Goal: Task Accomplishment & Management: Complete application form

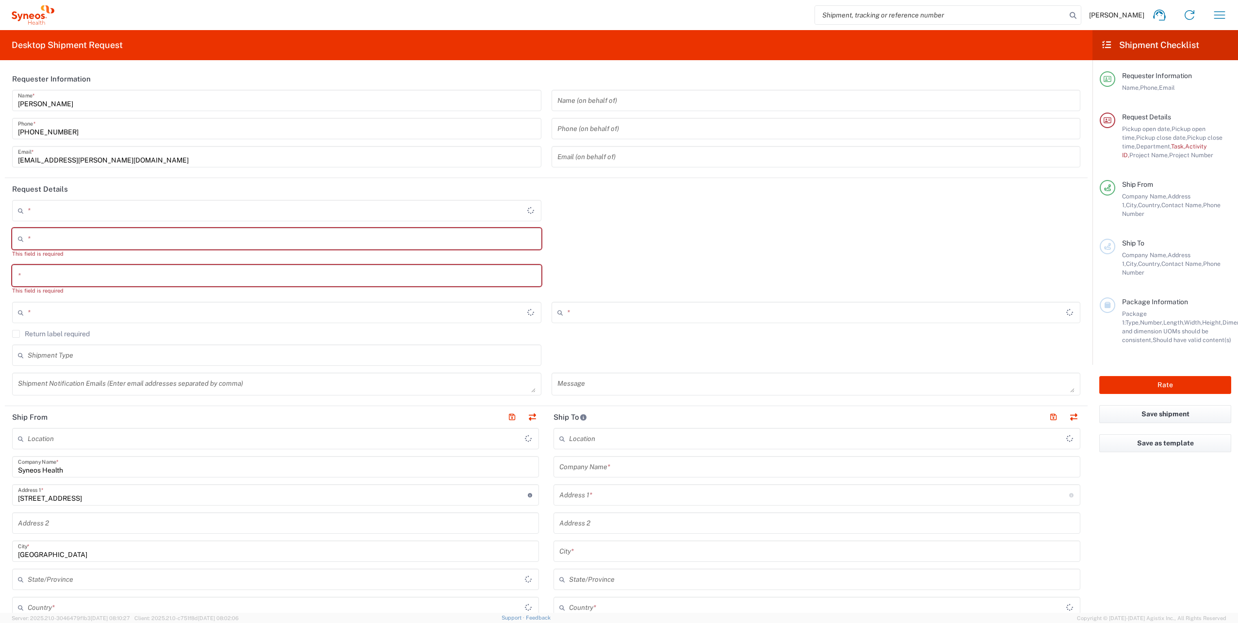
type input "Województwo Małopolskie"
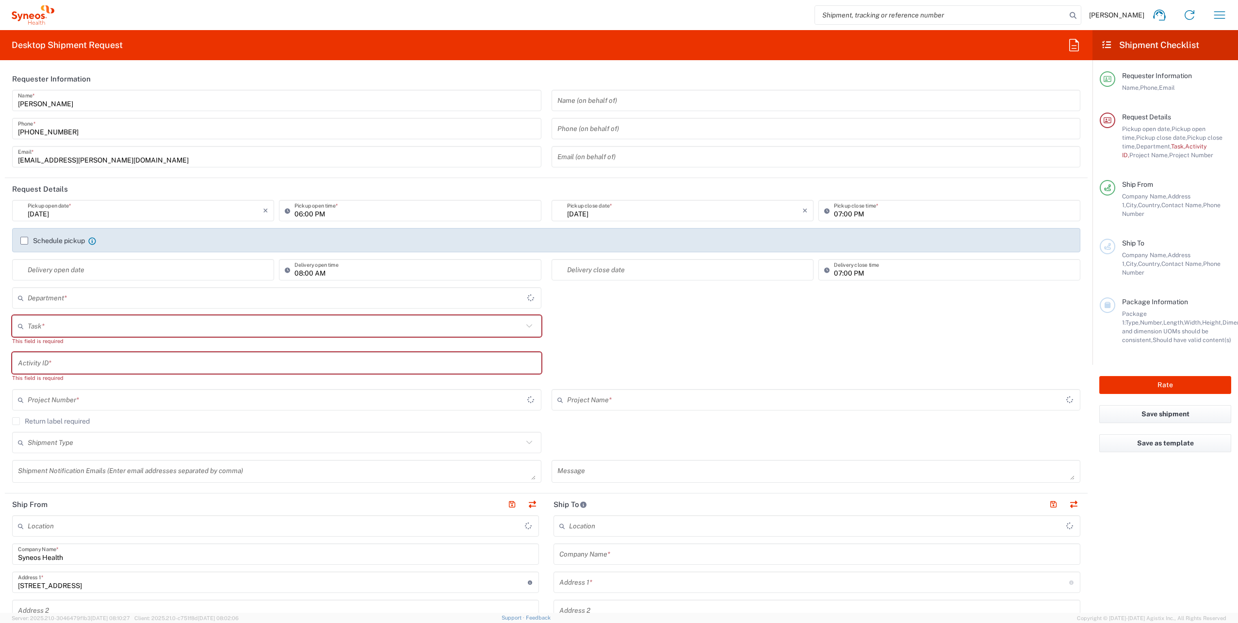
type input "Poland"
type input "4510"
type input "Syneos Health Poland sp. z.o.o"
drag, startPoint x: 40, startPoint y: 214, endPoint x: 77, endPoint y: 232, distance: 41.0
click at [45, 218] on input "10/12/2025" at bounding box center [145, 210] width 235 height 17
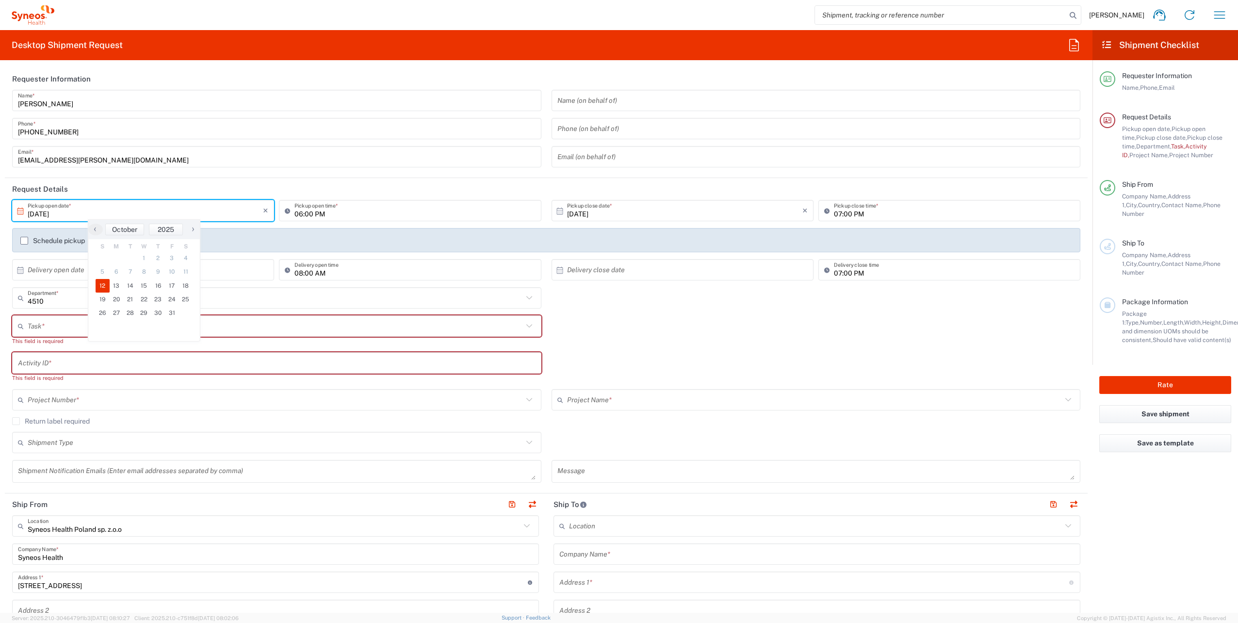
type input "10/13/2025"
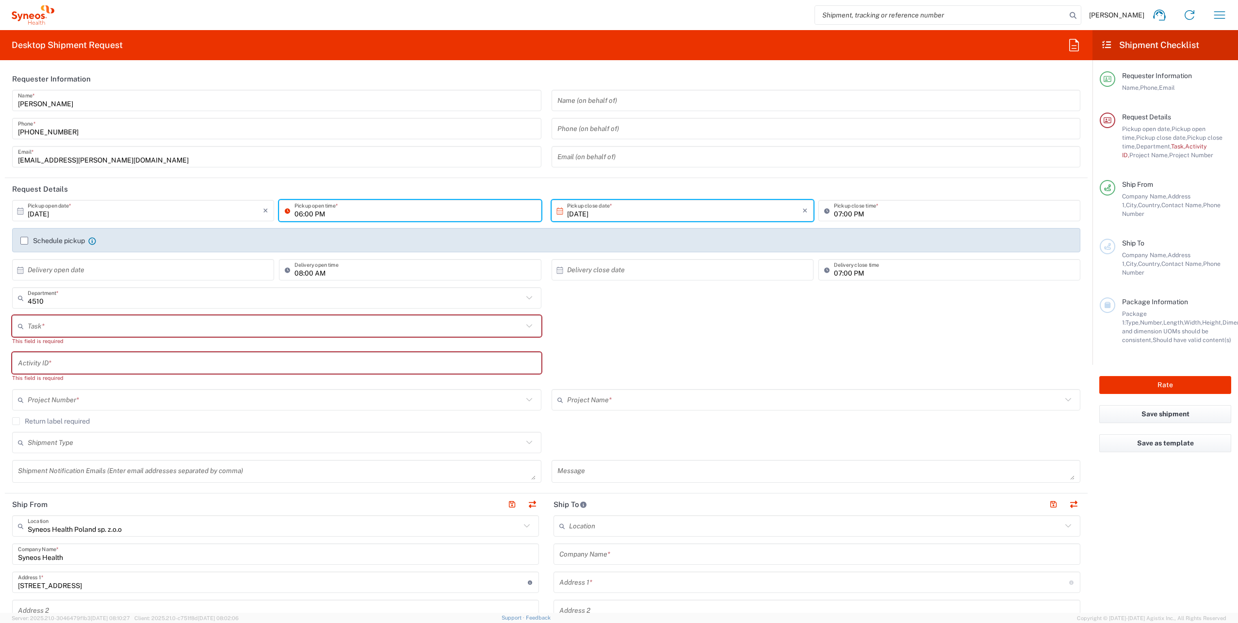
click at [306, 211] on input "06:00 PM" at bounding box center [414, 210] width 241 height 17
click at [317, 215] on input "10:00 PM" at bounding box center [414, 210] width 241 height 17
type input "10:00 AM"
click at [834, 214] on input "07:00 PM" at bounding box center [954, 210] width 241 height 17
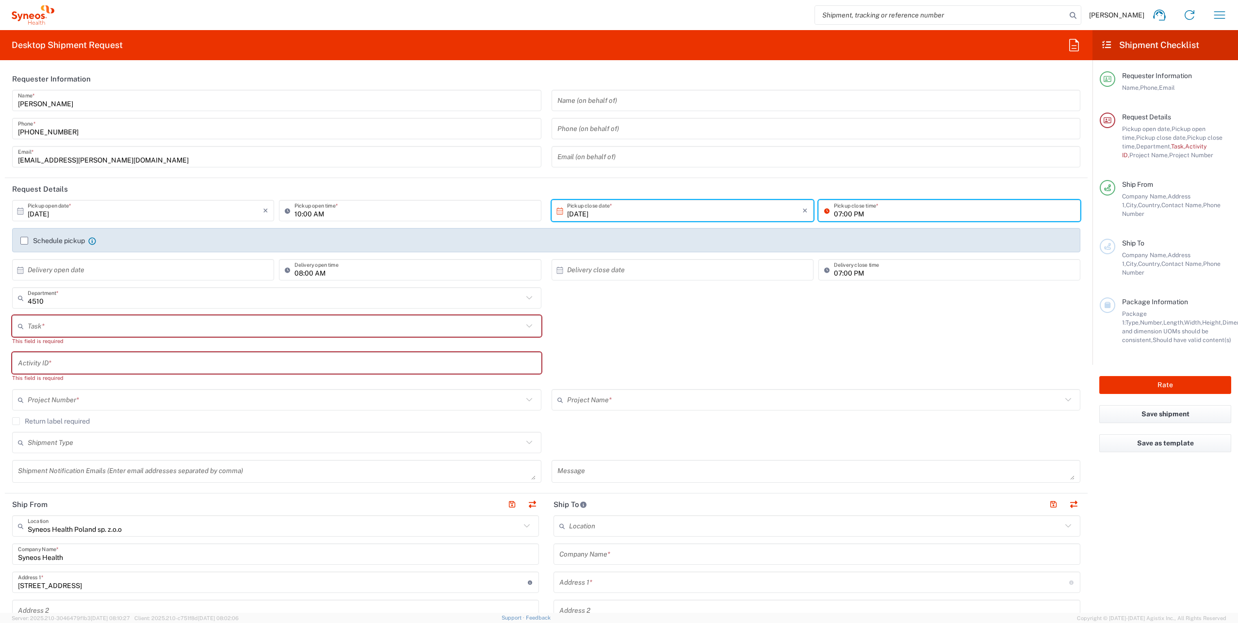
click at [835, 214] on input "07:00 PM" at bounding box center [954, 210] width 241 height 17
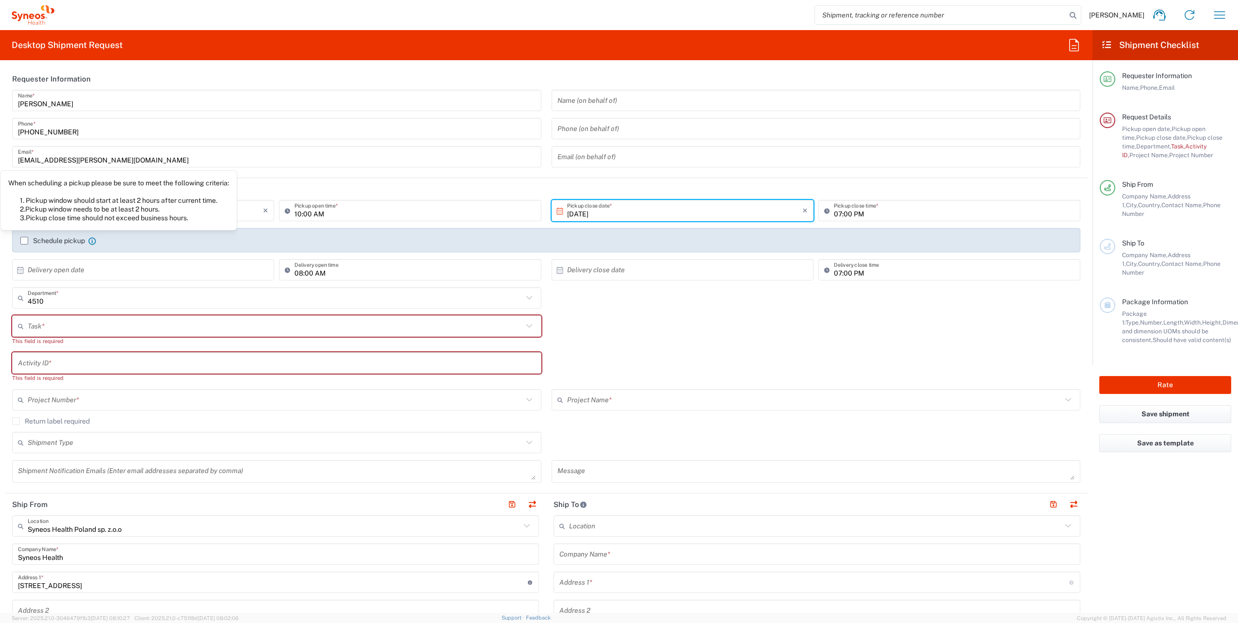
click at [60, 240] on label "Schedule pickup" at bounding box center [52, 241] width 65 height 8
click at [24, 241] on input "Schedule pickup" at bounding box center [24, 241] width 0 height 0
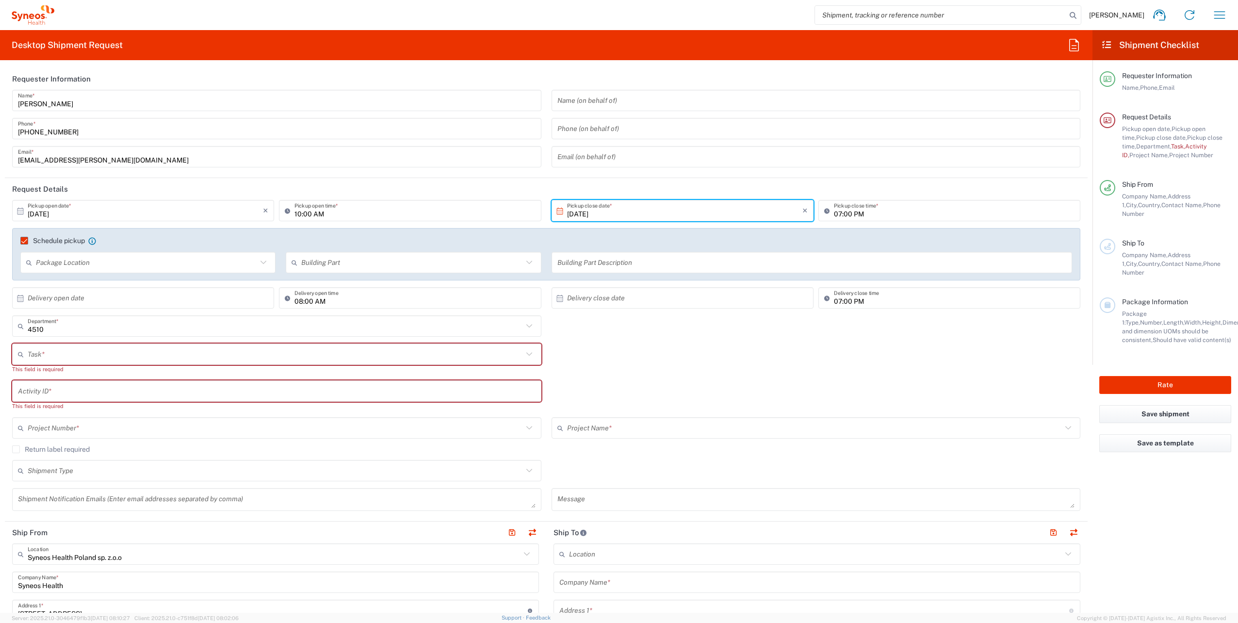
click at [267, 265] on icon at bounding box center [263, 262] width 13 height 13
click at [523, 260] on icon at bounding box center [529, 262] width 13 height 13
click at [777, 357] on div "Task * Break/Fix Inventory Transfer New Hire Other Refresh This field is requir…" at bounding box center [546, 361] width 1078 height 37
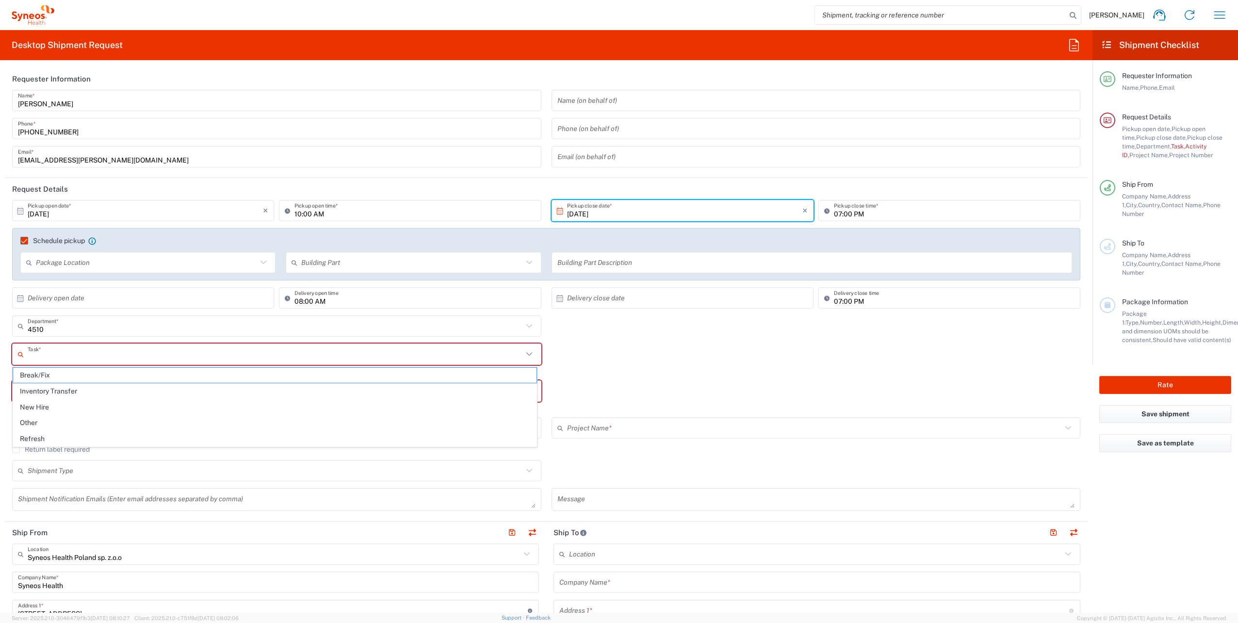
click at [129, 354] on input "text" at bounding box center [275, 354] width 495 height 17
click at [97, 373] on span "Break/Fix" at bounding box center [274, 375] width 523 height 15
type input "Break/Fix"
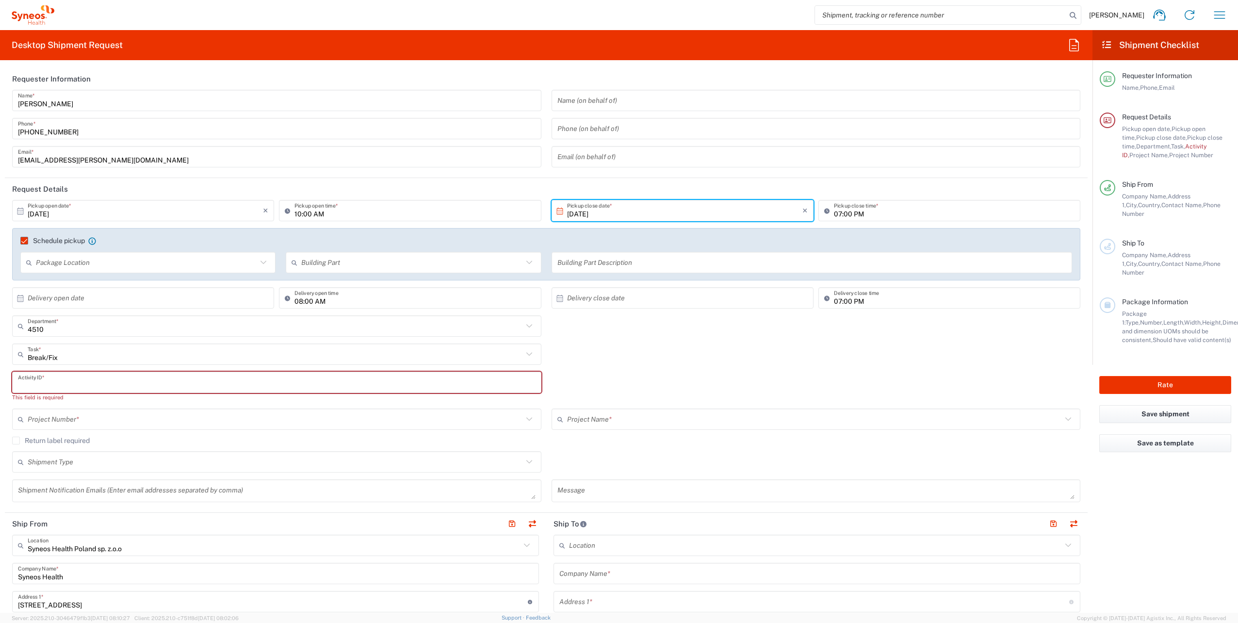
click at [86, 381] on input "text" at bounding box center [277, 382] width 518 height 17
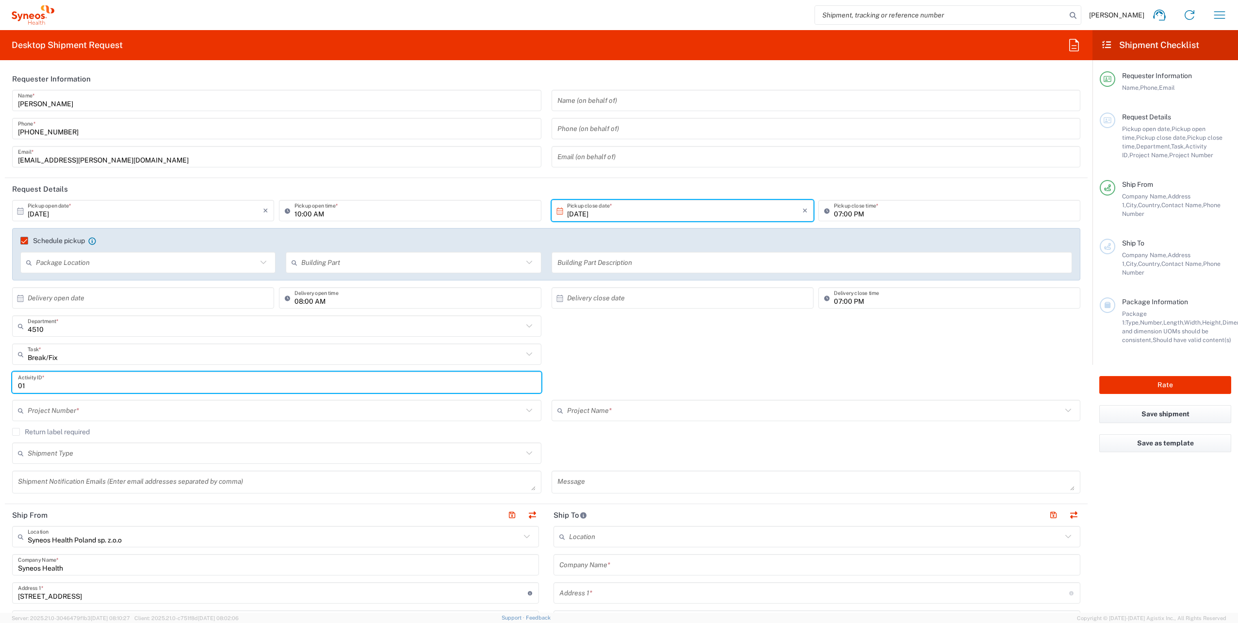
type input "01"
click at [646, 326] on div "4510 Department * 4510 3000 3100 3109 3110 3111 3112 3125 3130 3135 3136 3150 3…" at bounding box center [546, 329] width 1078 height 28
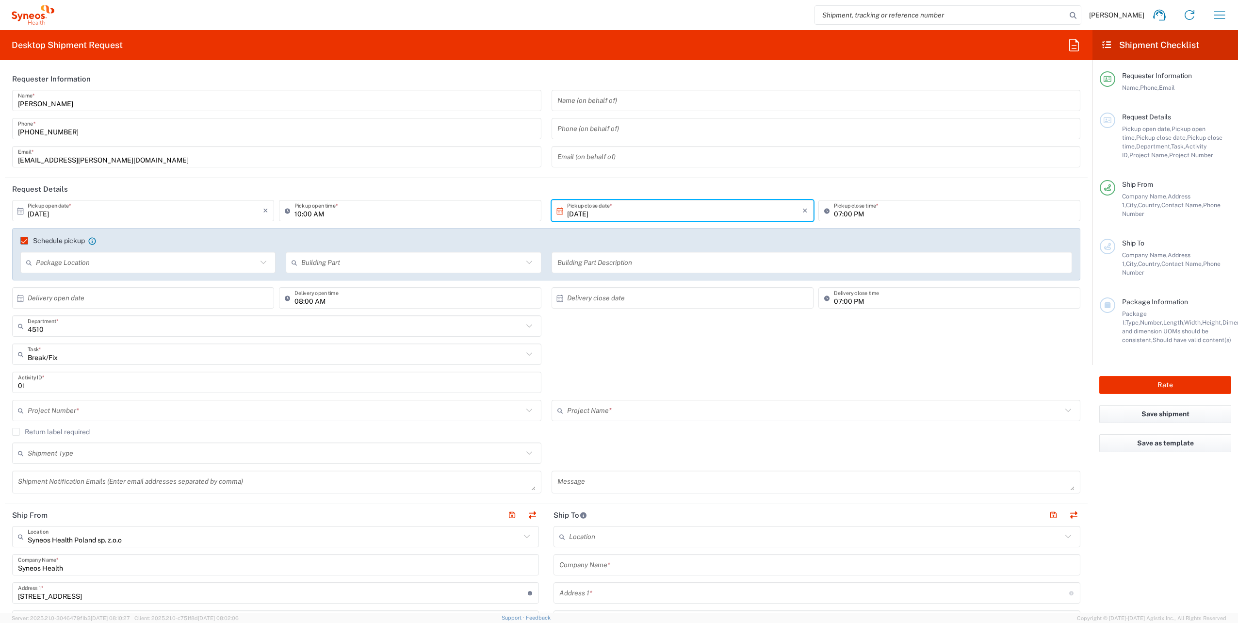
click at [177, 409] on input "text" at bounding box center [275, 410] width 495 height 17
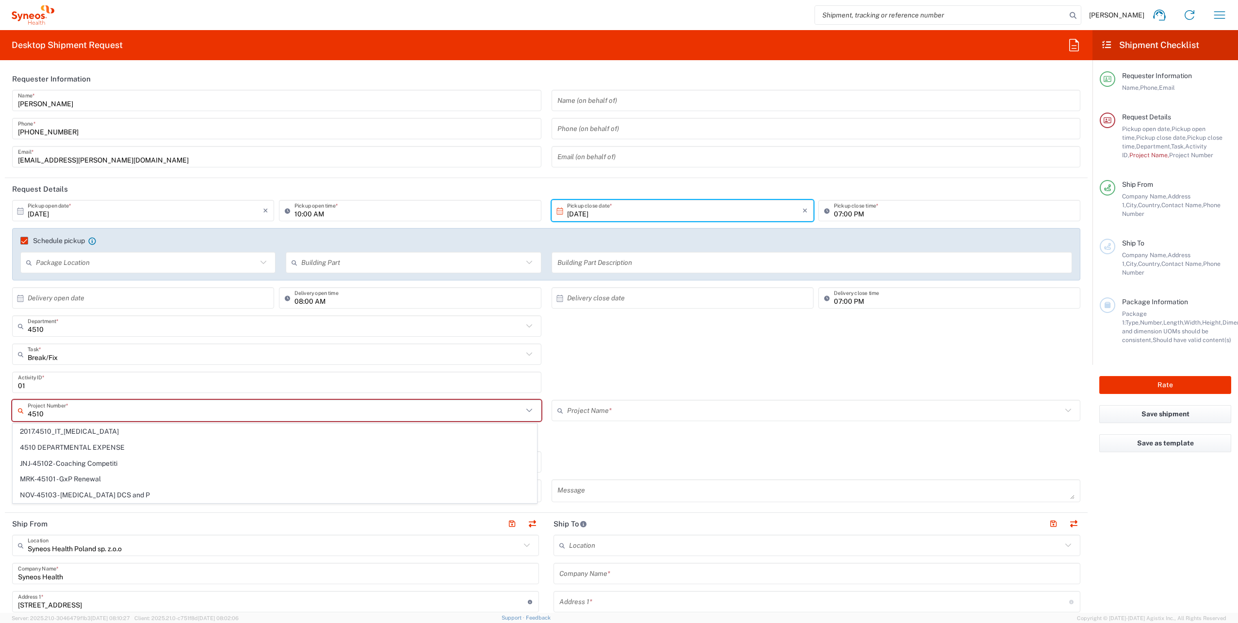
click at [172, 406] on input "4510" at bounding box center [275, 410] width 495 height 17
click at [101, 448] on span "4510 DEPARTMENTAL EXPENSE" at bounding box center [274, 447] width 523 height 15
type input "4510 DEPARTMENTAL EXPENSE"
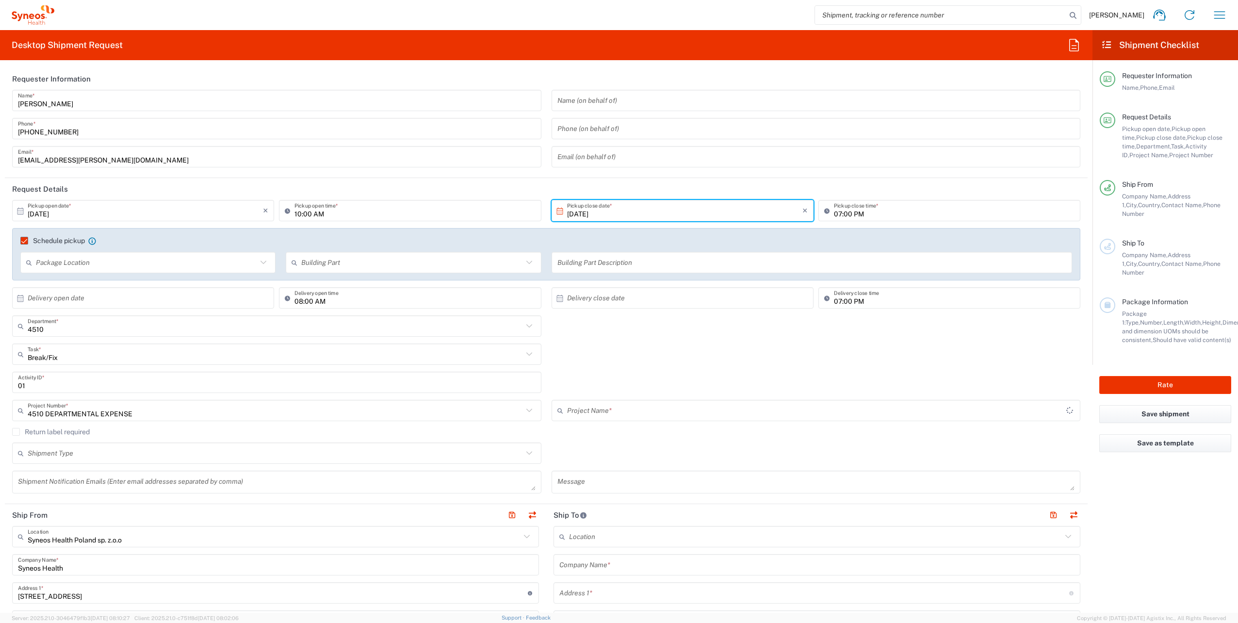
click at [613, 412] on input "text" at bounding box center [817, 410] width 500 height 17
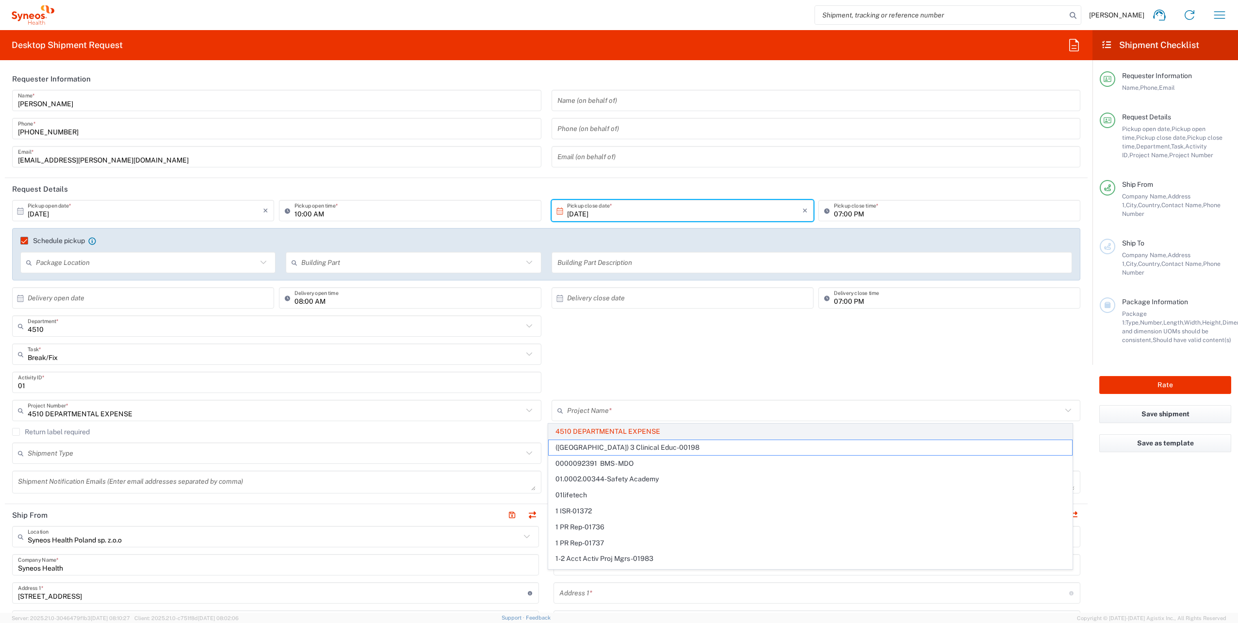
click at [612, 430] on span "4510 DEPARTMENTAL EXPENSE" at bounding box center [810, 431] width 523 height 15
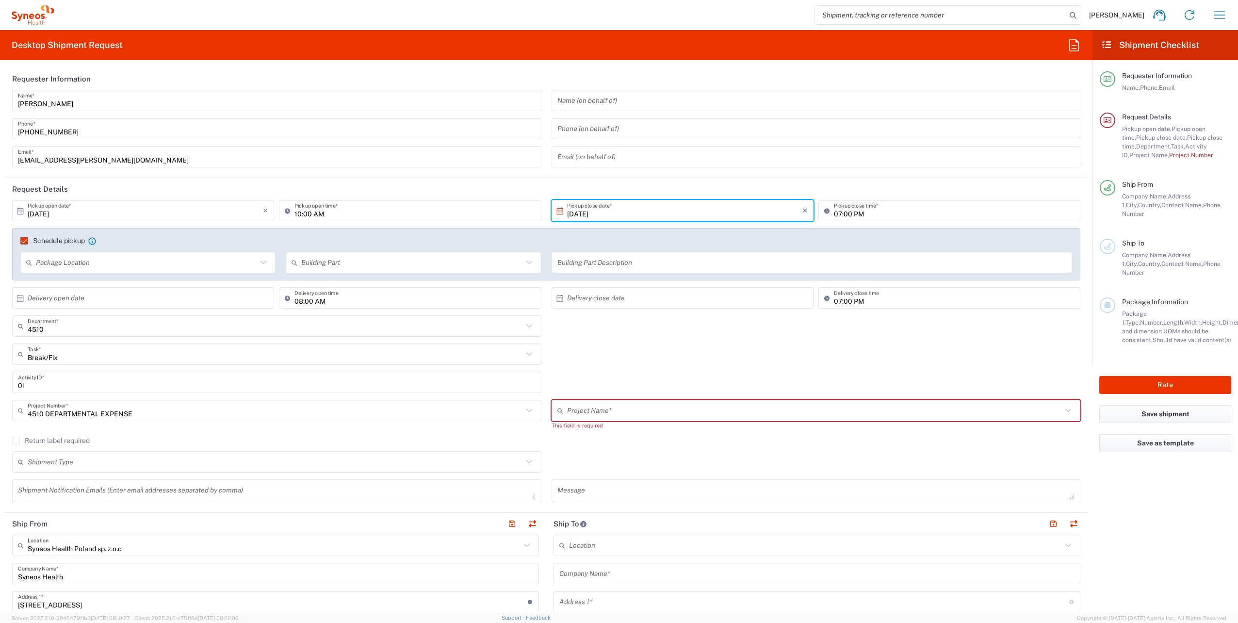
click at [599, 406] on input "text" at bounding box center [814, 410] width 495 height 17
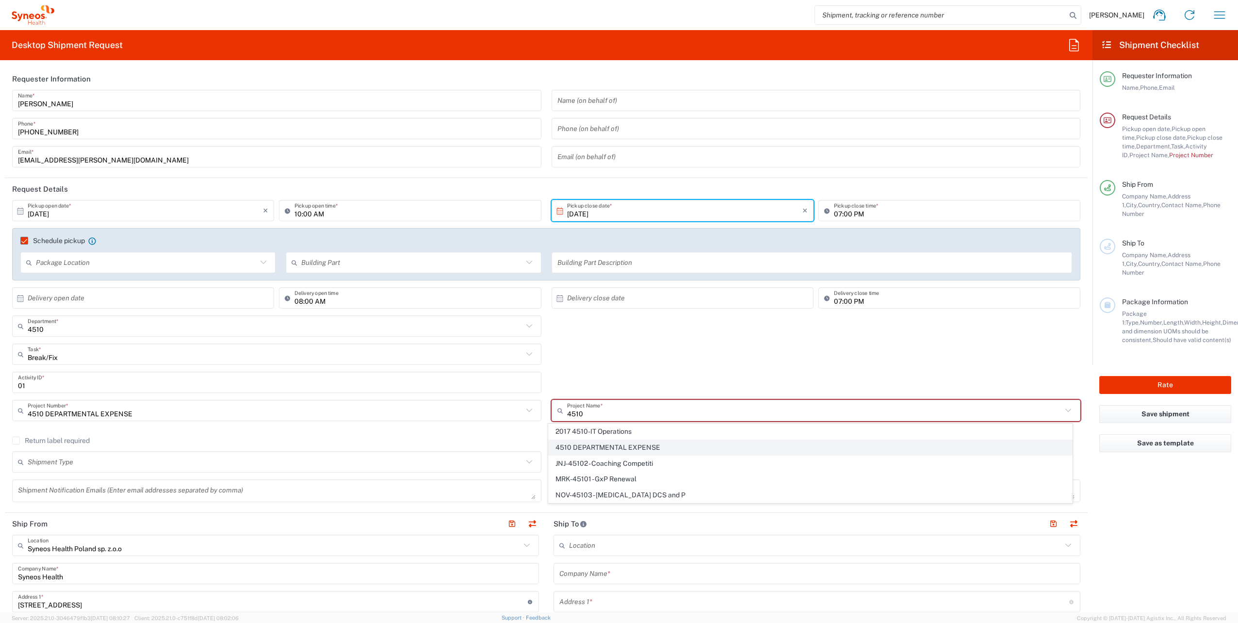
click at [638, 446] on span "4510 DEPARTMENTAL EXPENSE" at bounding box center [810, 447] width 523 height 15
type input "4510 DEPARTMENTAL EXPENSE"
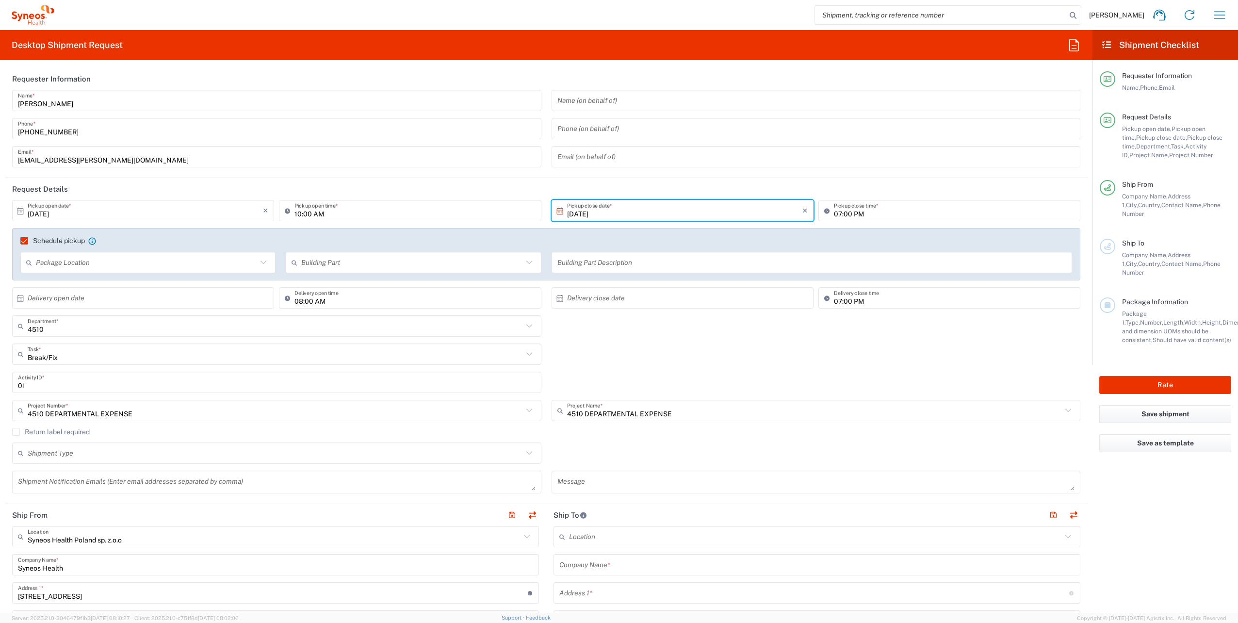
type input "4510 DEPARTMENTAL EXPENSE"
click at [212, 467] on div "Shipment Type Batch Regular" at bounding box center [276, 456] width 539 height 28
click at [213, 459] on input "text" at bounding box center [275, 453] width 495 height 17
click at [132, 486] on span "Regular" at bounding box center [274, 490] width 523 height 15
type input "Regular"
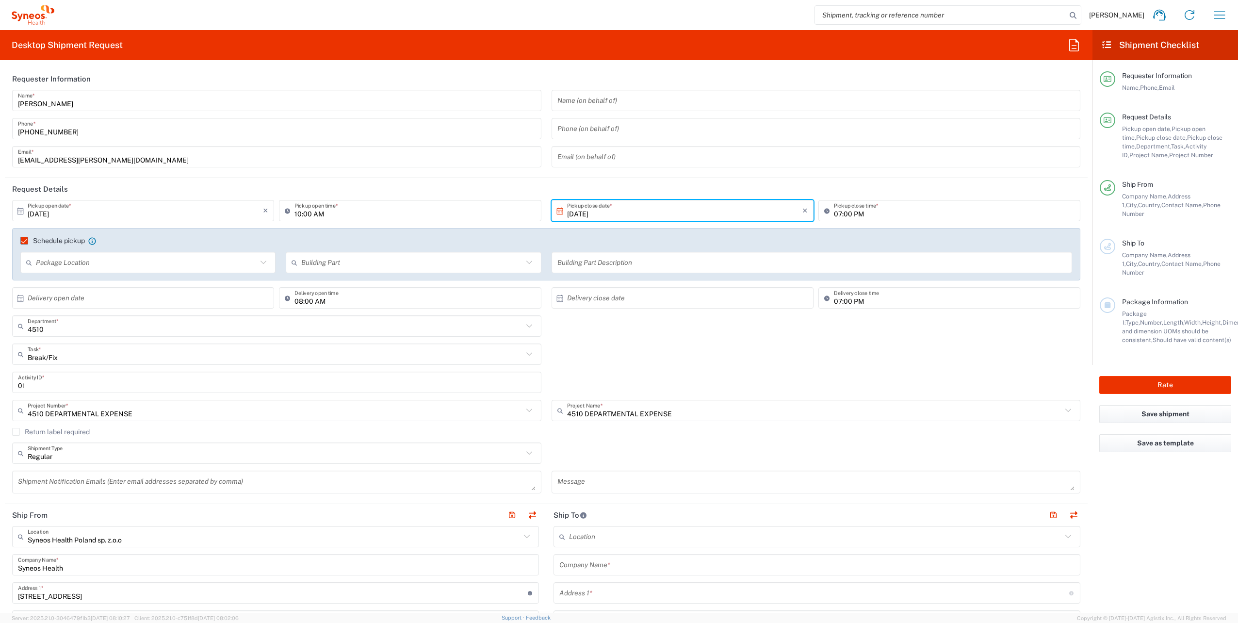
click at [248, 476] on textarea at bounding box center [277, 481] width 518 height 17
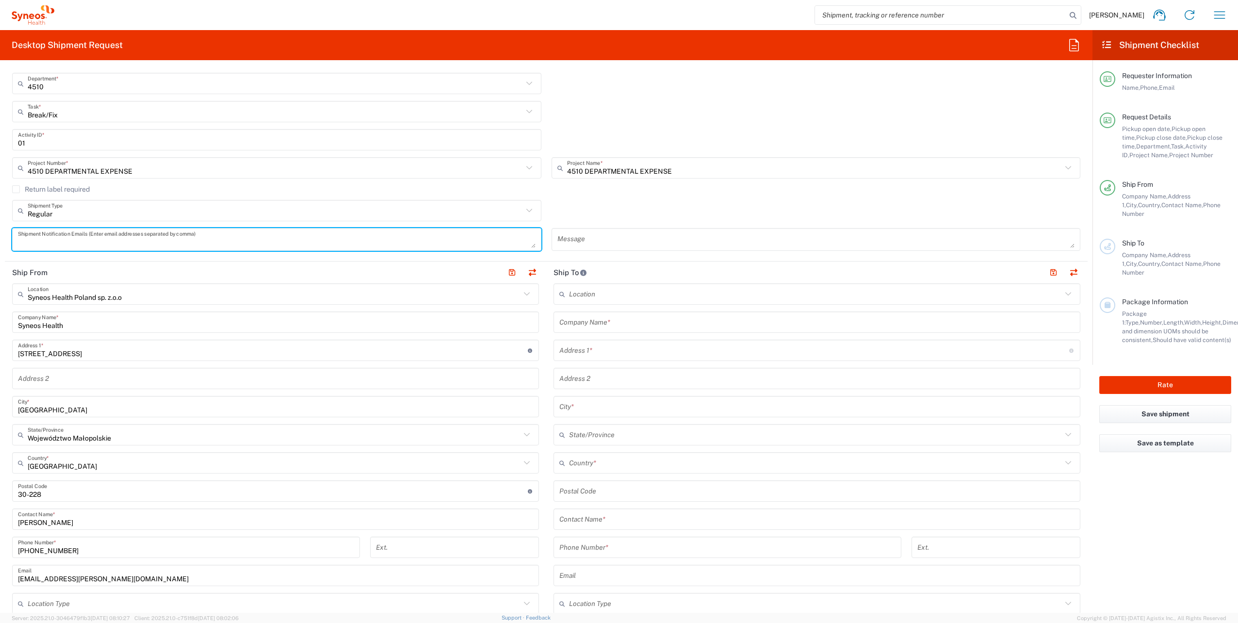
scroll to position [291, 0]
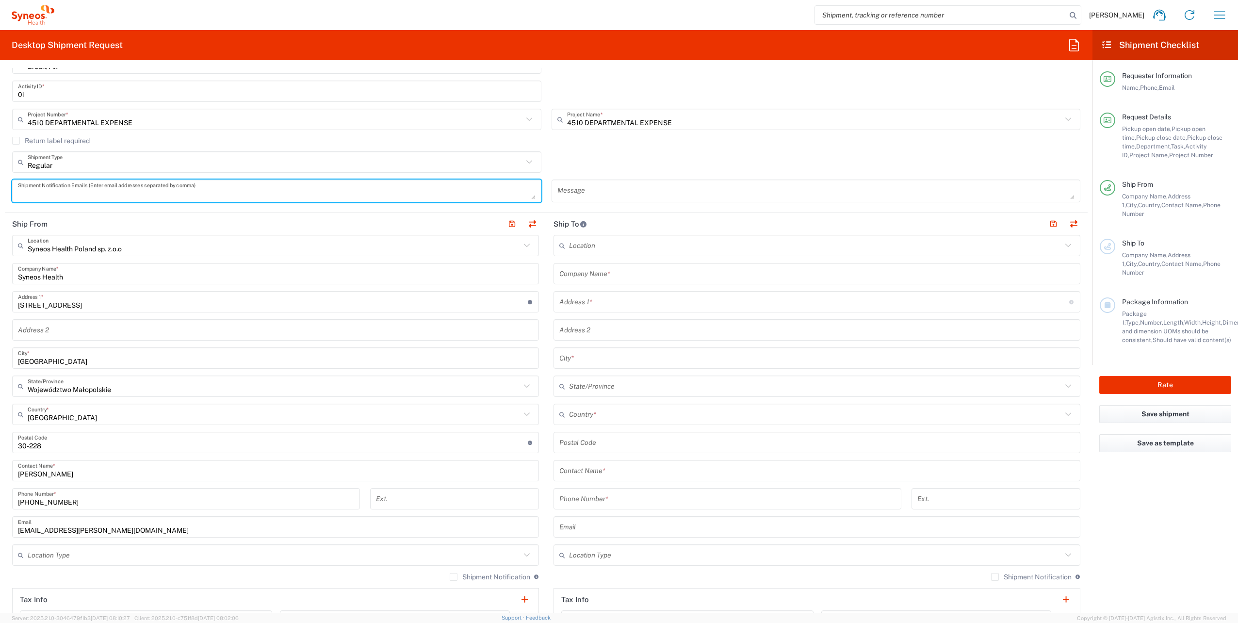
click at [610, 277] on input "text" at bounding box center [816, 273] width 515 height 17
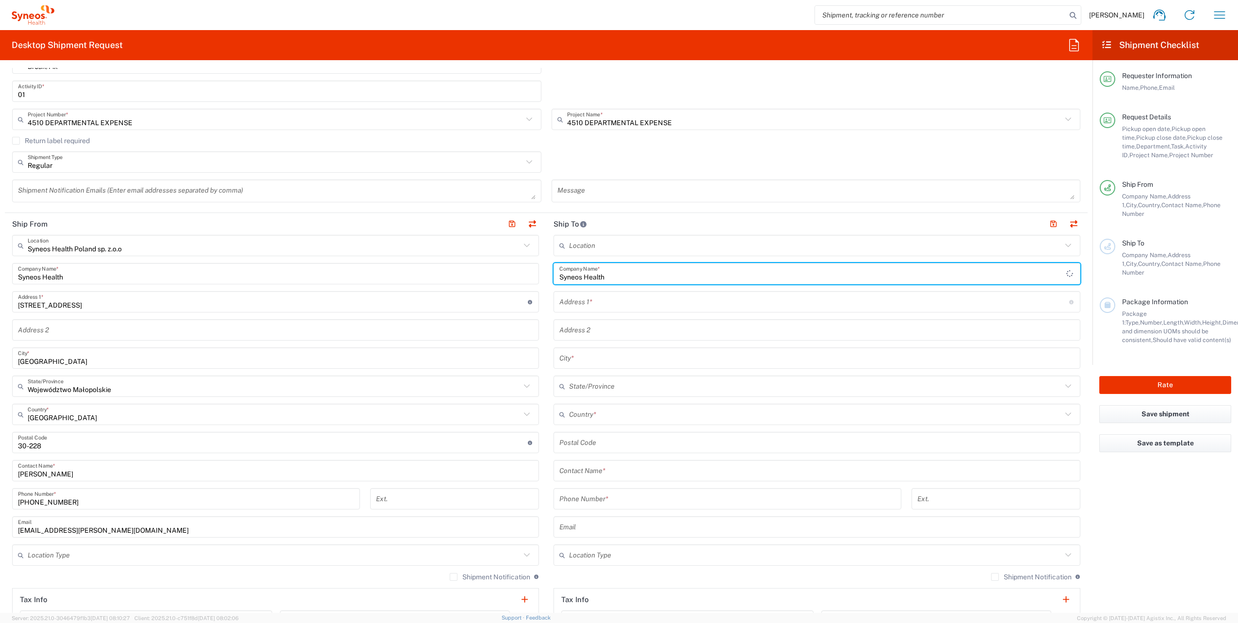
type input "Syneos Health"
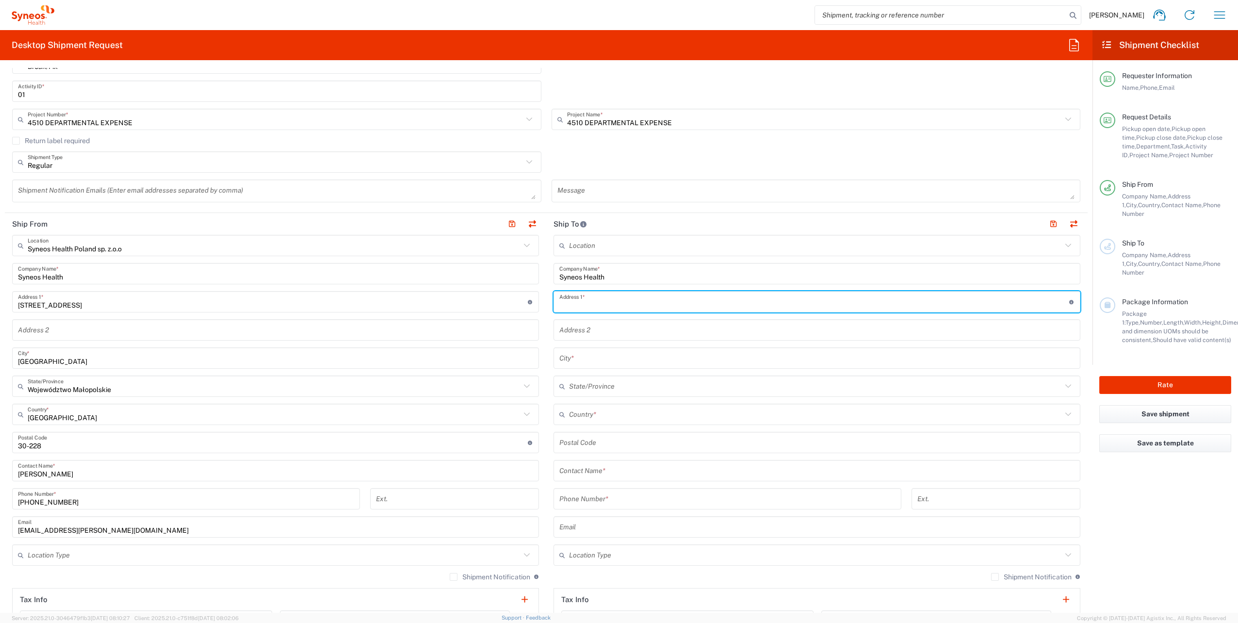
click at [614, 308] on input "text" at bounding box center [814, 301] width 510 height 17
paste input "Adama Branickiego 16, apt. 92"
click at [643, 303] on input "Adama Branickiego 16, apt. 92" at bounding box center [814, 301] width 510 height 17
type input "Adama Branickiego 16 / 92"
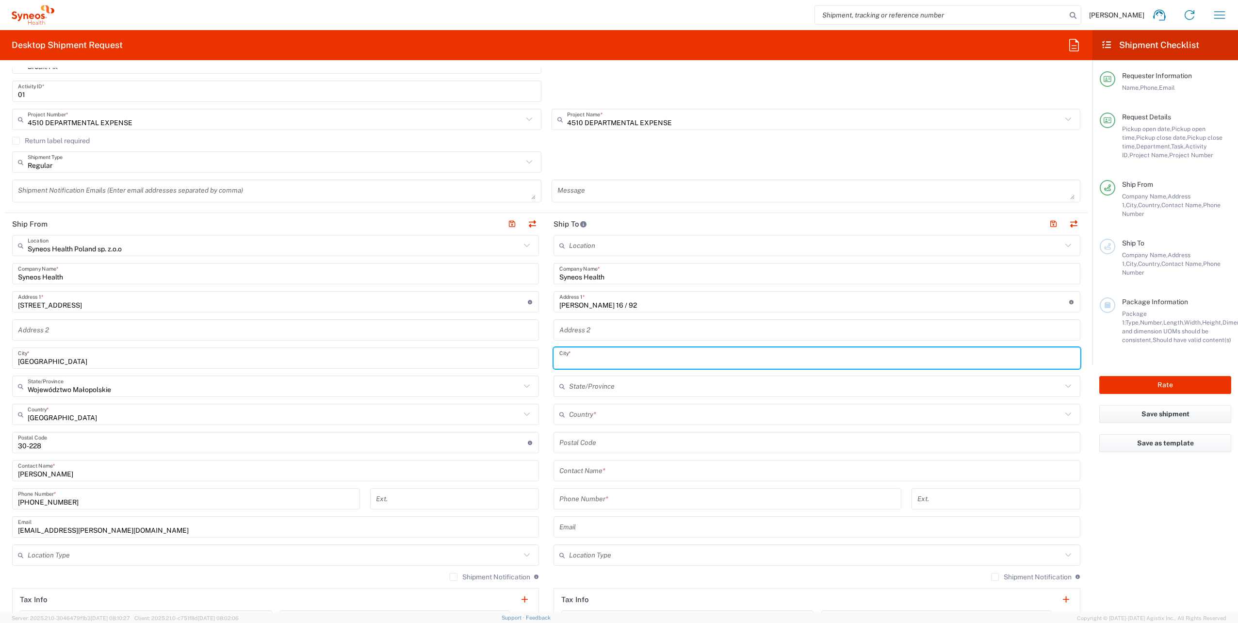
click at [626, 362] on input "text" at bounding box center [816, 358] width 515 height 17
type input "WARSAW"
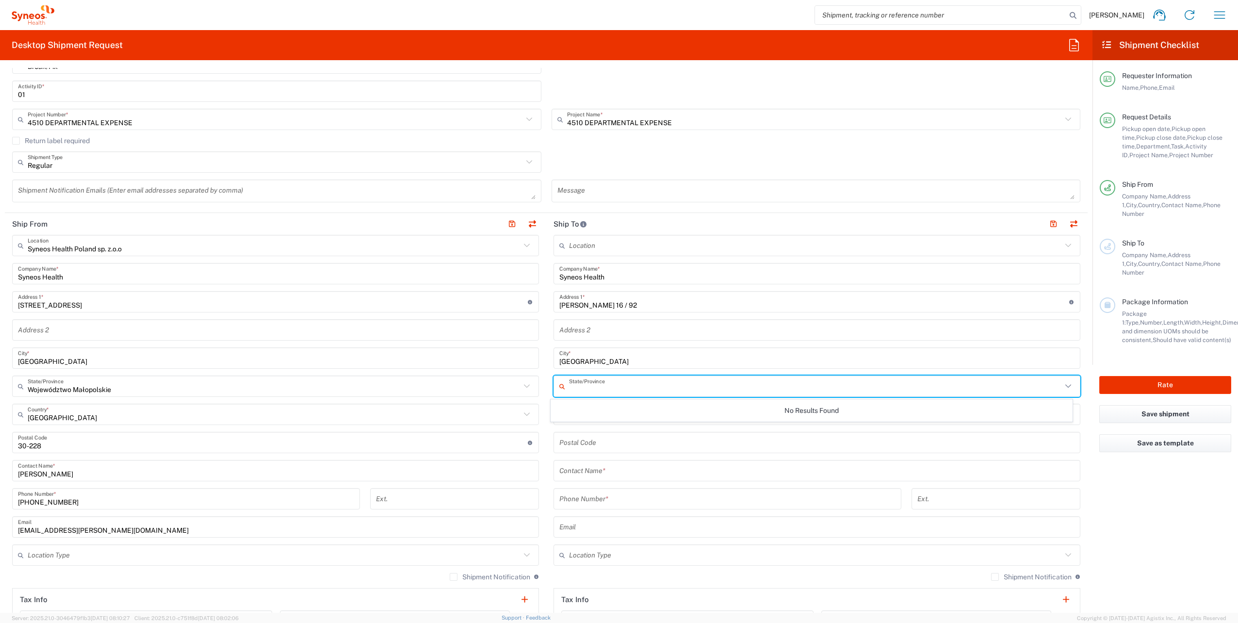
click at [645, 393] on input "text" at bounding box center [815, 386] width 493 height 17
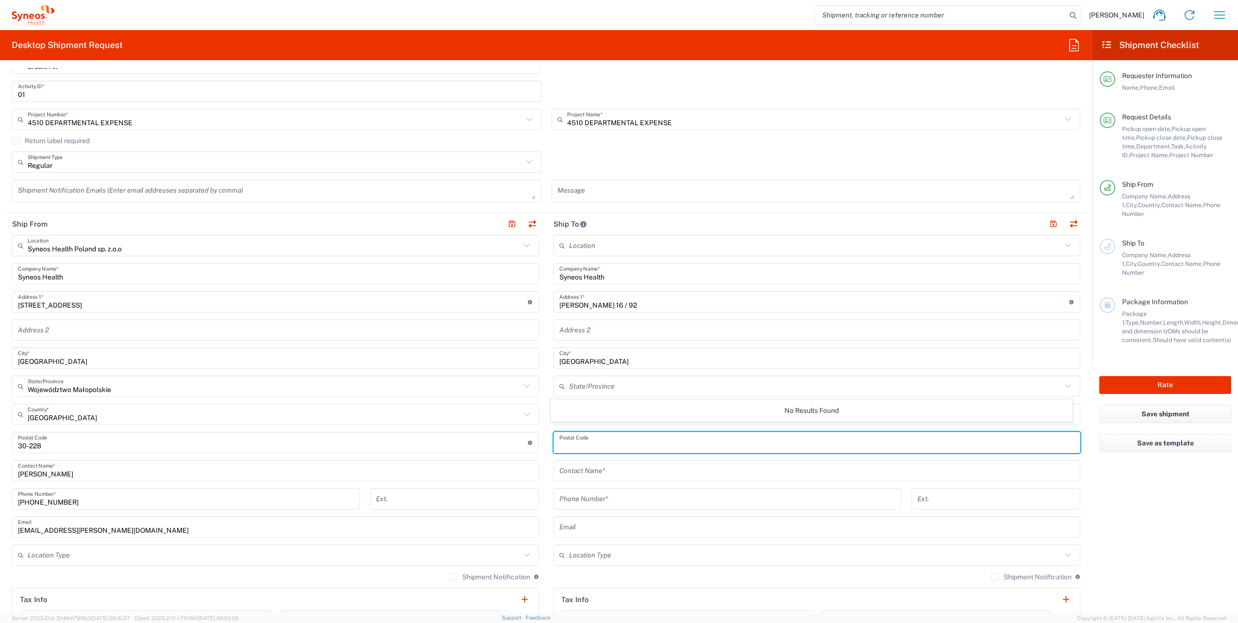
click at [568, 445] on input "undefined" at bounding box center [816, 442] width 515 height 17
paste input "02-972"
type input "02-972"
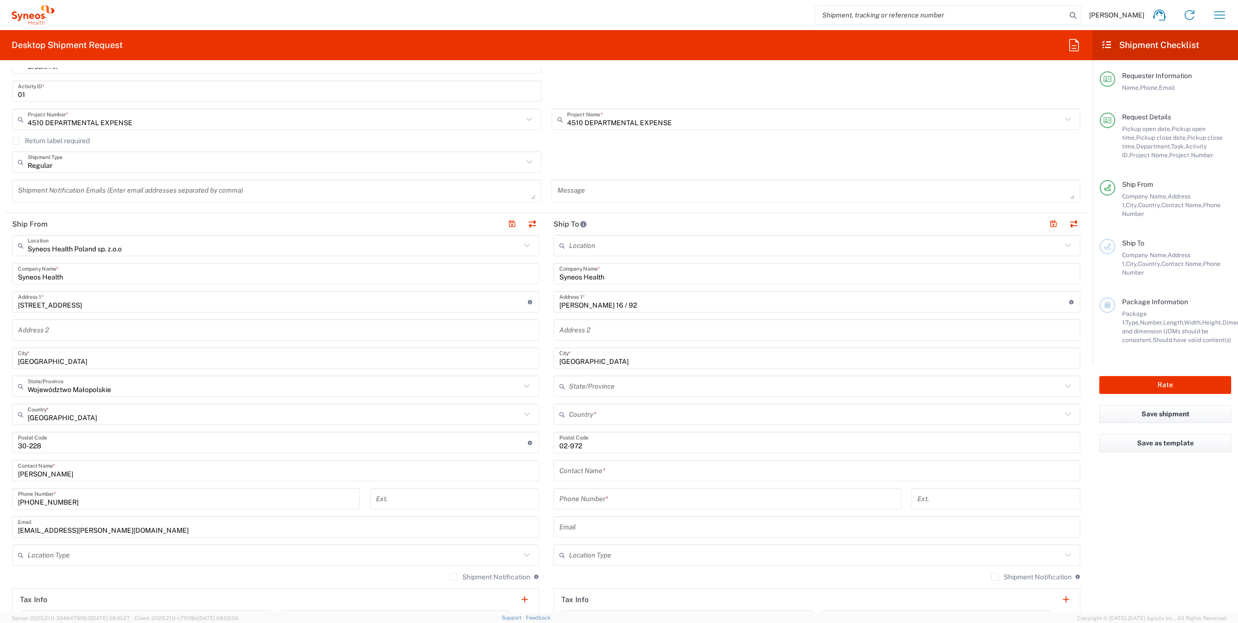
click at [560, 479] on div "Contact Name *" at bounding box center [816, 470] width 527 height 21
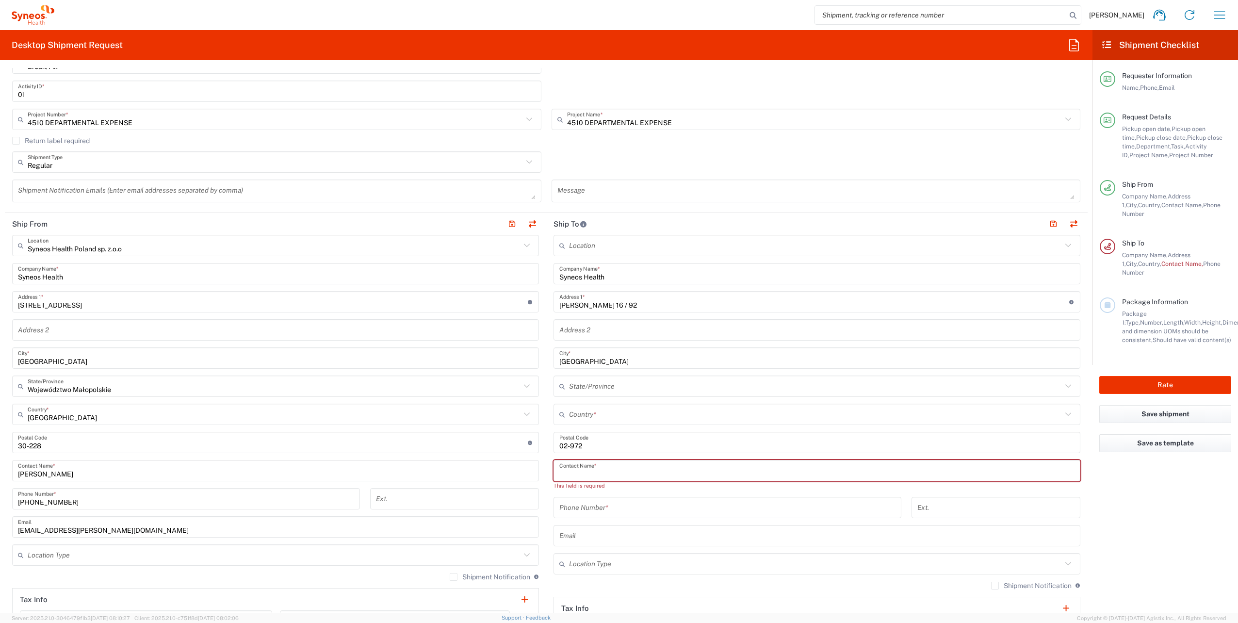
paste input "Alex Andrianov"
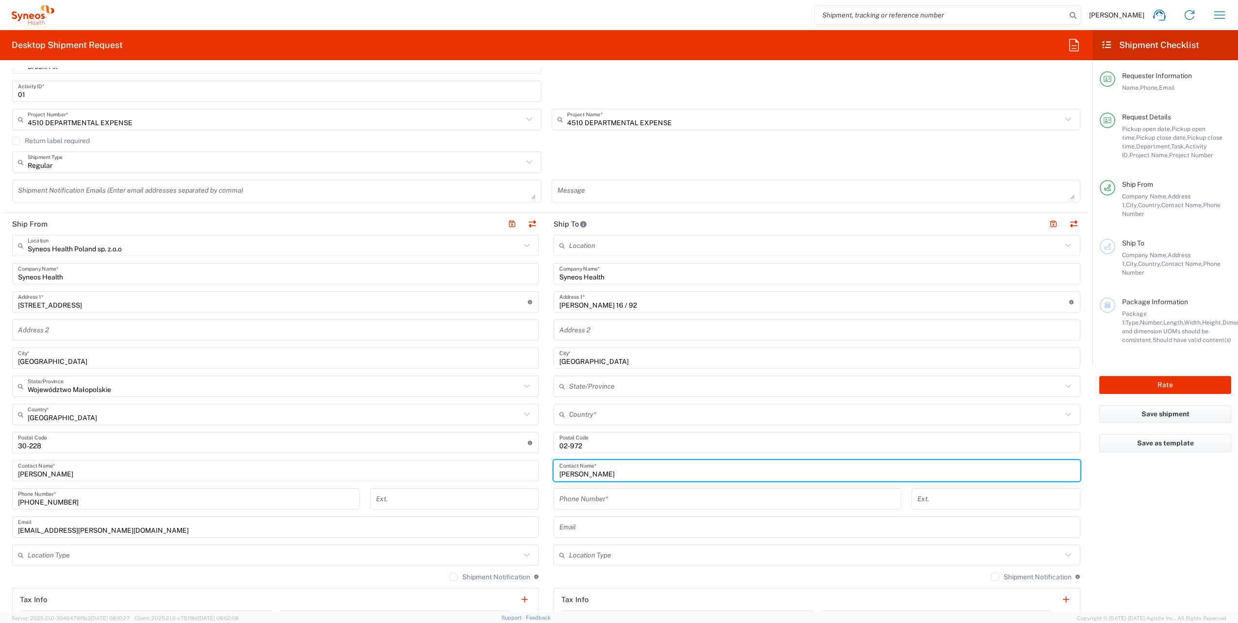
type input "Alex Andrianov"
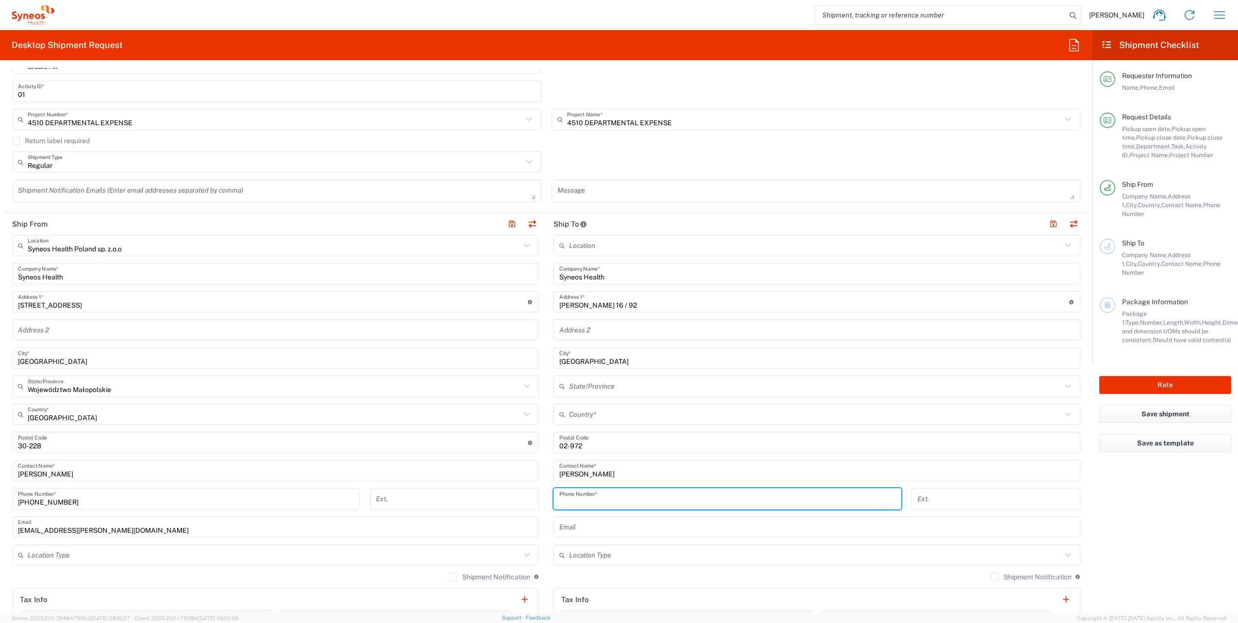
click at [621, 502] on input "tel" at bounding box center [727, 498] width 336 height 17
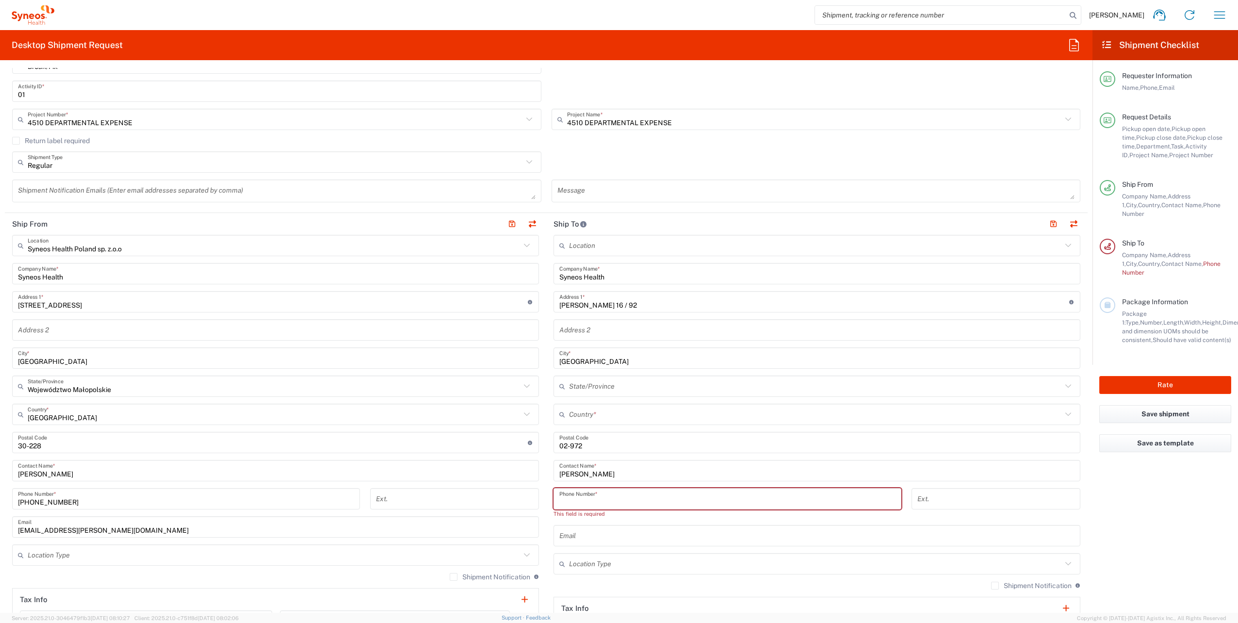
paste input "+48 507 706 343"
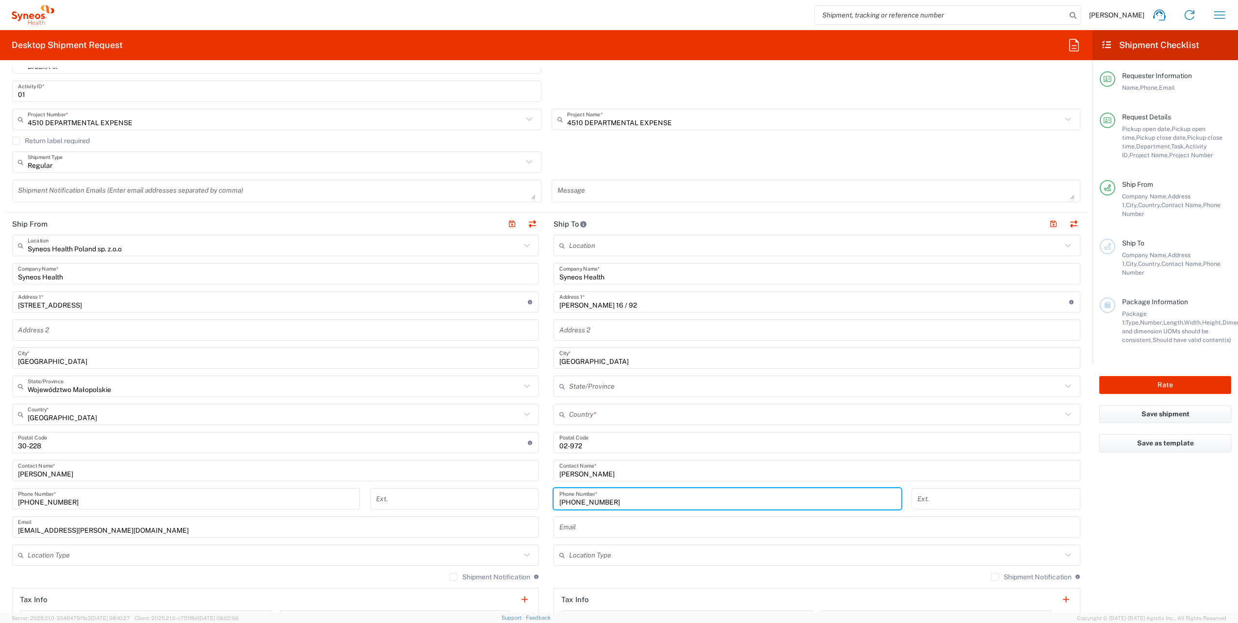
type input "+48 507 706 343"
click at [591, 533] on input "text" at bounding box center [816, 527] width 515 height 17
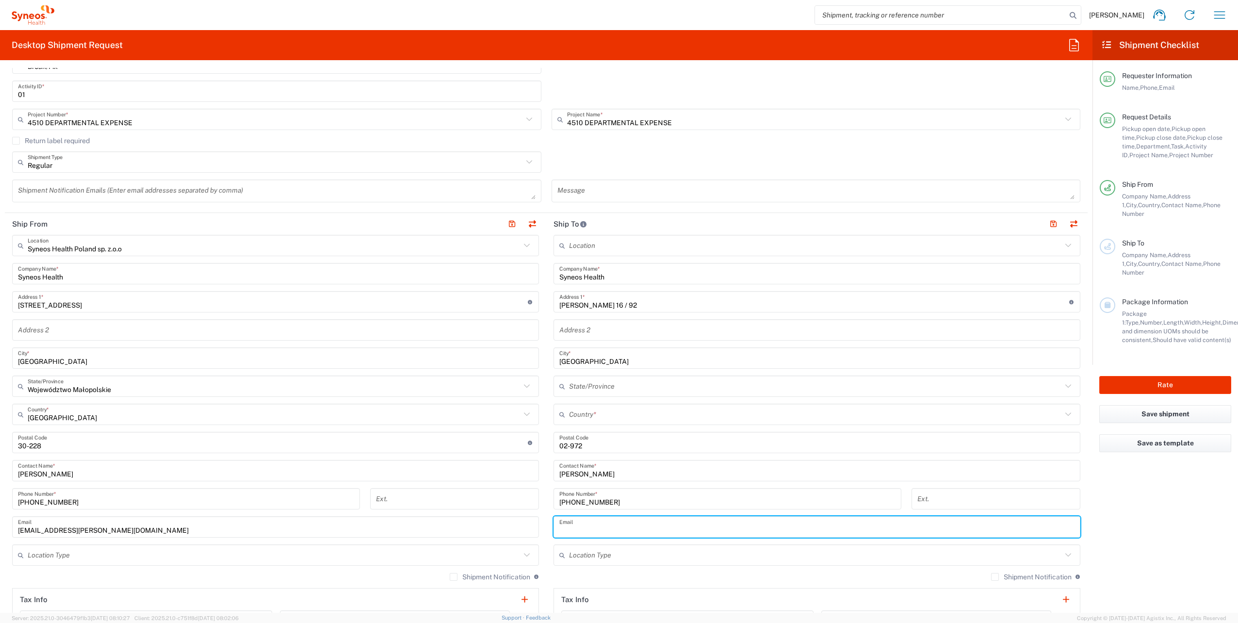
paste input "Aleksei.Andrianov@syneoshealth.com"
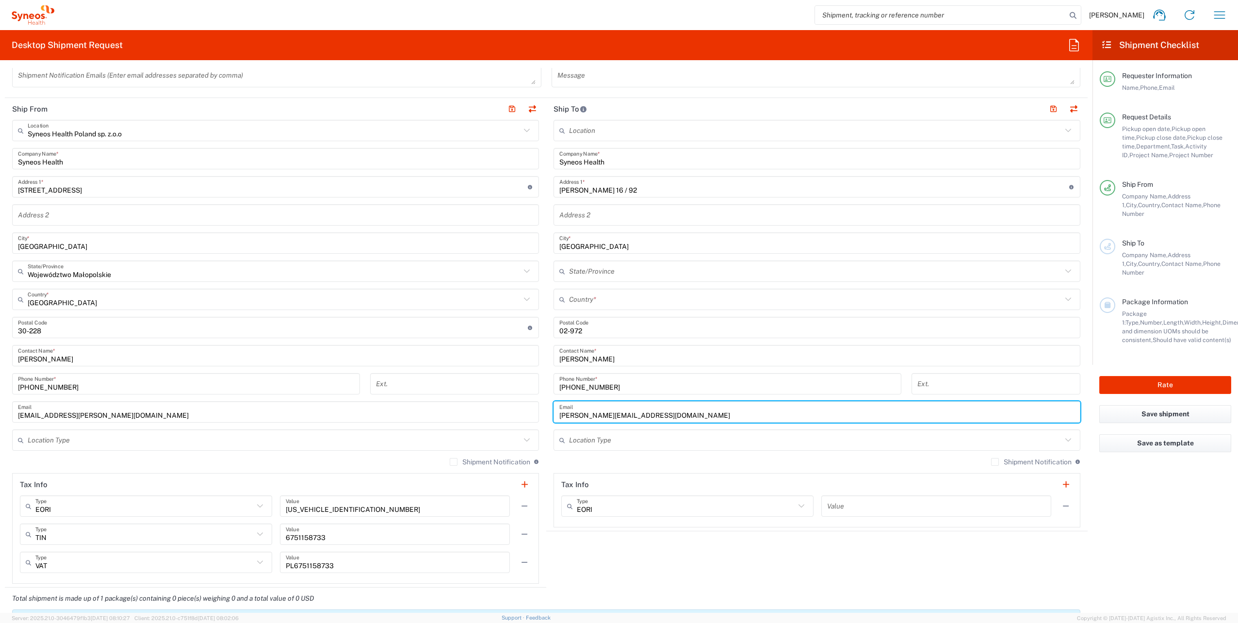
scroll to position [437, 0]
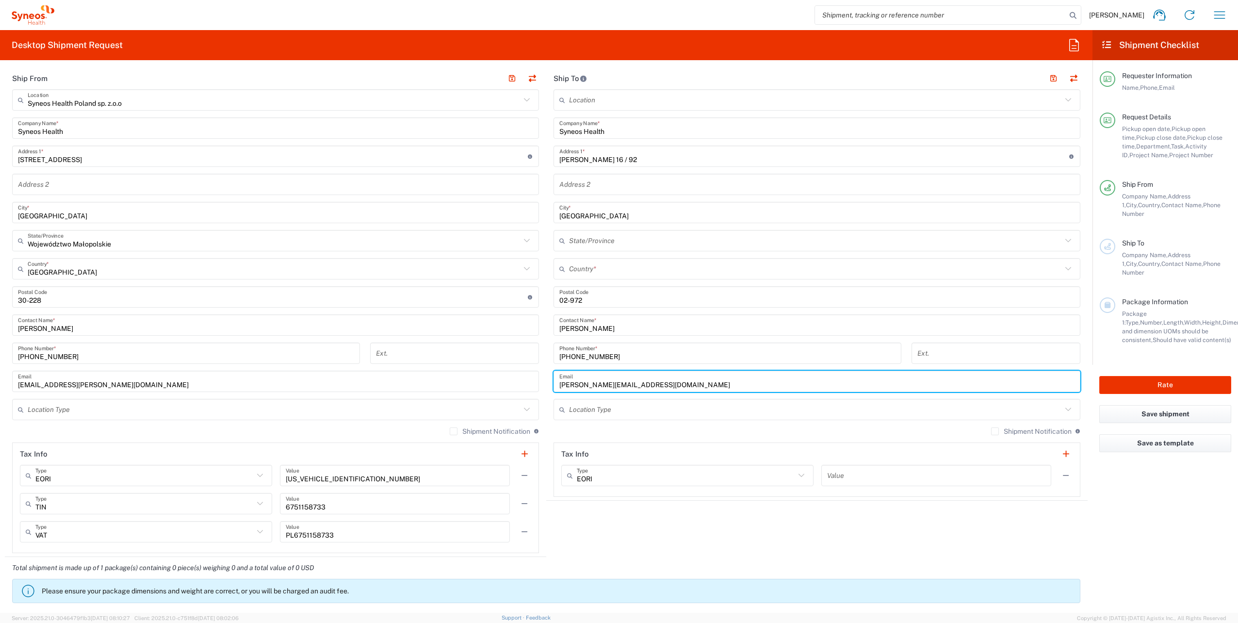
type input "Aleksei.Andrianov@syneoshealth.com"
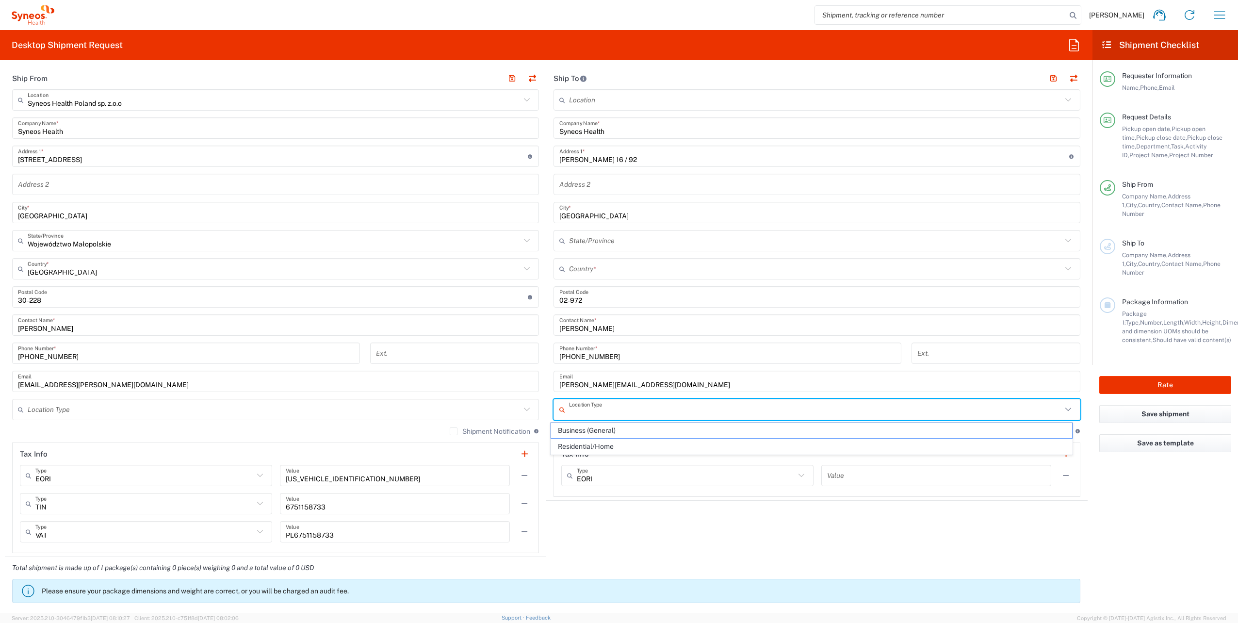
click at [646, 408] on input "text" at bounding box center [815, 409] width 493 height 17
click at [626, 430] on span "Business (General)" at bounding box center [811, 430] width 521 height 15
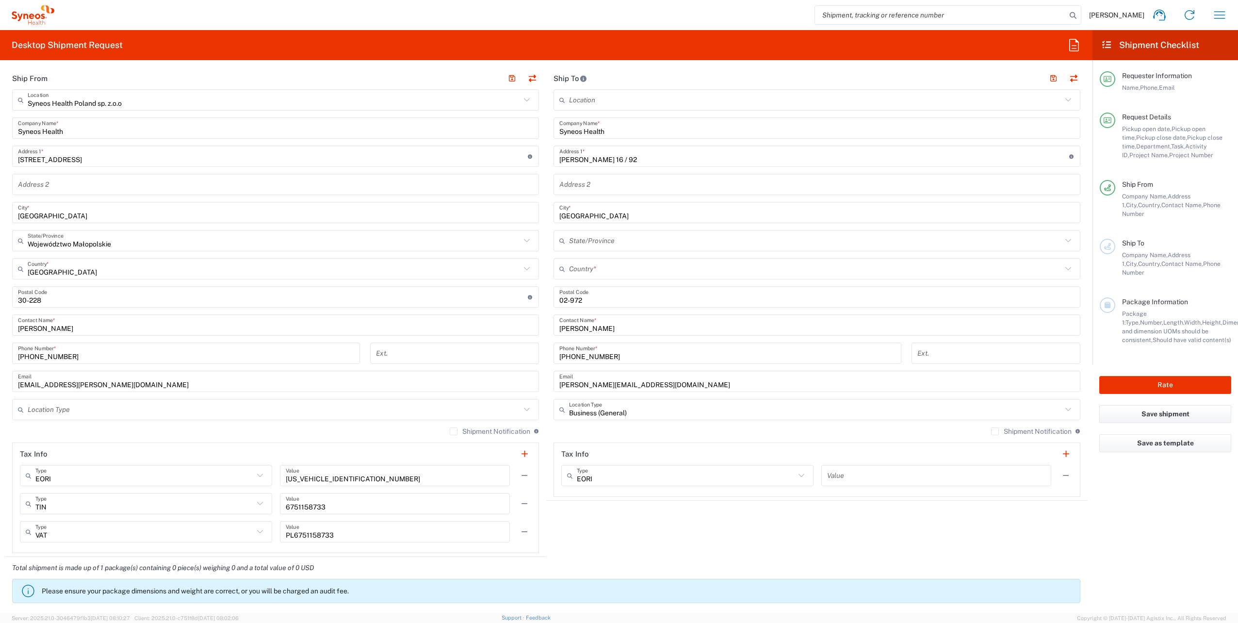
click at [629, 406] on input "Business (General)" at bounding box center [815, 409] width 493 height 17
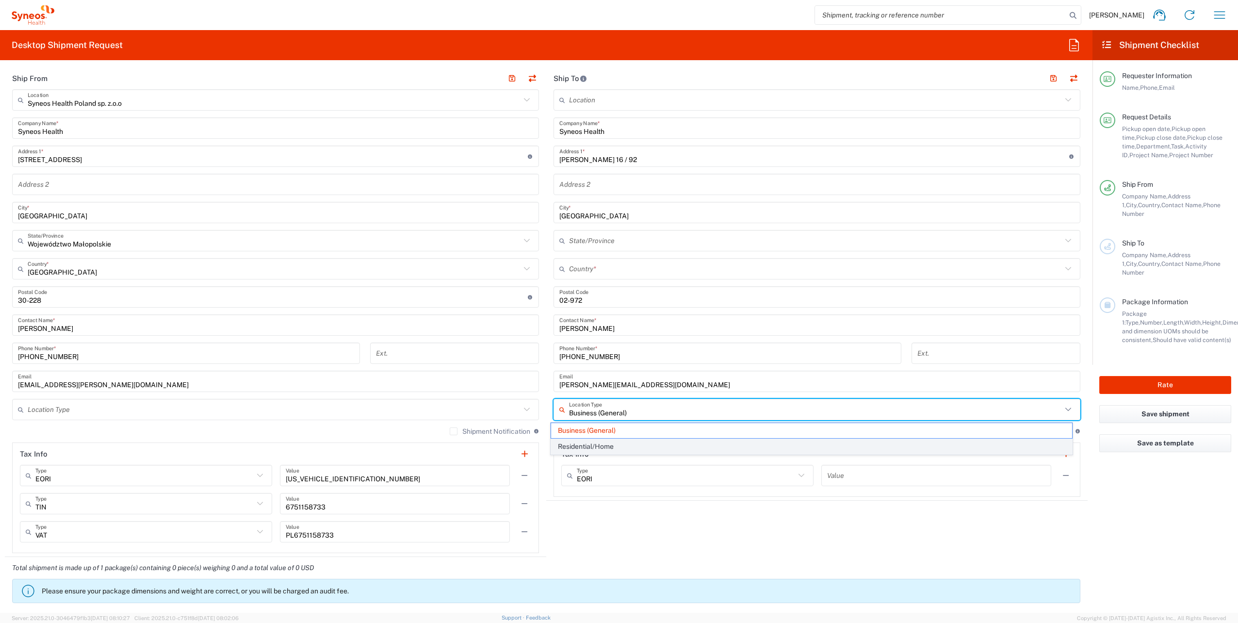
click at [623, 446] on span "Residential/Home" at bounding box center [811, 446] width 521 height 15
type input "Residential/Home"
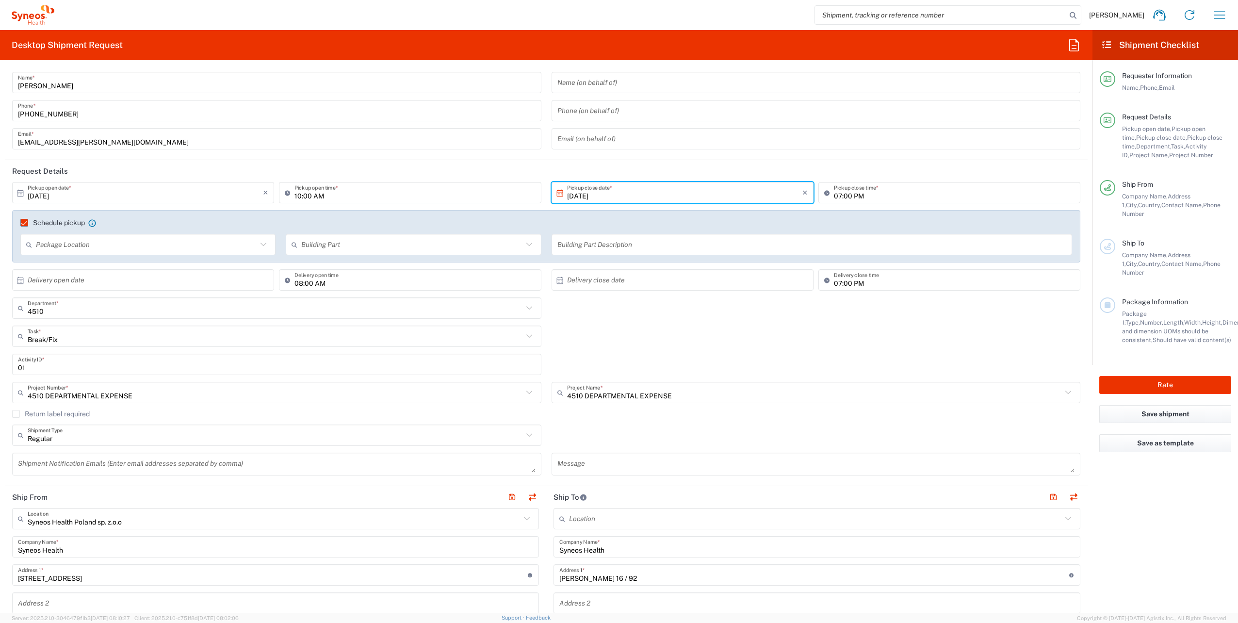
scroll to position [0, 0]
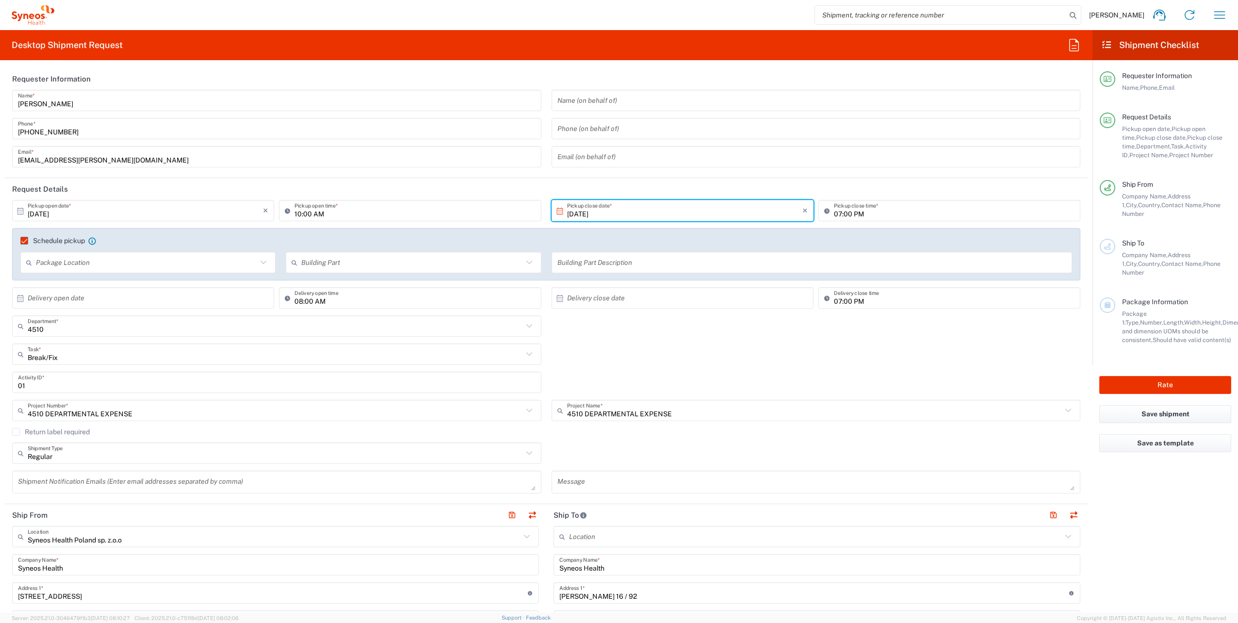
click at [111, 293] on input "text" at bounding box center [145, 298] width 235 height 17
click at [129, 373] on span "14" at bounding box center [130, 373] width 14 height 14
type input "10/14/2025"
click at [638, 298] on input "text" at bounding box center [684, 298] width 235 height 17
click at [668, 376] on span "14" at bounding box center [666, 373] width 14 height 14
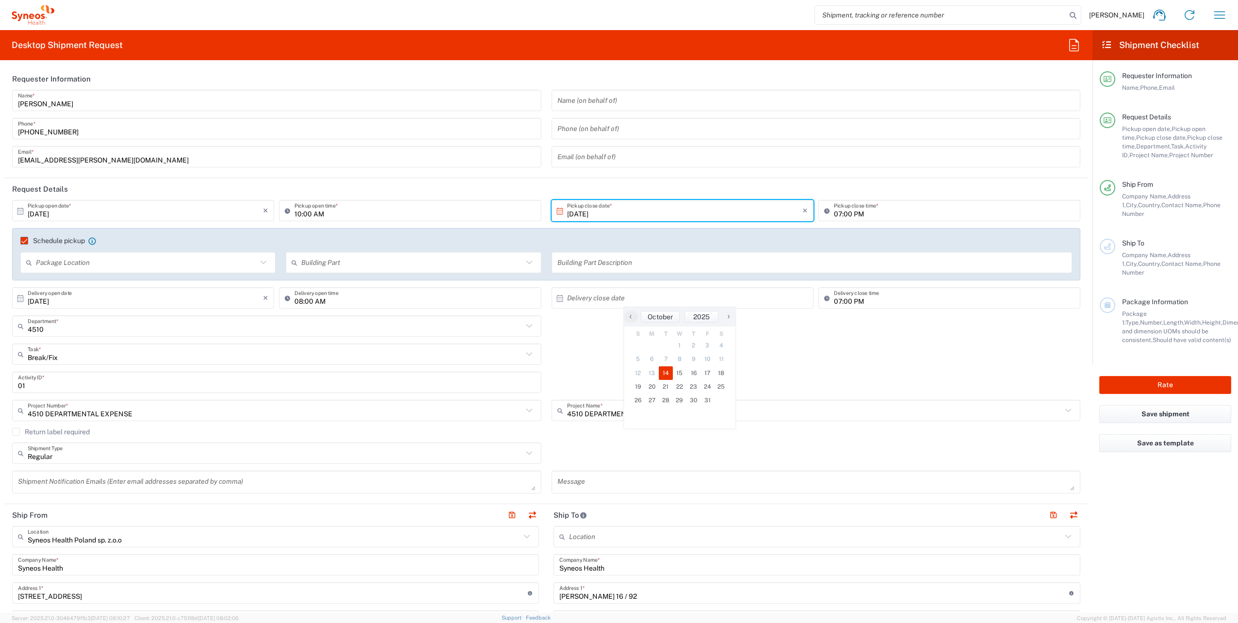
type input "10/14/2025"
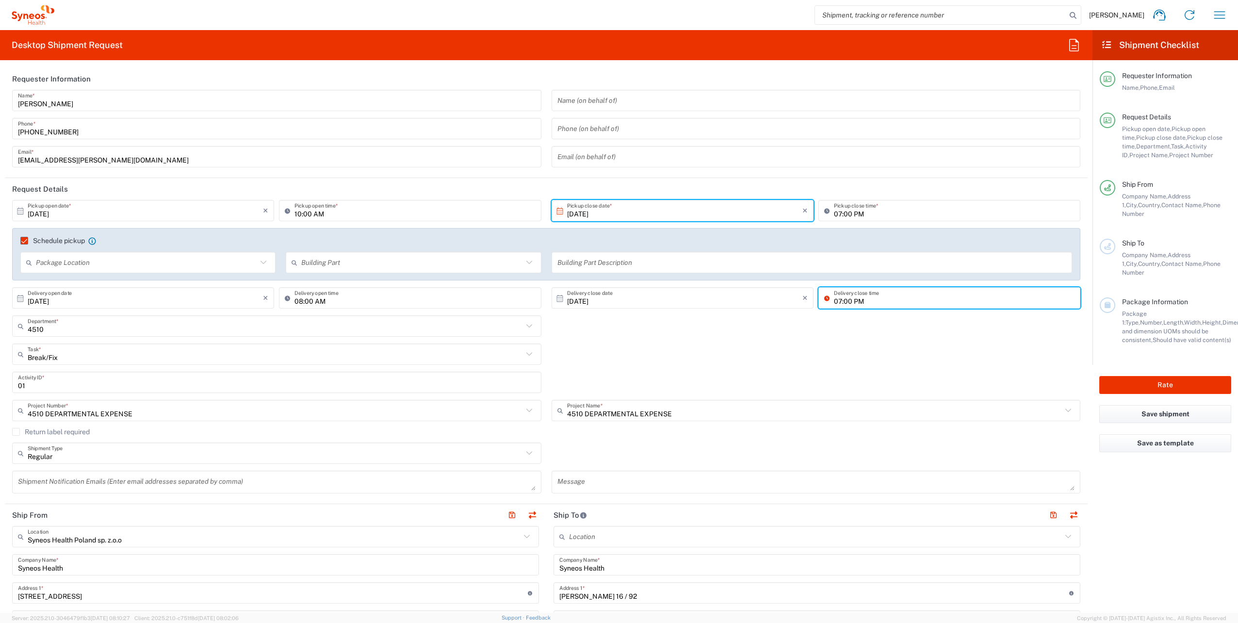
click at [834, 301] on input "07:00 PM" at bounding box center [954, 298] width 241 height 17
click at [852, 300] on input "12:00 PM" at bounding box center [954, 298] width 241 height 17
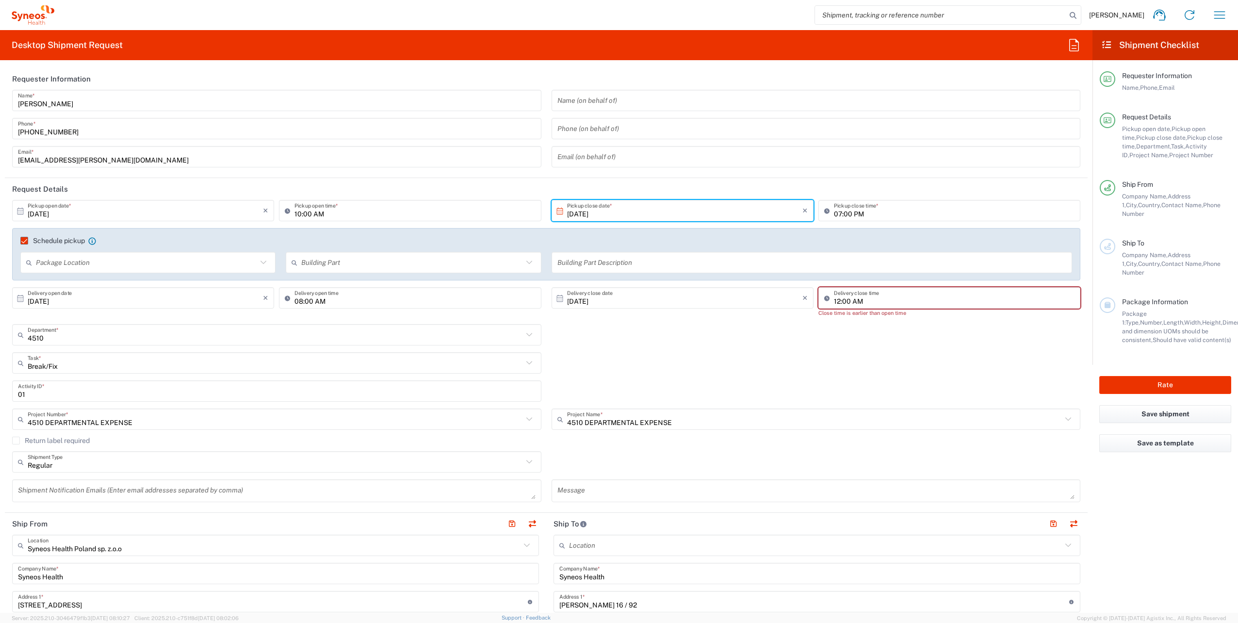
click at [853, 363] on div "Break/Fix Task * Break/Fix Inventory Transfer New Hire Other Refresh" at bounding box center [546, 366] width 1078 height 28
click at [346, 298] on input "08:00 AM" at bounding box center [414, 298] width 241 height 17
click at [860, 298] on input "12:00 AM" at bounding box center [954, 298] width 241 height 17
drag, startPoint x: 863, startPoint y: 302, endPoint x: 876, endPoint y: 308, distance: 14.5
click at [865, 302] on input "01:00 AM" at bounding box center [954, 298] width 241 height 17
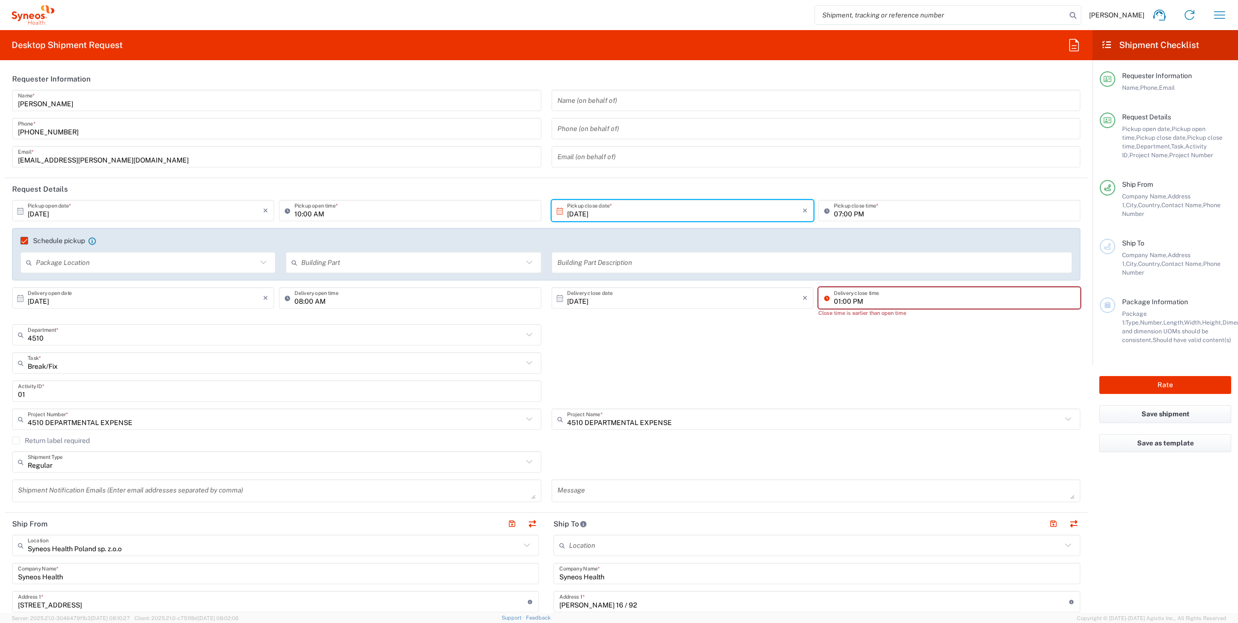
type input "01:00 PM"
click at [858, 348] on agx-shipment-cost-centers-widget "4510 Department * 4510 3000 3100 3109 3110 3111 3112 3125 3130 3135 3136 3150 3…" at bounding box center [546, 380] width 1078 height 113
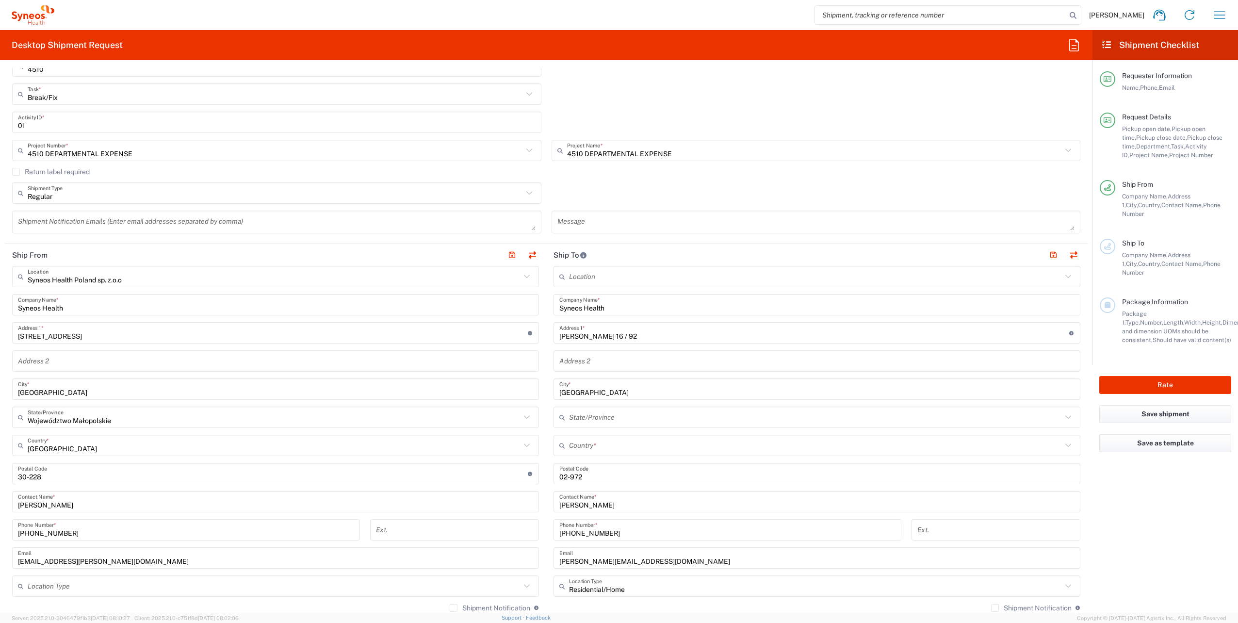
scroll to position [243, 0]
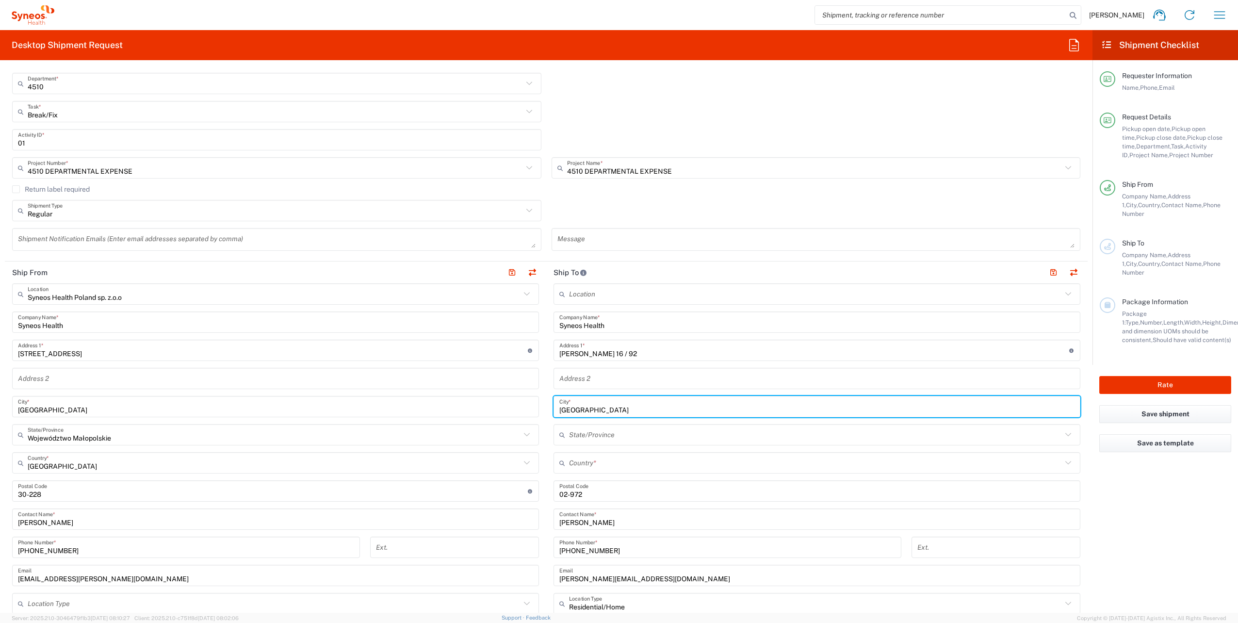
drag, startPoint x: 598, startPoint y: 410, endPoint x: 542, endPoint y: 415, distance: 56.0
click at [546, 415] on main "Location Addison Whitney LLC-Morrisvile NC US Barcelona-Syneos Health BioSector…" at bounding box center [816, 486] width 541 height 407
type input "WARSZAWA"
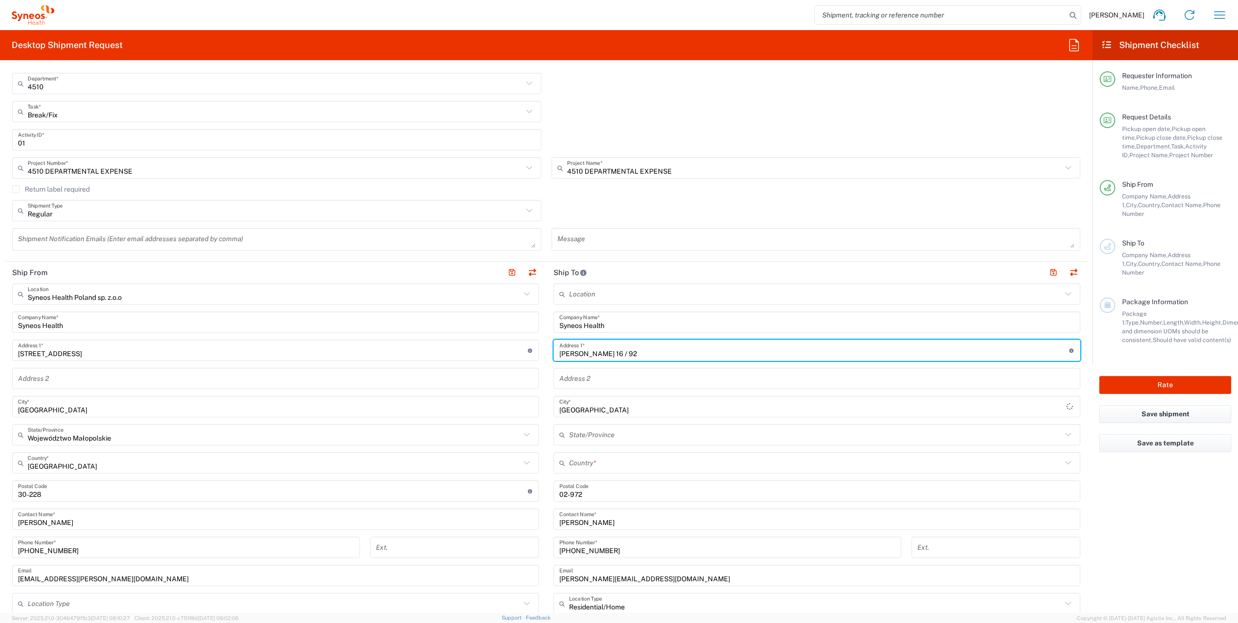
click at [712, 348] on input "Adama Branickiego 16 / 92" at bounding box center [814, 350] width 510 height 17
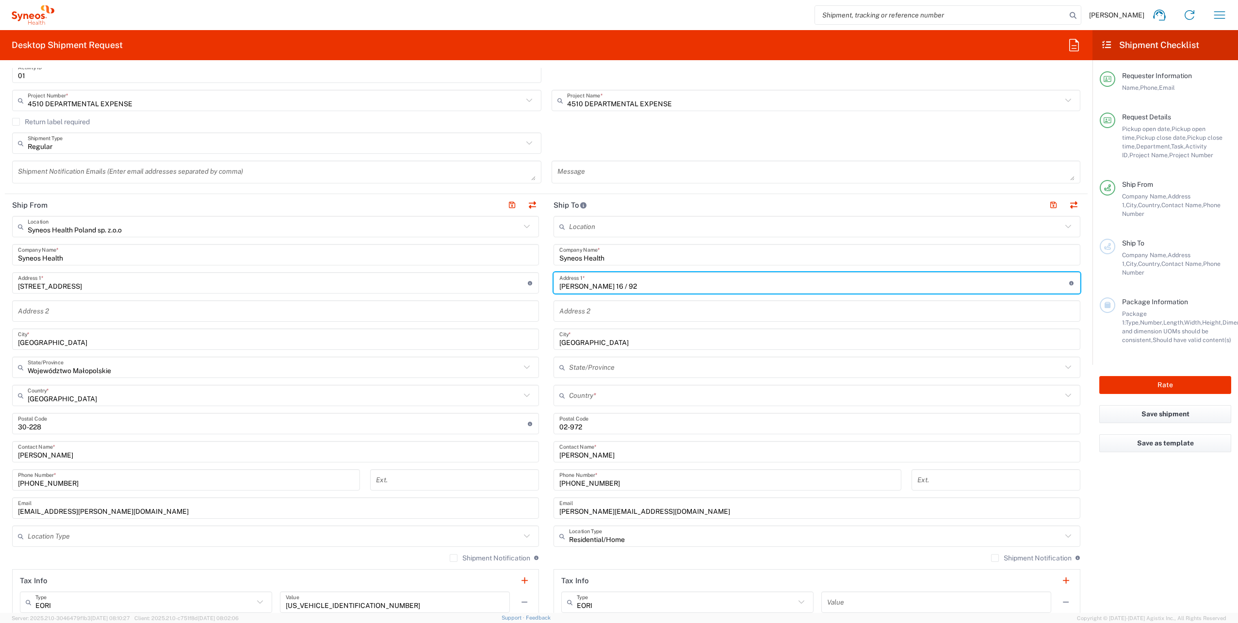
scroll to position [485, 0]
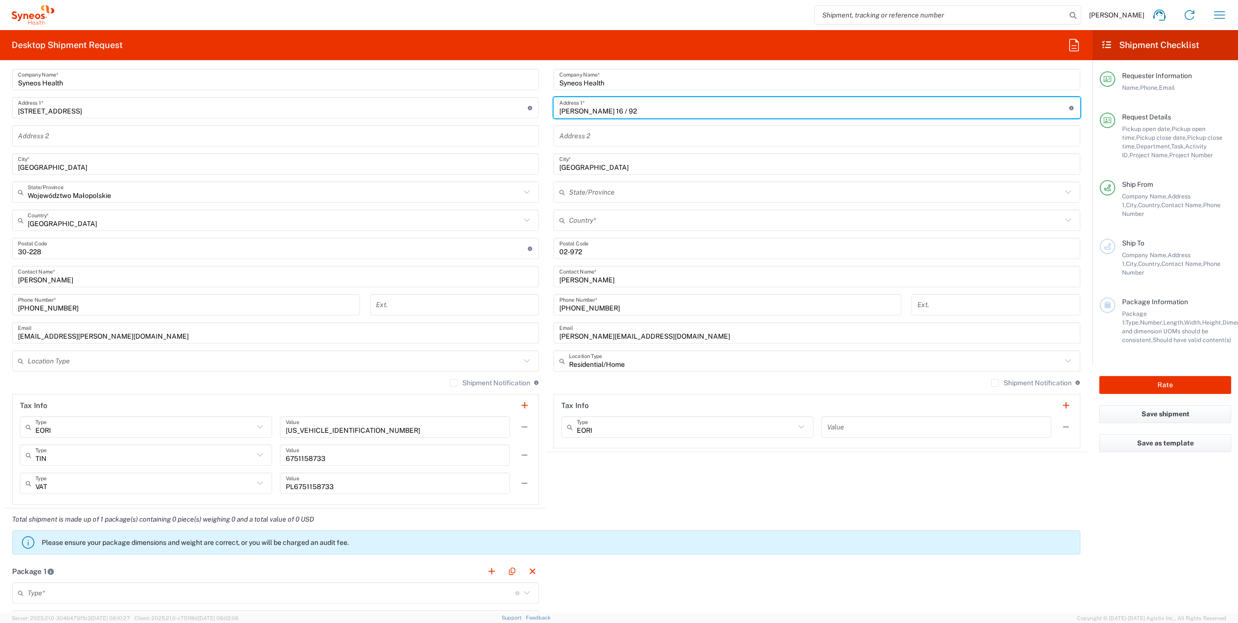
click at [599, 224] on input "text" at bounding box center [815, 220] width 493 height 17
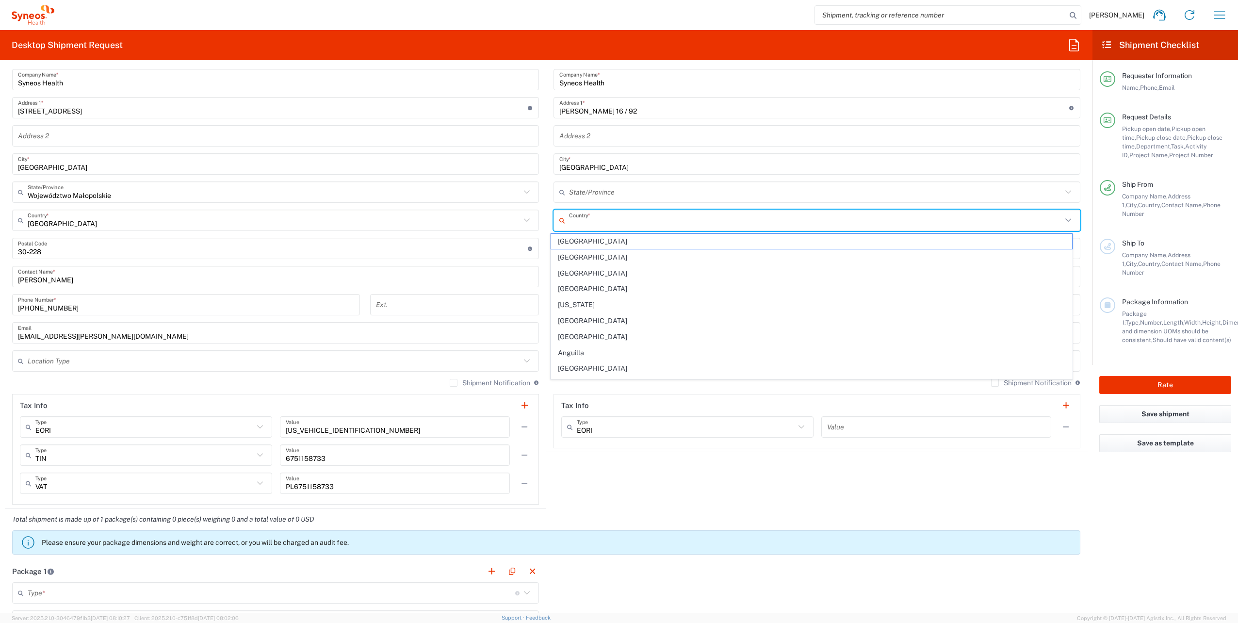
click at [579, 219] on input "text" at bounding box center [815, 220] width 493 height 17
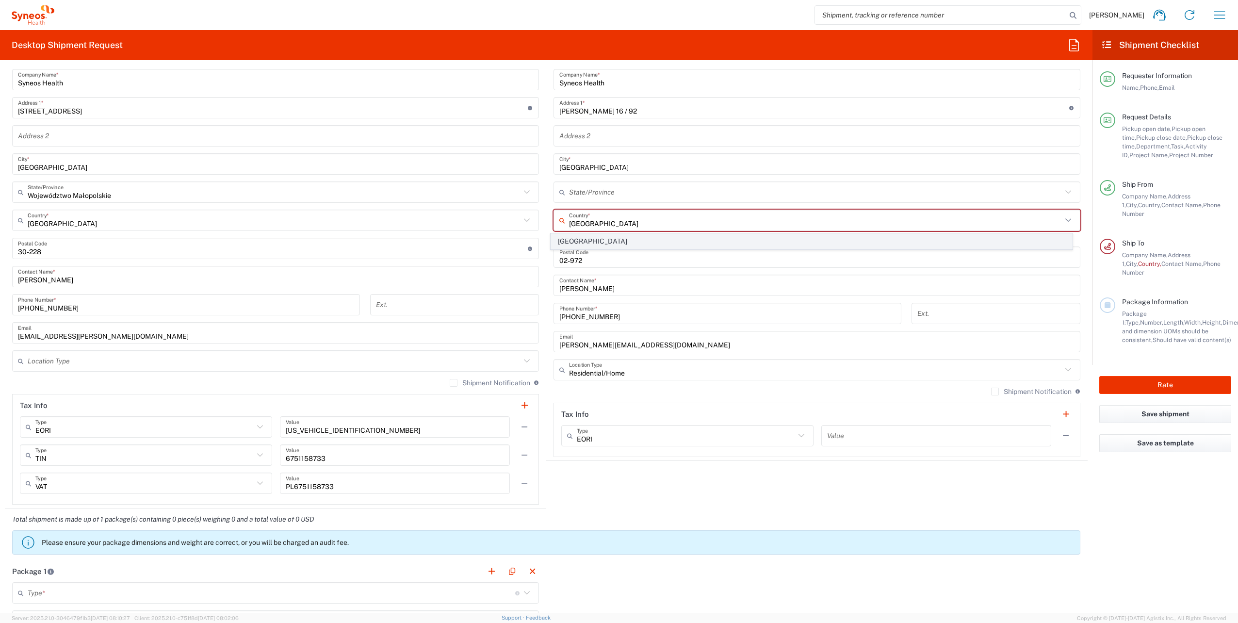
type input "Poland"
click at [574, 238] on span "Poland" at bounding box center [811, 241] width 521 height 15
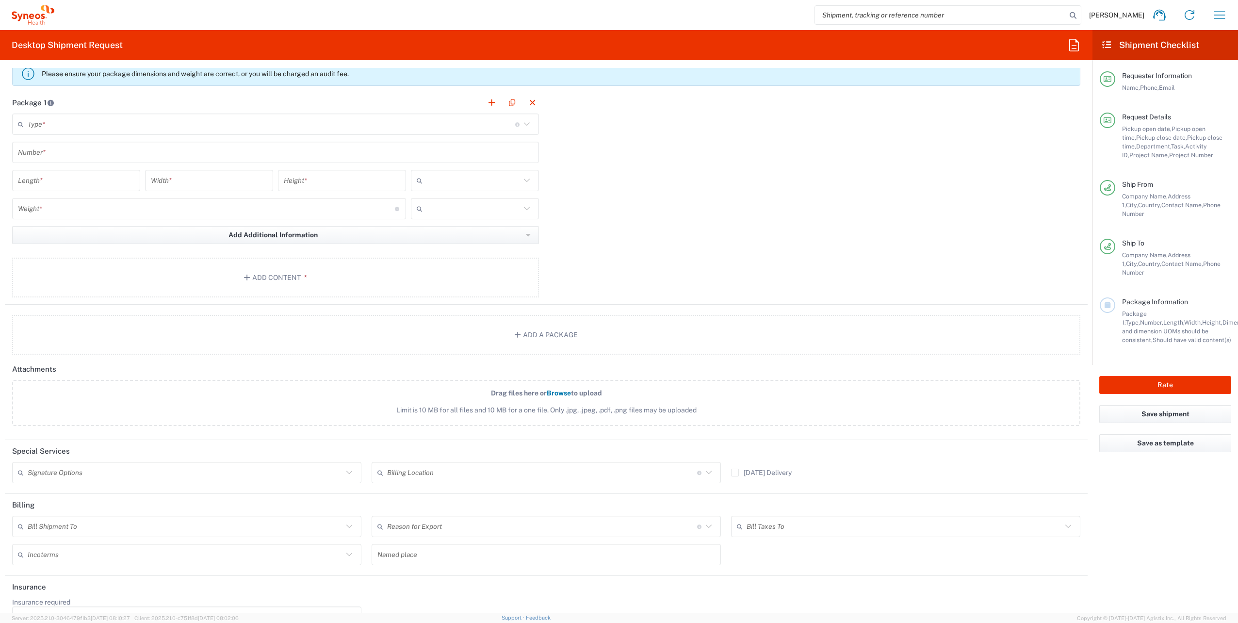
scroll to position [931, 0]
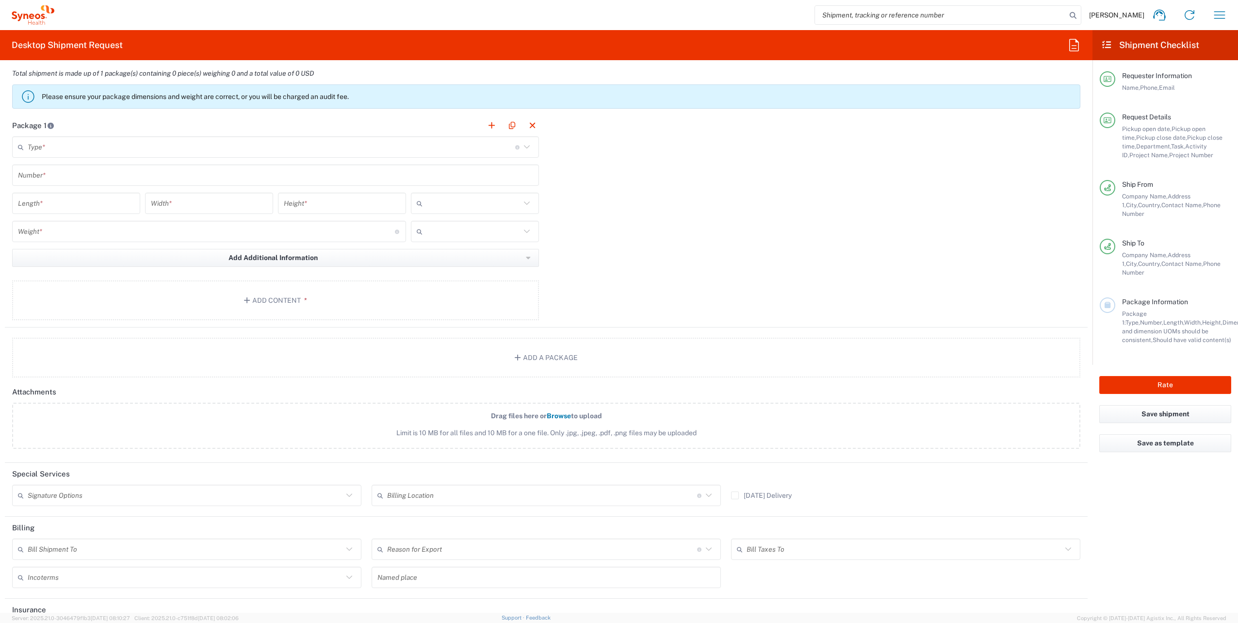
click at [116, 140] on input "text" at bounding box center [271, 147] width 487 height 17
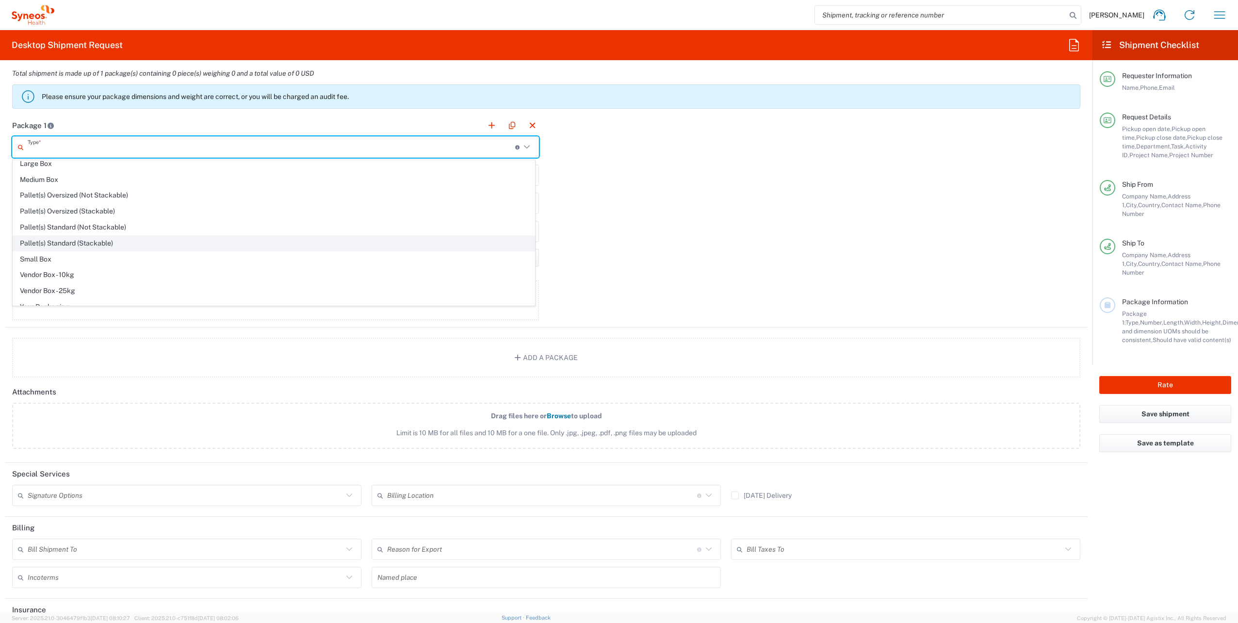
scroll to position [30, 0]
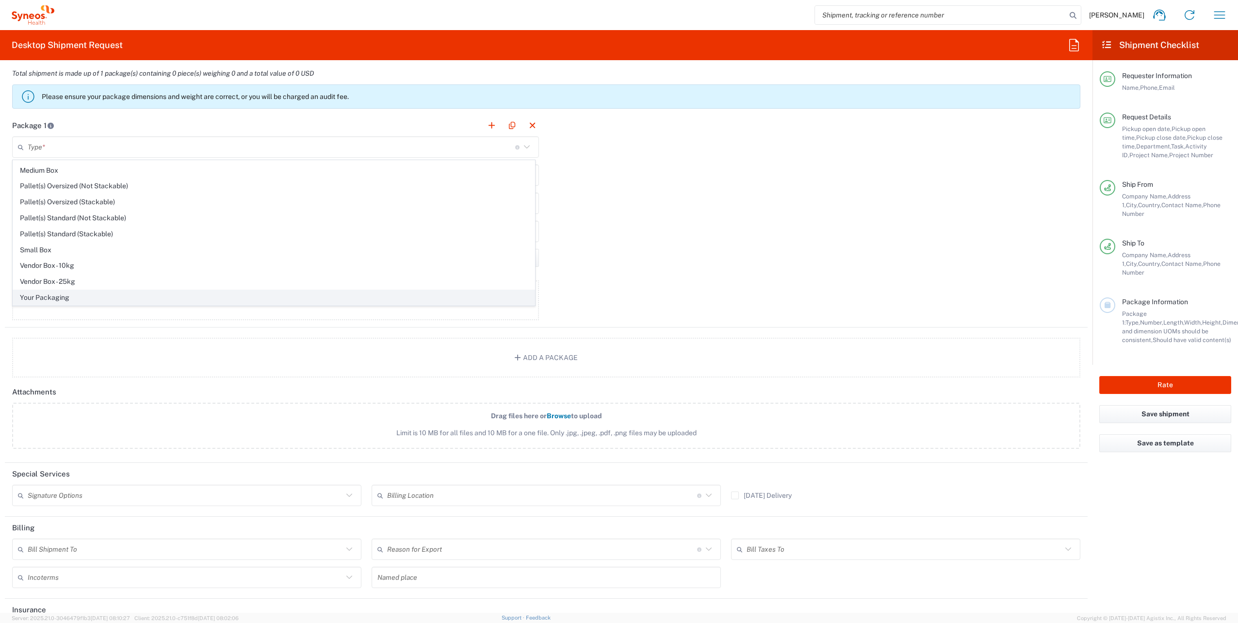
click at [44, 300] on span "Your Packaging" at bounding box center [273, 297] width 521 height 15
type input "Your Packaging"
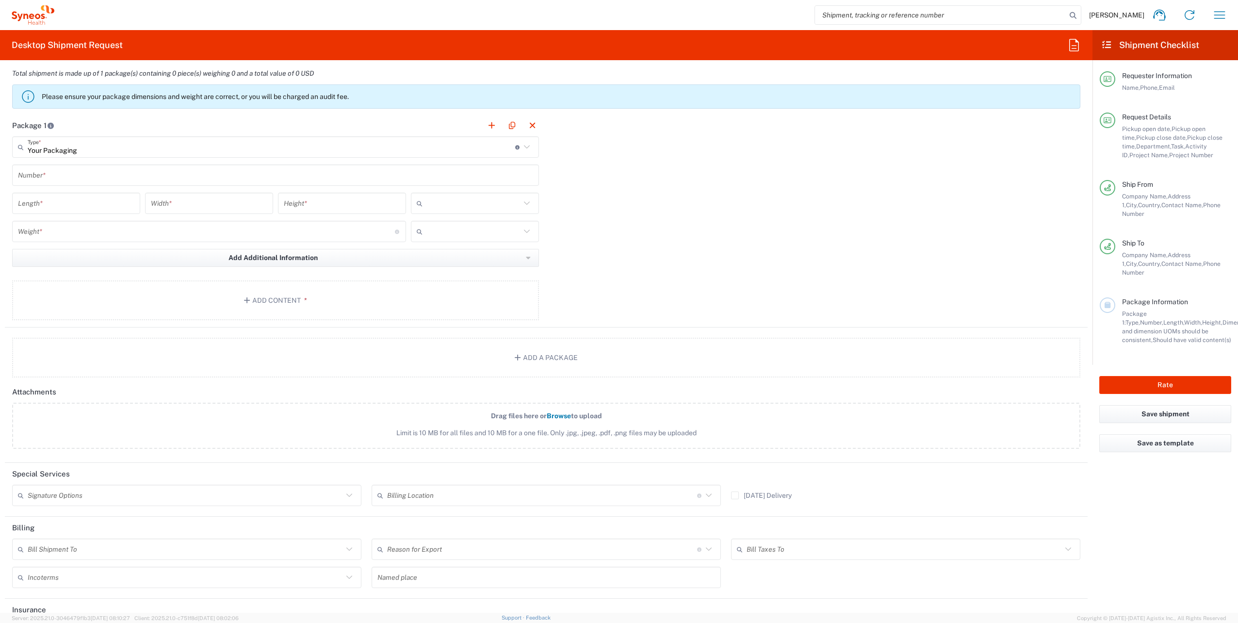
click at [58, 213] on div "Length *" at bounding box center [76, 203] width 128 height 21
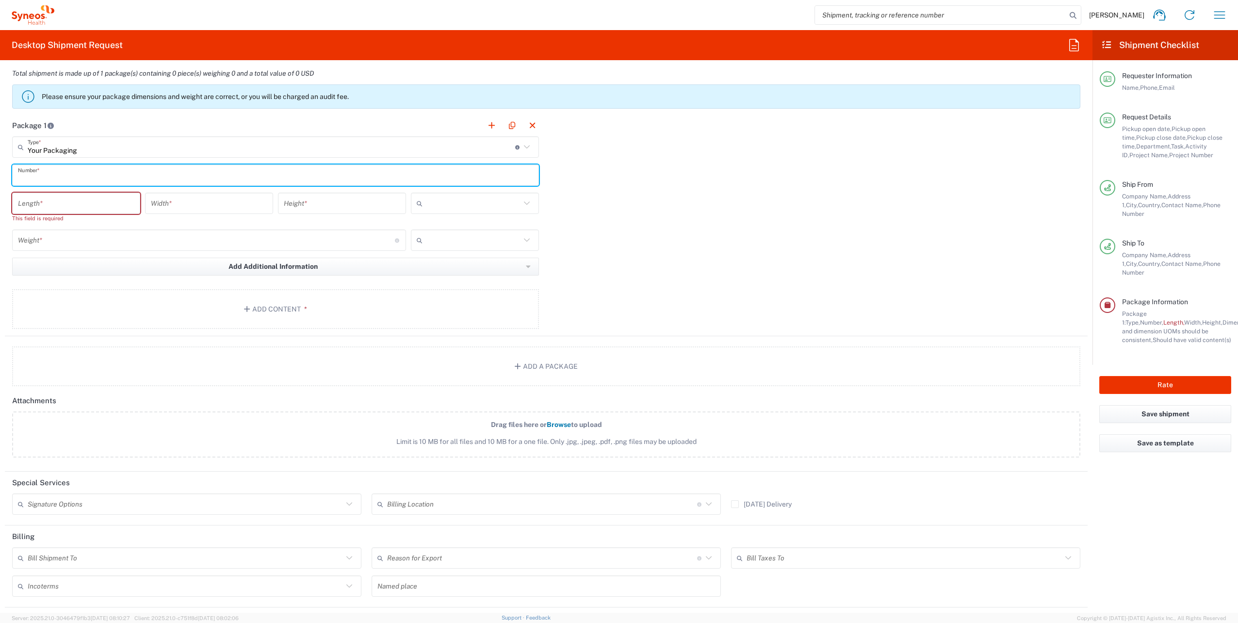
click at [60, 180] on input "text" at bounding box center [275, 175] width 515 height 17
type input "01"
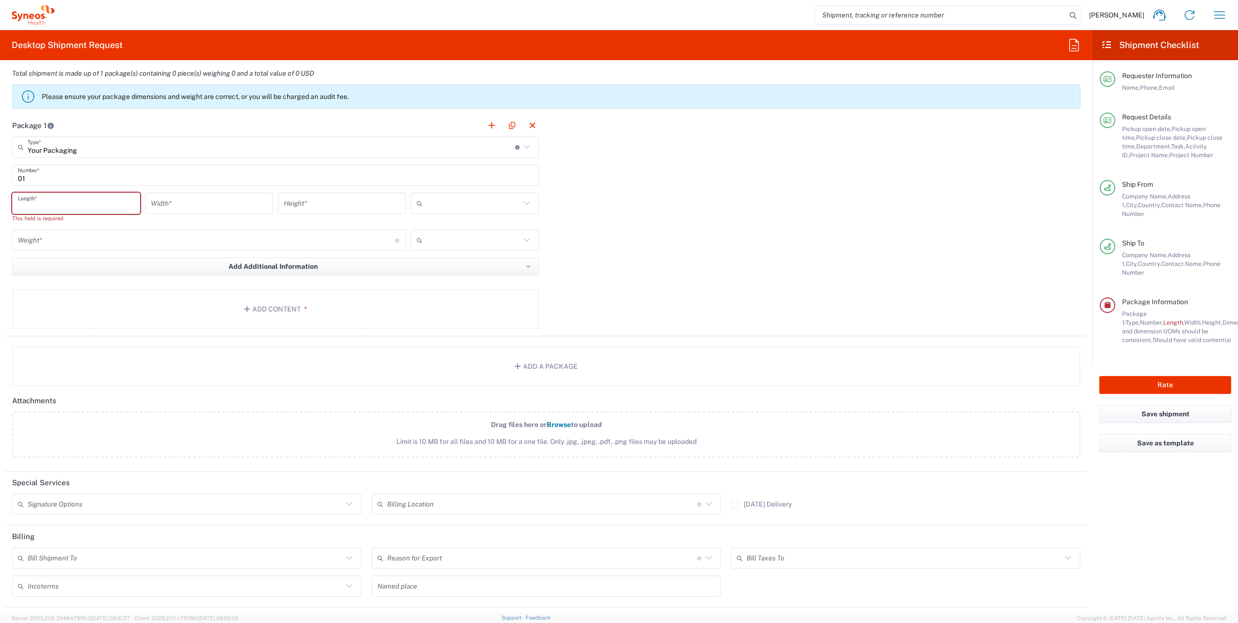
click at [29, 207] on input "number" at bounding box center [76, 203] width 116 height 17
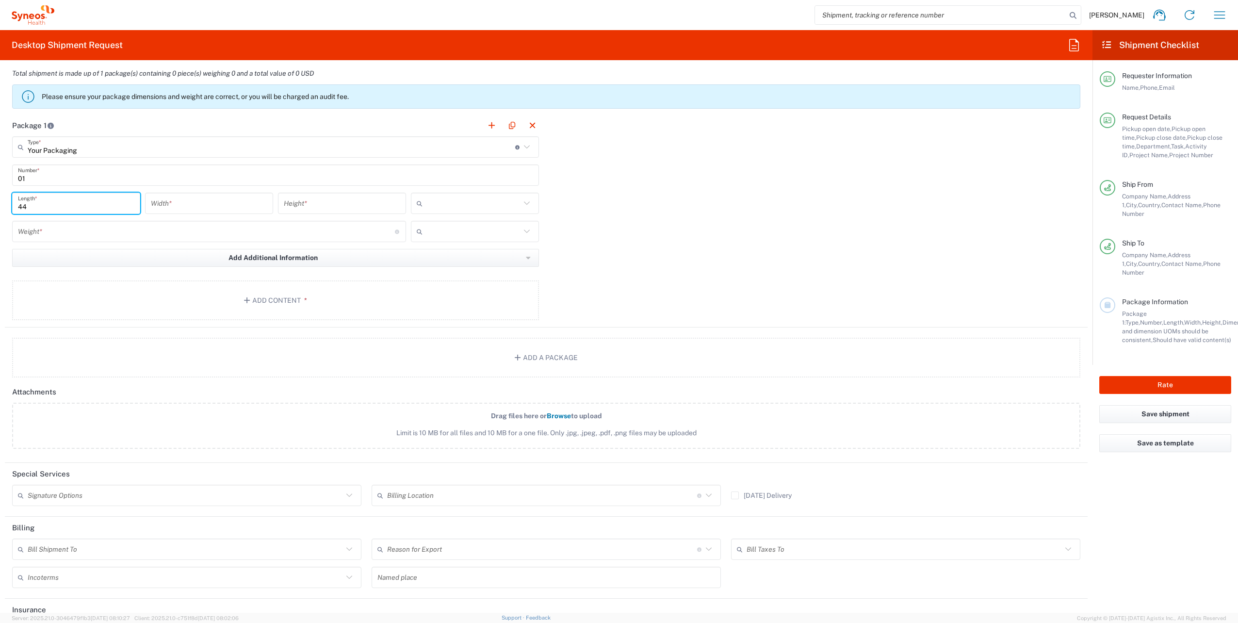
type input "44"
click at [159, 203] on input "number" at bounding box center [209, 203] width 116 height 17
type input "30"
click at [314, 204] on input "number" at bounding box center [342, 203] width 116 height 17
type input "8"
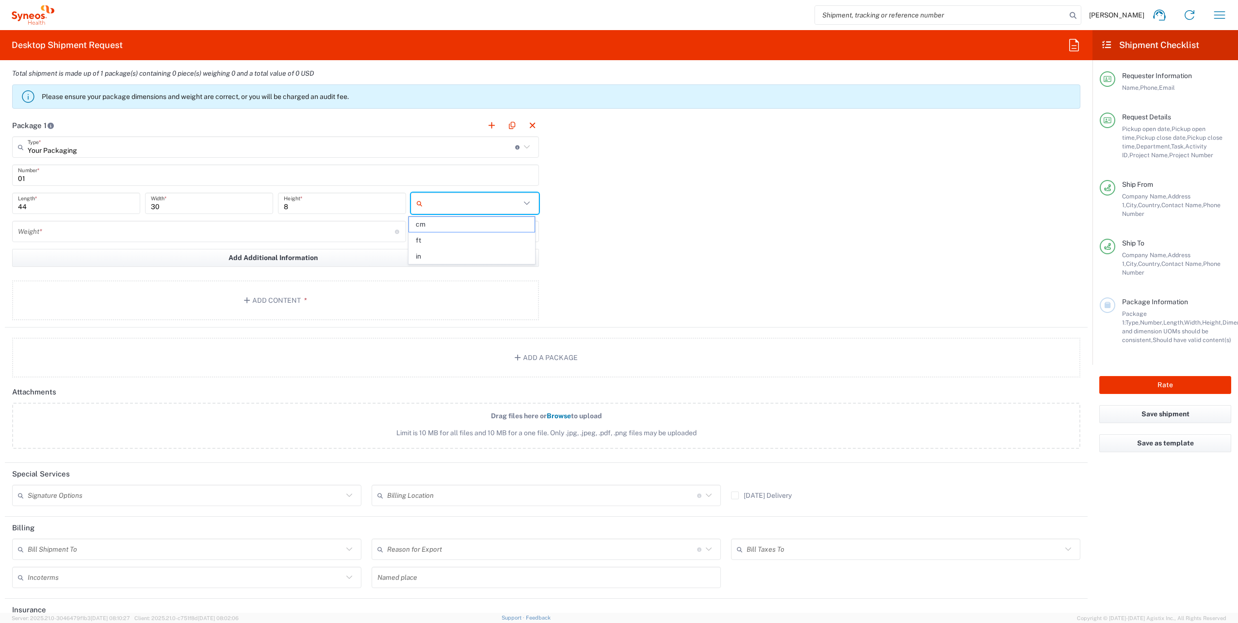
click at [461, 206] on input "text" at bounding box center [473, 203] width 94 height 16
click at [451, 218] on span "cm" at bounding box center [471, 224] width 125 height 15
type input "cm"
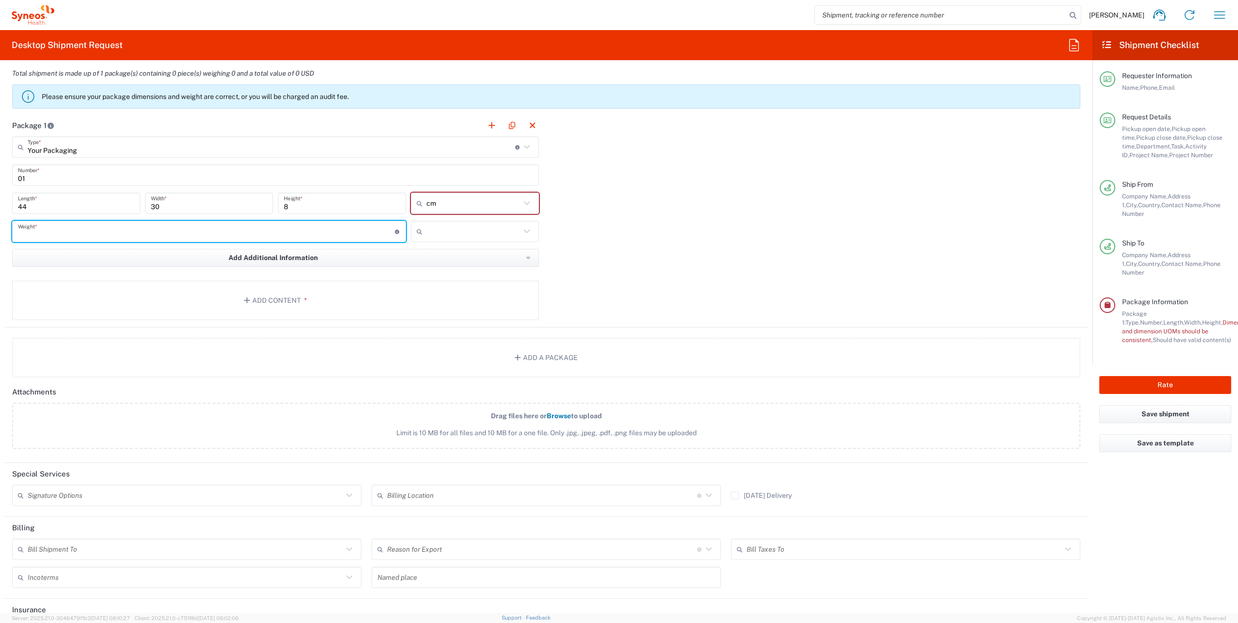
click at [147, 227] on input "number" at bounding box center [206, 231] width 377 height 17
type input "1"
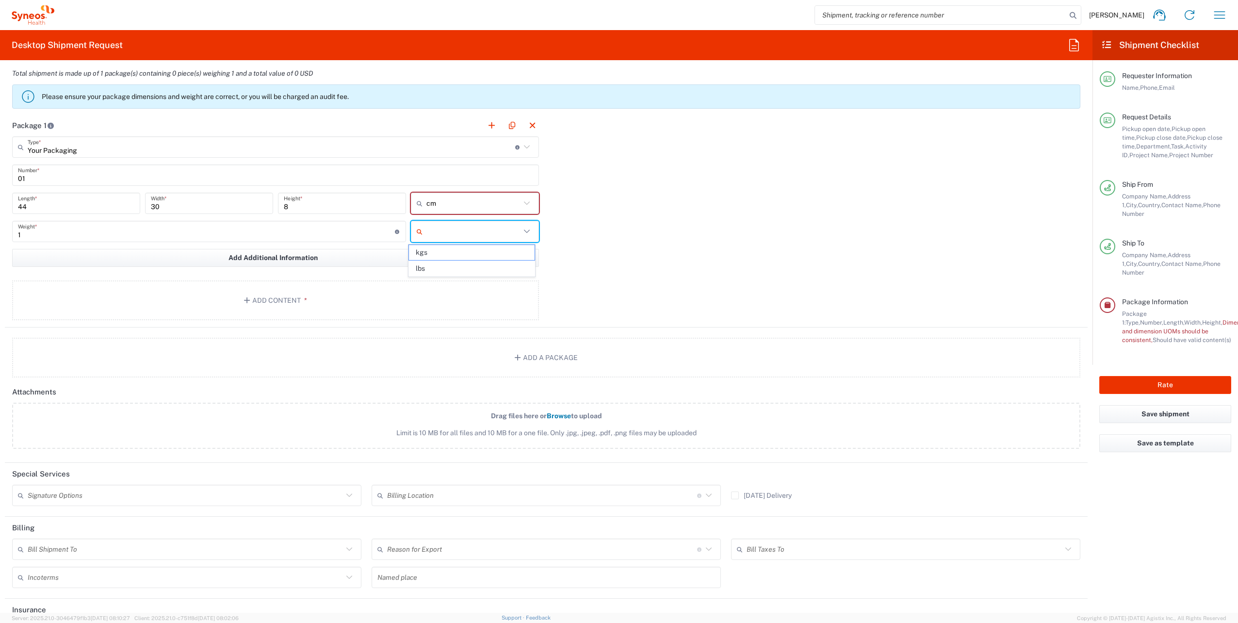
click at [436, 229] on input "text" at bounding box center [473, 232] width 94 height 16
click at [427, 258] on span "kgs" at bounding box center [471, 252] width 125 height 15
type input "kgs"
click at [252, 295] on button "Add Content *" at bounding box center [275, 300] width 527 height 40
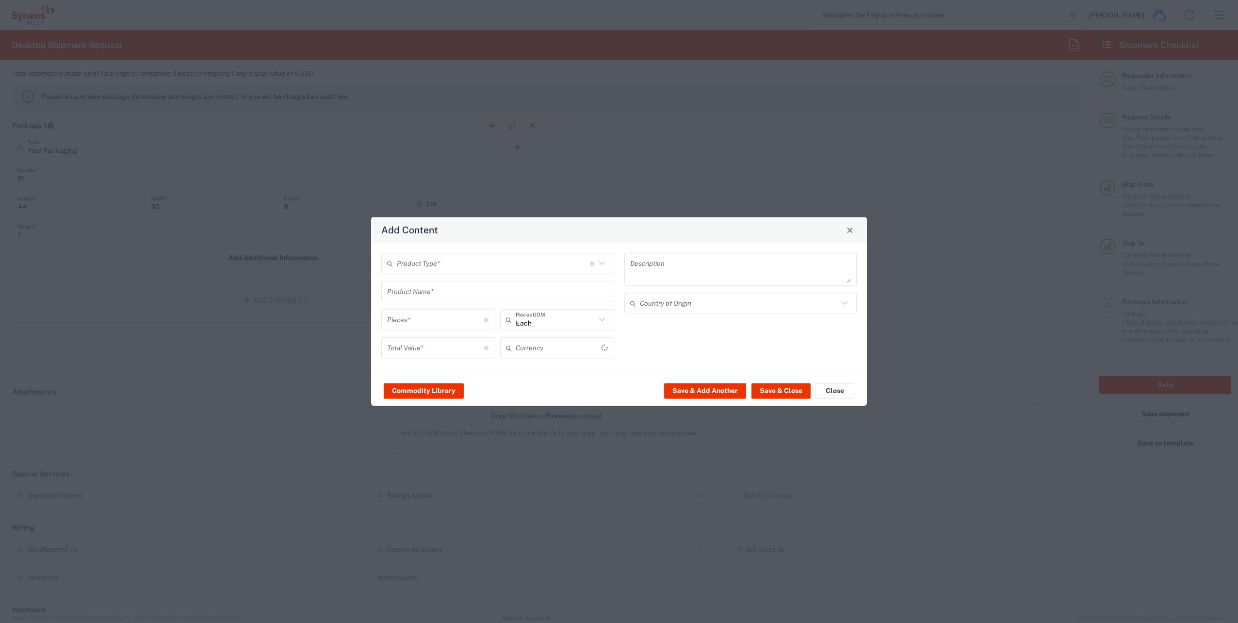
type input "US Dollar"
click at [530, 259] on input "text" at bounding box center [493, 263] width 193 height 17
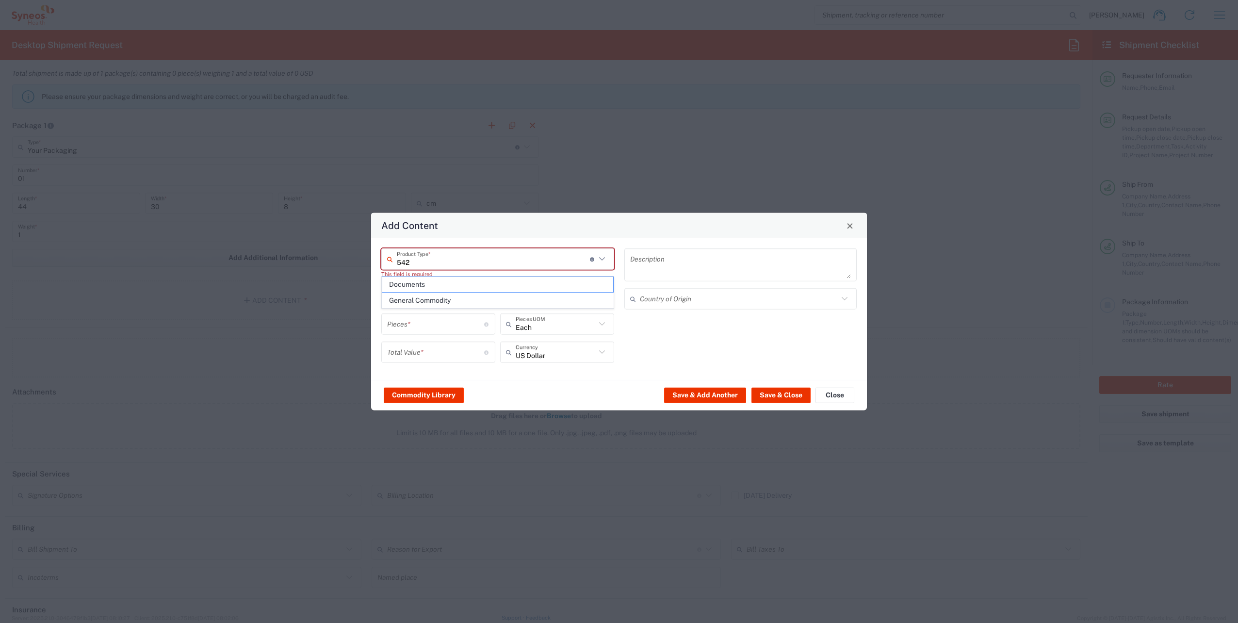
type input "5420"
drag, startPoint x: 419, startPoint y: 262, endPoint x: 368, endPoint y: 263, distance: 51.4
click at [368, 263] on div "Add Content 5420 Product Type * Document: Paper document generated internally b…" at bounding box center [619, 311] width 1238 height 623
click at [430, 261] on input "text" at bounding box center [493, 258] width 193 height 17
click at [600, 261] on icon at bounding box center [602, 259] width 13 height 13
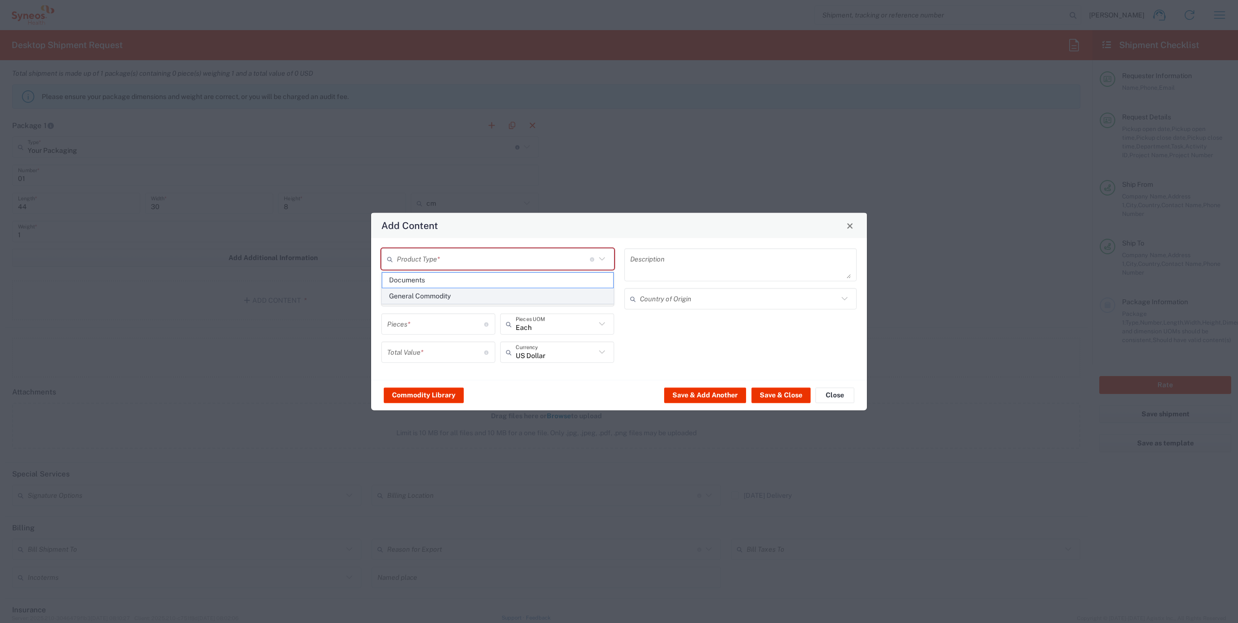
click at [513, 292] on span "General Commodity" at bounding box center [497, 296] width 231 height 15
type input "General Commodity"
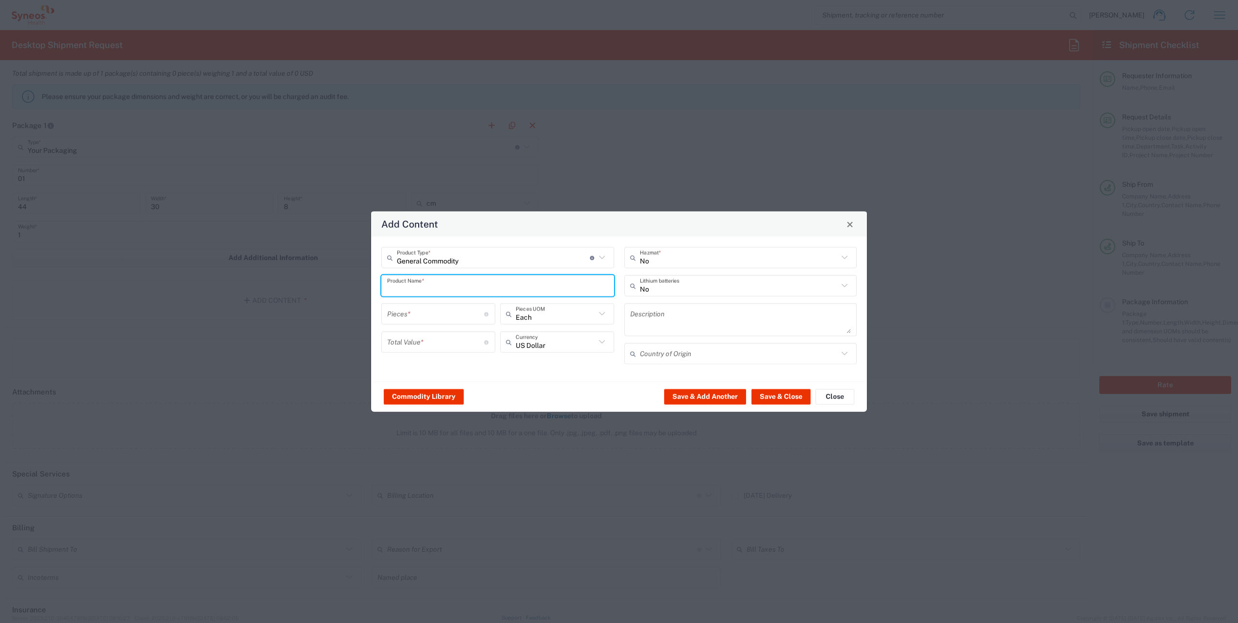
click at [444, 292] on input "text" at bounding box center [497, 285] width 221 height 17
click at [440, 305] on div "Laptop Dell 5420" at bounding box center [497, 308] width 231 height 16
type input "Laptop Dell 5420"
type textarea "Laptop Latitude Dell 5420"
type input "China"
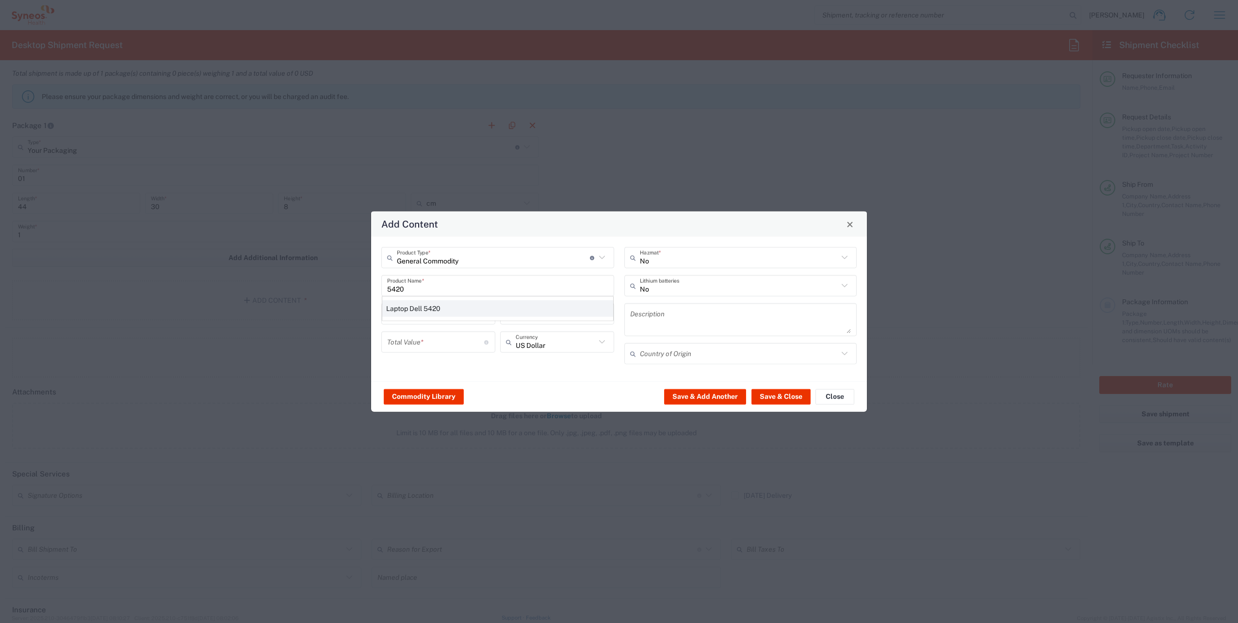
type input "Yes"
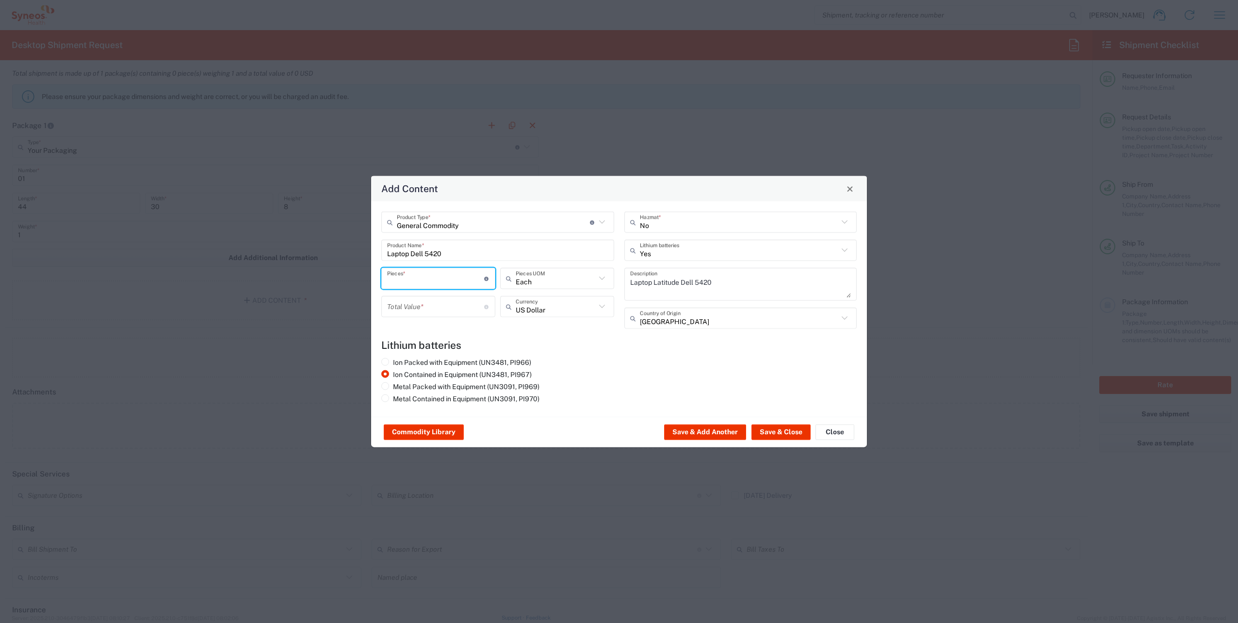
click at [440, 280] on input "number" at bounding box center [435, 278] width 97 height 17
type input "1"
drag, startPoint x: 431, startPoint y: 311, endPoint x: 484, endPoint y: 307, distance: 53.0
click at [432, 310] on input "number" at bounding box center [435, 306] width 97 height 17
type input "1"
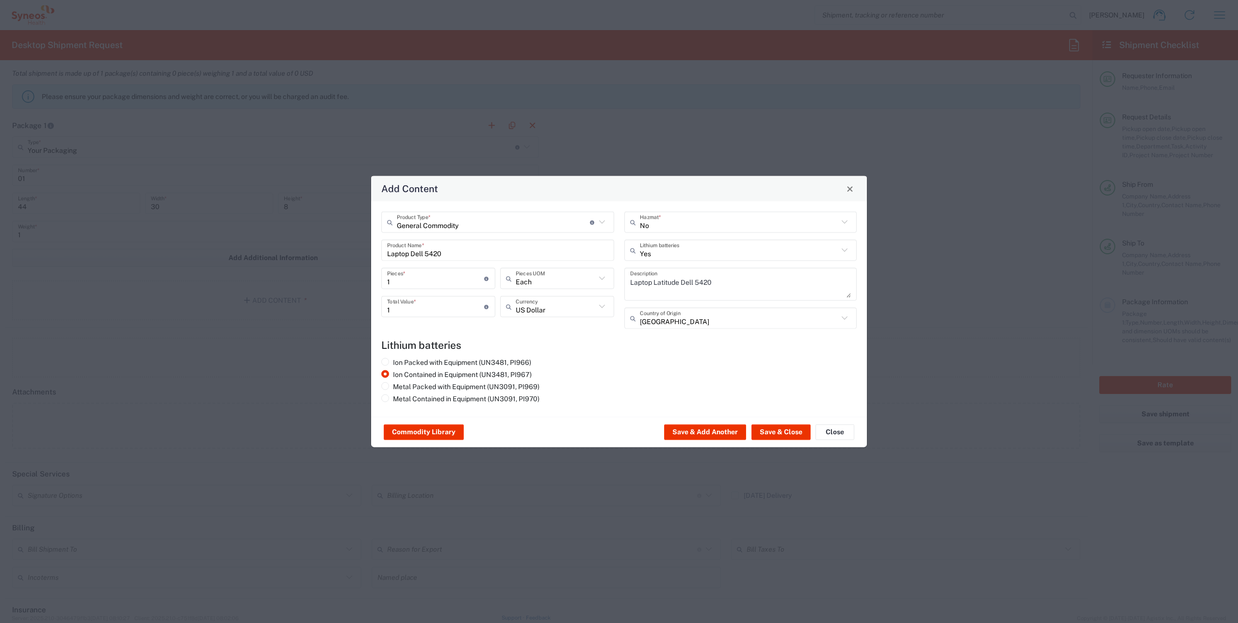
click at [620, 367] on div "Ion Packed with Equipment (UN3481, PI966) Ion Contained in Equipment (UN3481, P…" at bounding box center [619, 382] width 486 height 49
click at [794, 435] on button "Save & Close" at bounding box center [780, 432] width 59 height 16
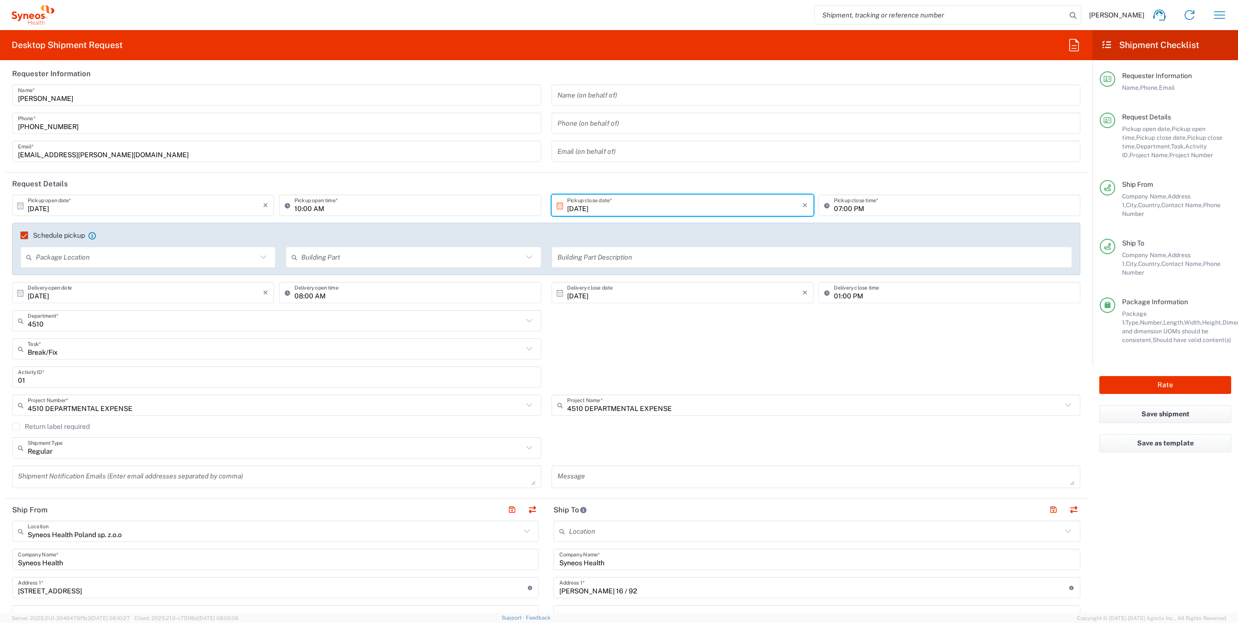
scroll to position [0, 0]
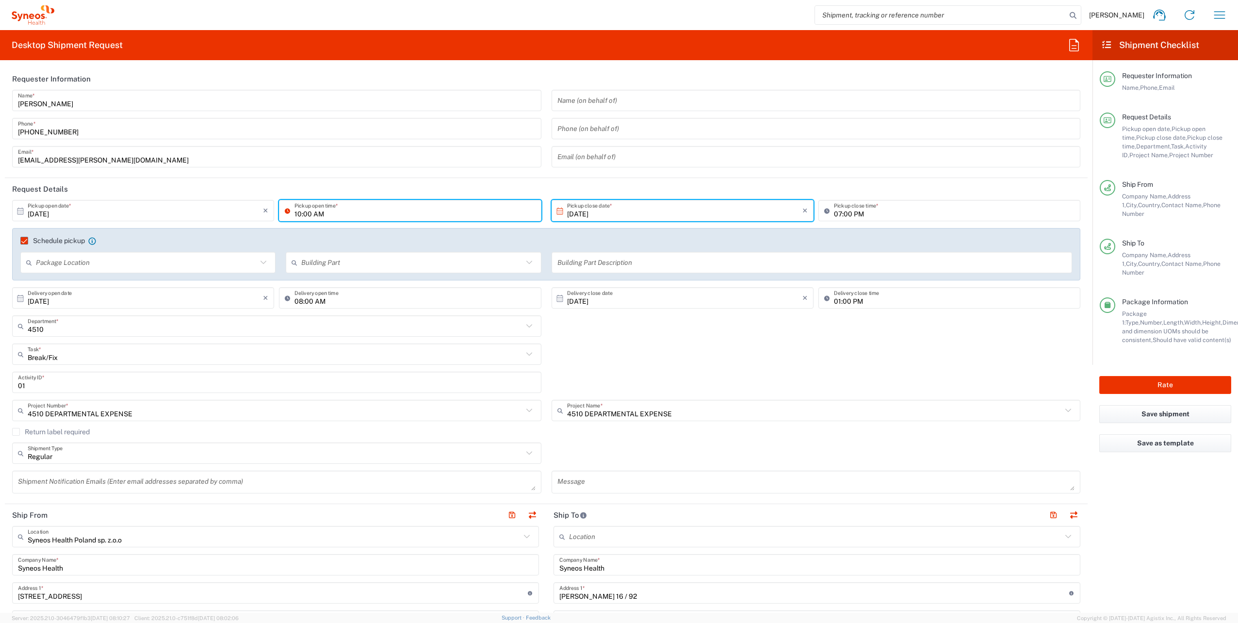
click at [296, 214] on input "10:00 AM" at bounding box center [414, 210] width 241 height 17
type input "09:00 AM"
click at [925, 315] on div "4510 Department * 4510 3000 3100 3109 3110 3111 3112 3125 3130 3135 3136 3150 3…" at bounding box center [546, 329] width 1078 height 28
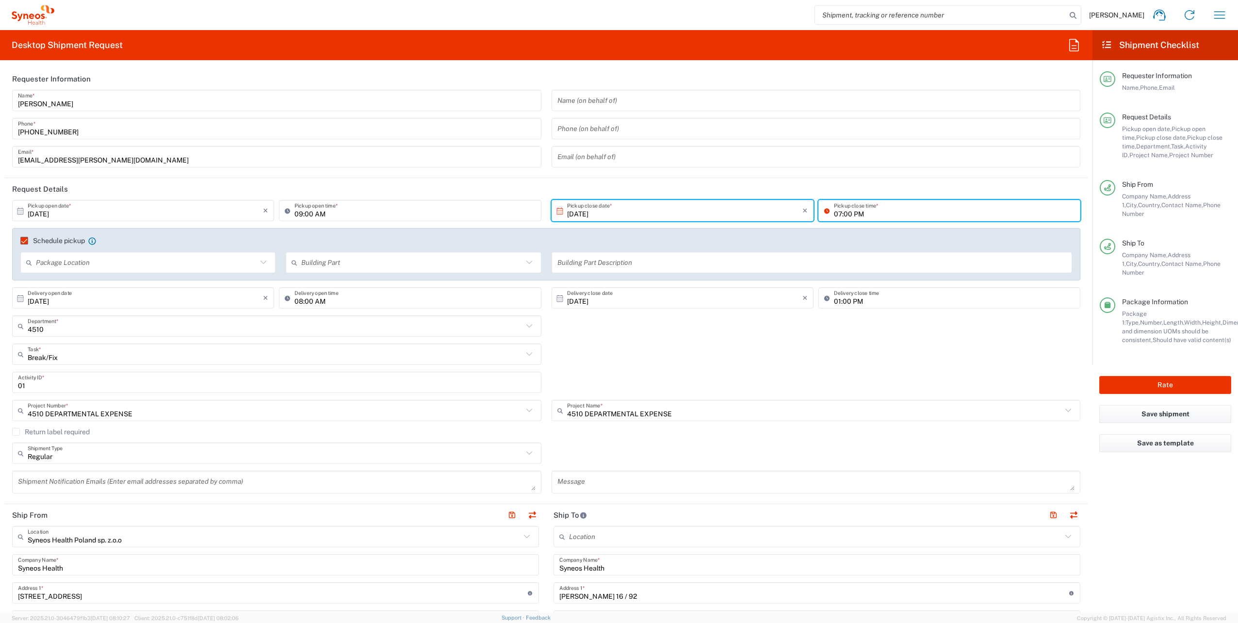
click at [835, 215] on input "07:00 PM" at bounding box center [954, 210] width 241 height 17
type input "05:00 PM"
click at [890, 337] on div "4510 Department * 4510 3000 3100 3109 3110 3111 3112 3125 3130 3135 3136 3150 3…" at bounding box center [546, 329] width 1078 height 28
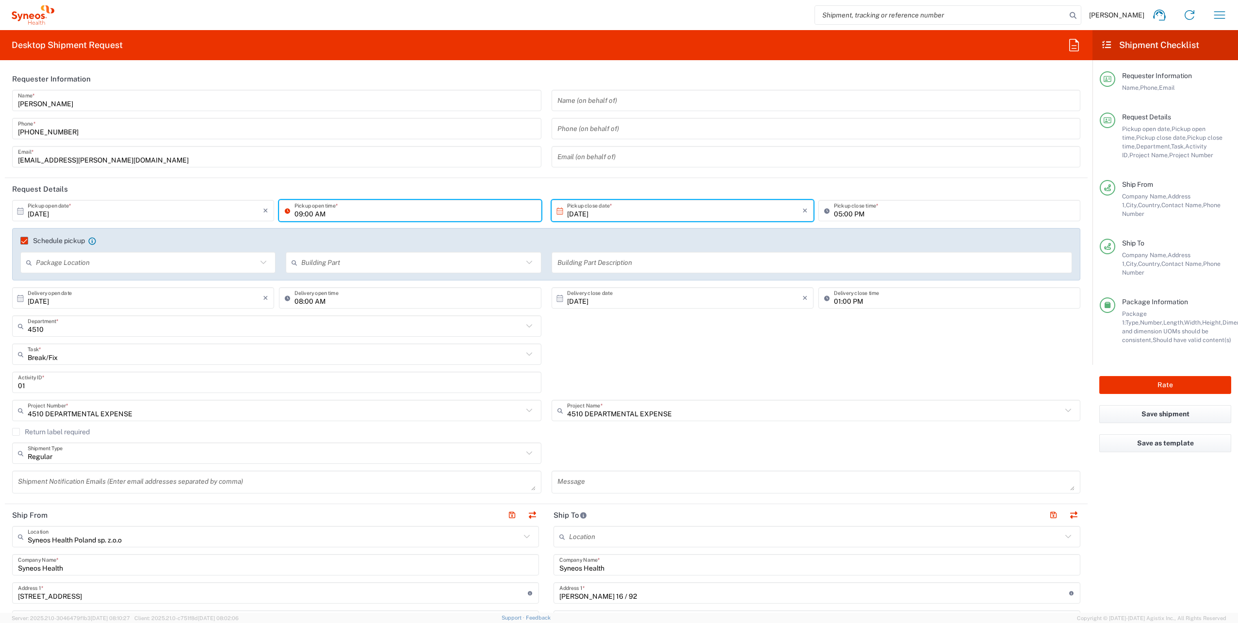
click at [298, 215] on input "09:00 AM" at bounding box center [414, 210] width 241 height 17
type input "08:00 AM"
click at [728, 344] on div "Break/Fix Task * Break/Fix Inventory Transfer New Hire Other Refresh" at bounding box center [546, 357] width 1078 height 28
click at [1134, 376] on button "Rate" at bounding box center [1165, 385] width 132 height 18
type input "4510 DEPARTMENTAL EXPENSE"
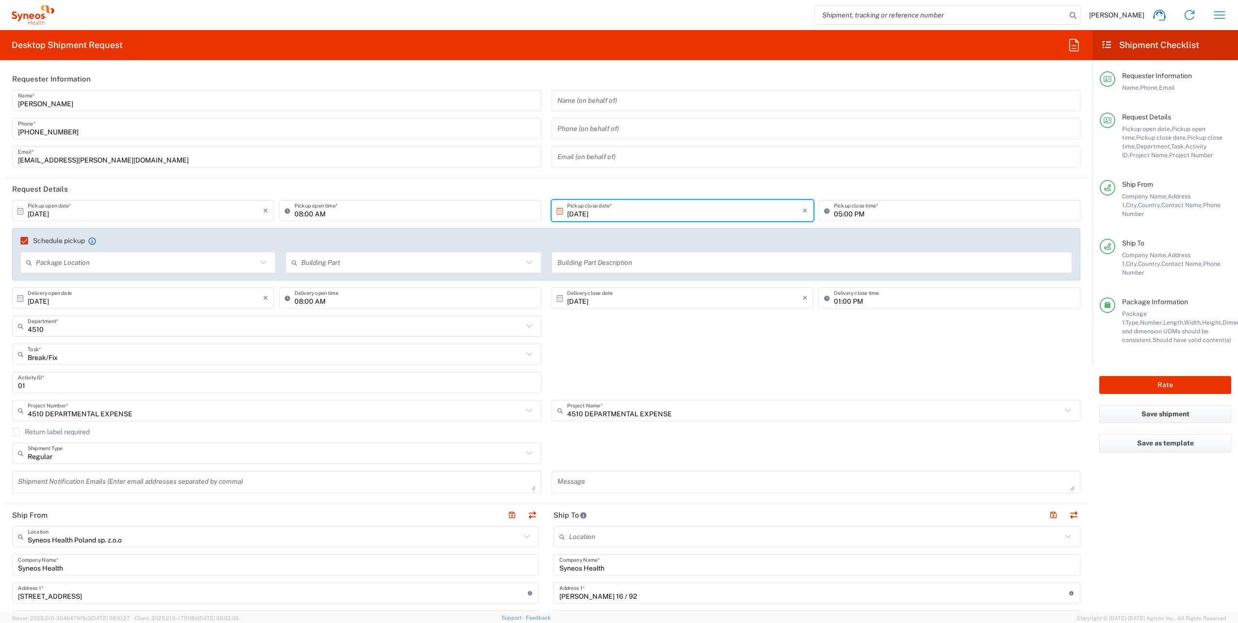
click at [979, 347] on div "Break/Fix Task * Break/Fix Inventory Transfer New Hire Other Refresh" at bounding box center [546, 357] width 1078 height 28
click at [1175, 376] on button "Rate" at bounding box center [1165, 385] width 132 height 18
click at [714, 209] on input "10/13/2025" at bounding box center [684, 210] width 235 height 17
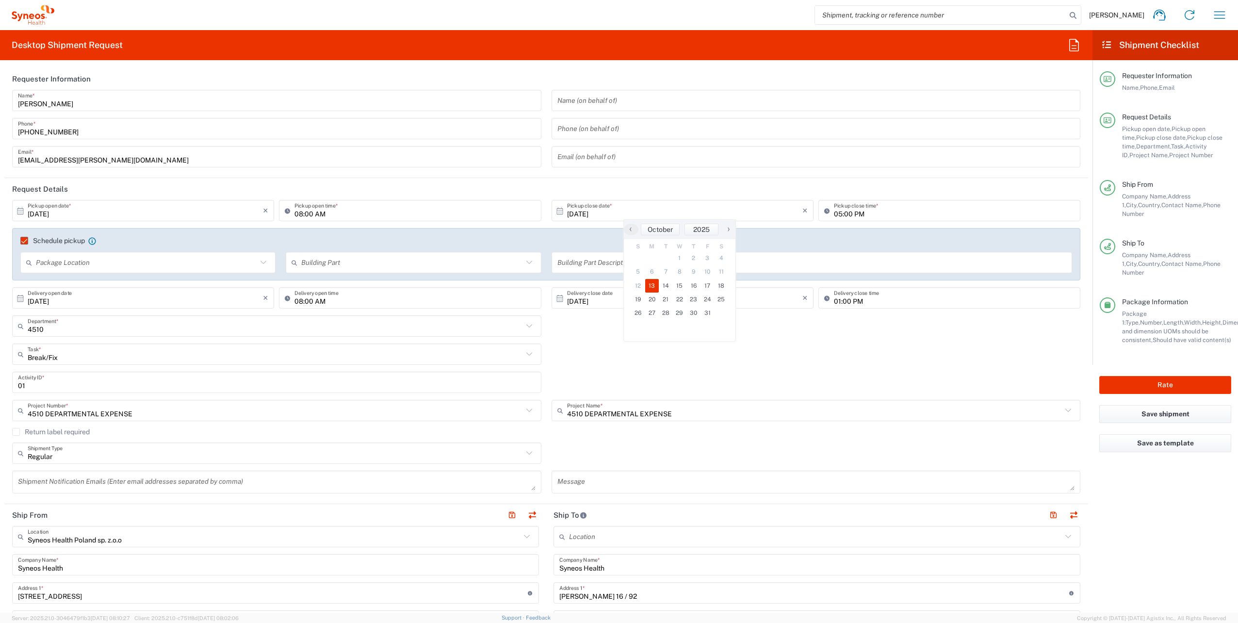
click at [823, 357] on div "Break/Fix Task * Break/Fix Inventory Transfer New Hire Other Refresh" at bounding box center [546, 357] width 1078 height 28
click at [1172, 376] on button "Rate" at bounding box center [1165, 385] width 132 height 18
click at [1174, 376] on button "Rate" at bounding box center [1165, 385] width 132 height 18
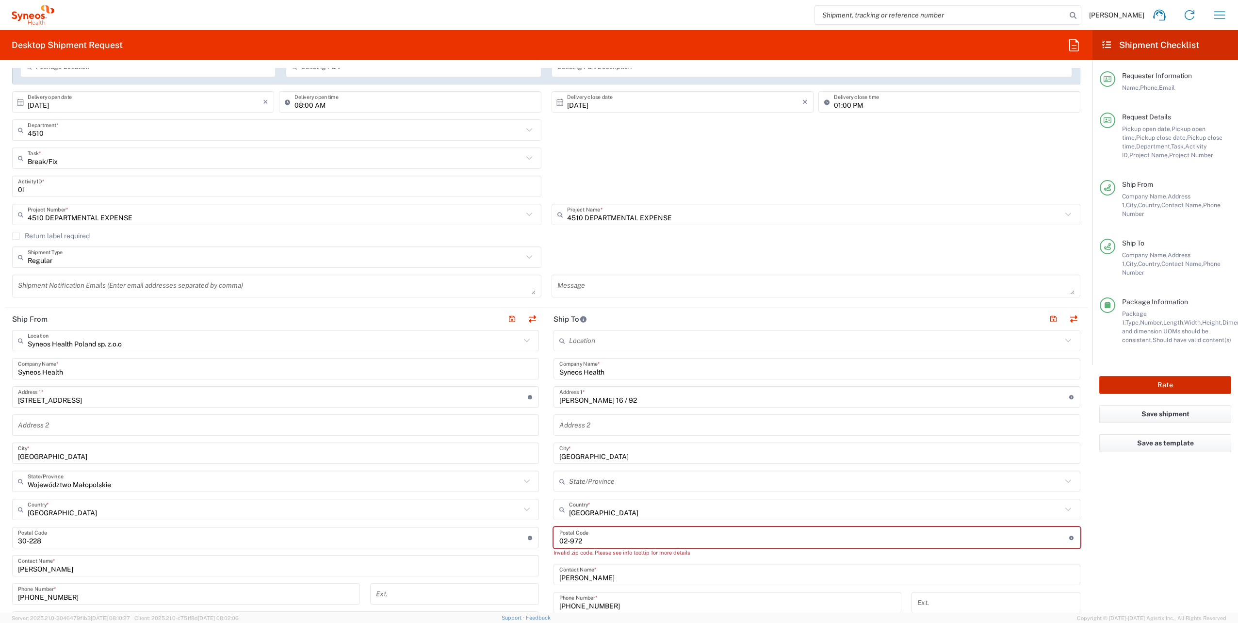
scroll to position [291, 0]
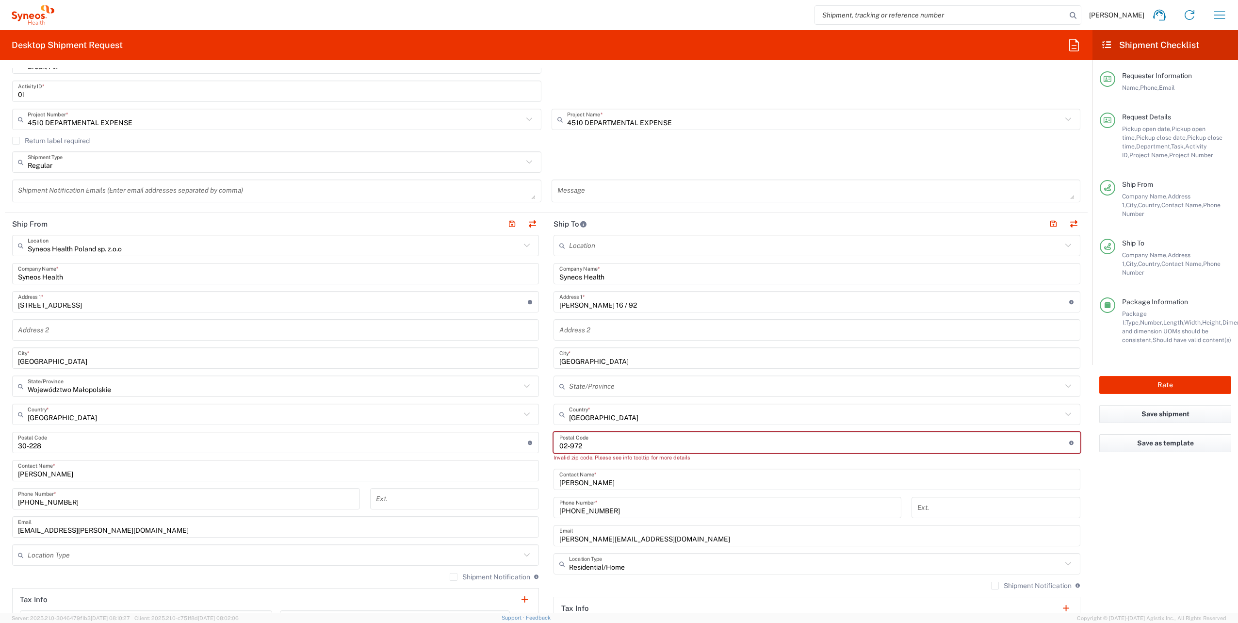
click at [622, 439] on input "undefined" at bounding box center [814, 442] width 510 height 17
click at [568, 445] on input "undefined" at bounding box center [814, 442] width 510 height 17
type input "02972"
click at [1154, 491] on agx-form-checklist "Shipment Checklist Requester Information Name, Phone, Email Request Details Pic…" at bounding box center [1165, 321] width 146 height 583
click at [1152, 492] on agx-form-checklist "Shipment Checklist Requester Information Name, Phone, Email Request Details Pic…" at bounding box center [1165, 321] width 146 height 583
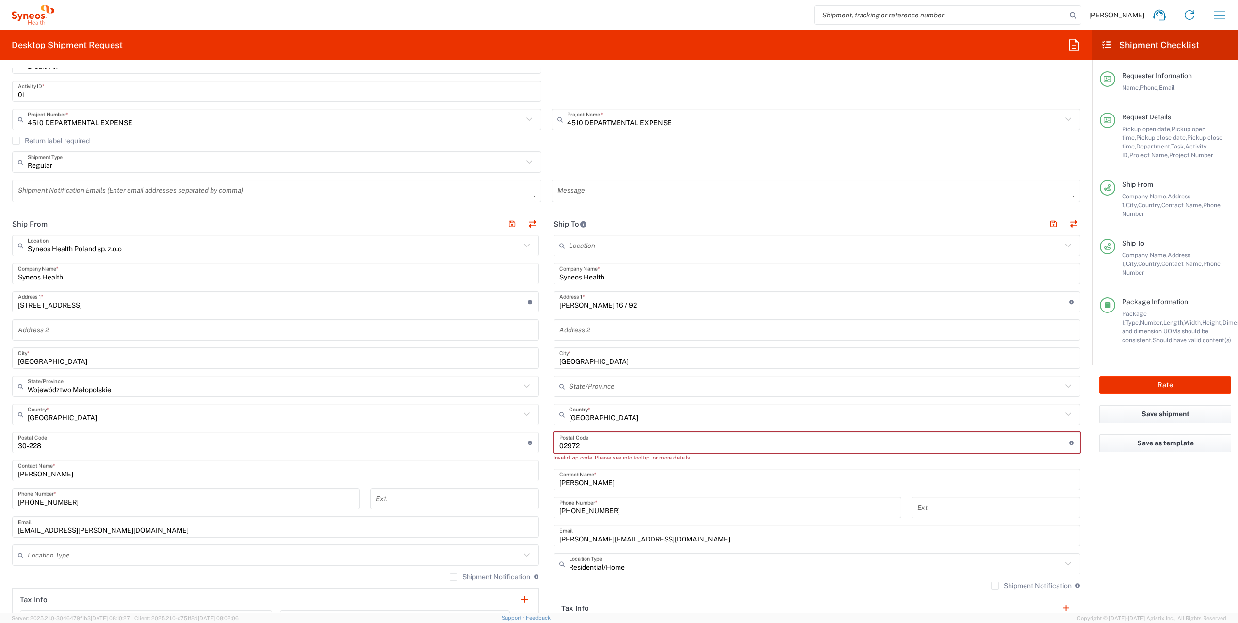
click at [641, 381] on input "text" at bounding box center [815, 386] width 493 height 17
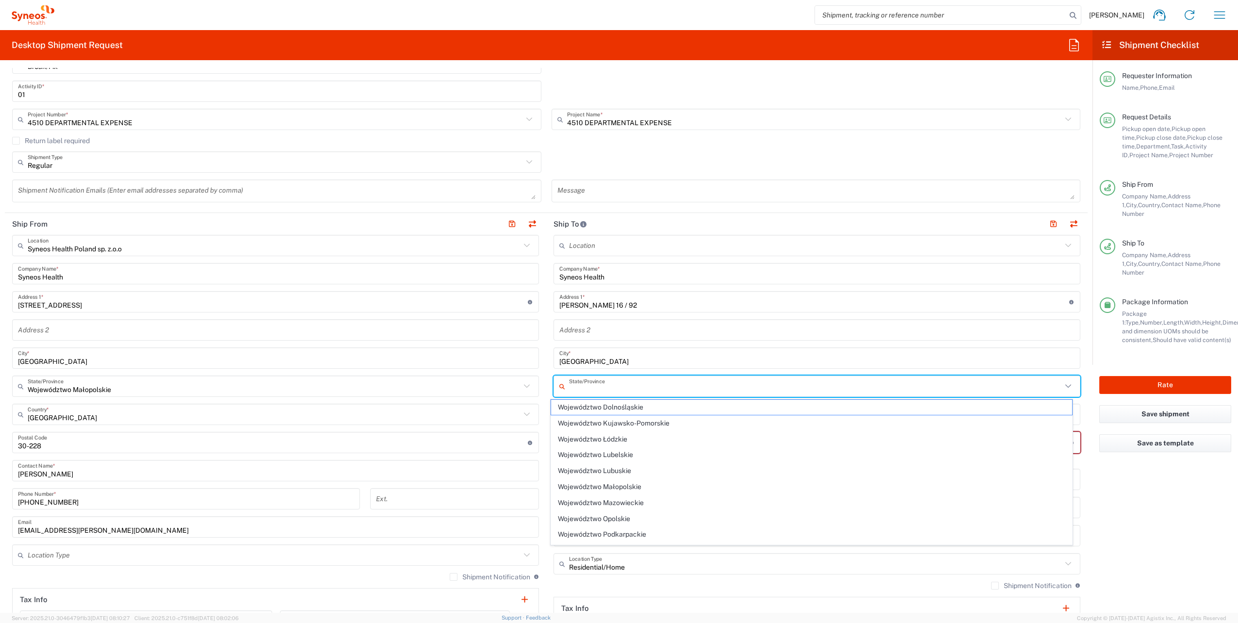
click at [634, 360] on input "WARSZAWA" at bounding box center [816, 358] width 515 height 17
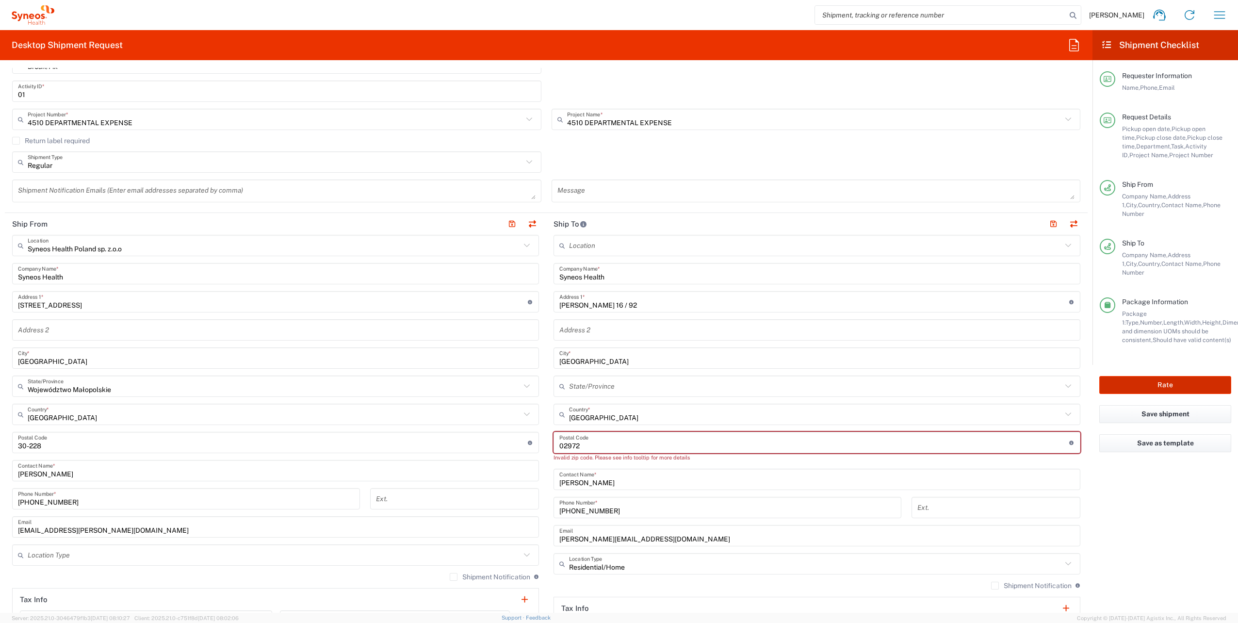
click at [1179, 376] on button "Rate" at bounding box center [1165, 385] width 132 height 18
click at [754, 432] on div "Postal Code Postal Code for Poland should have the following format: 2 digits t…" at bounding box center [816, 442] width 527 height 21
type input "Poland"
click at [743, 413] on input "Poland" at bounding box center [815, 414] width 493 height 17
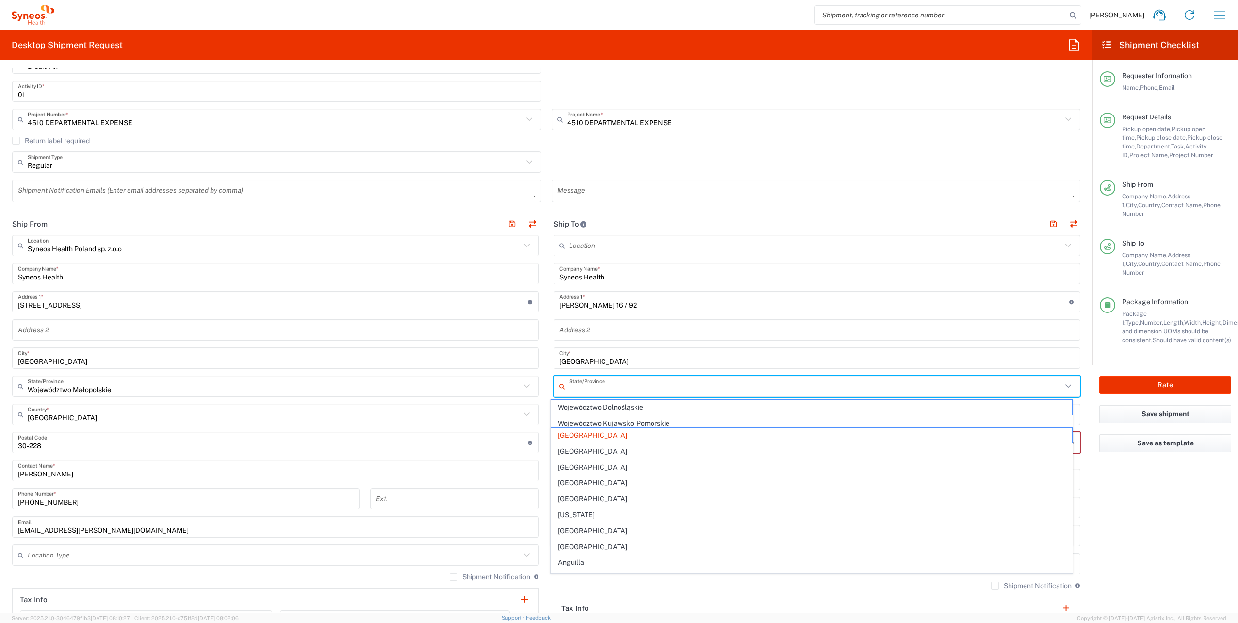
click at [756, 394] on input "text" at bounding box center [815, 386] width 493 height 17
click at [745, 323] on input "text" at bounding box center [816, 330] width 515 height 17
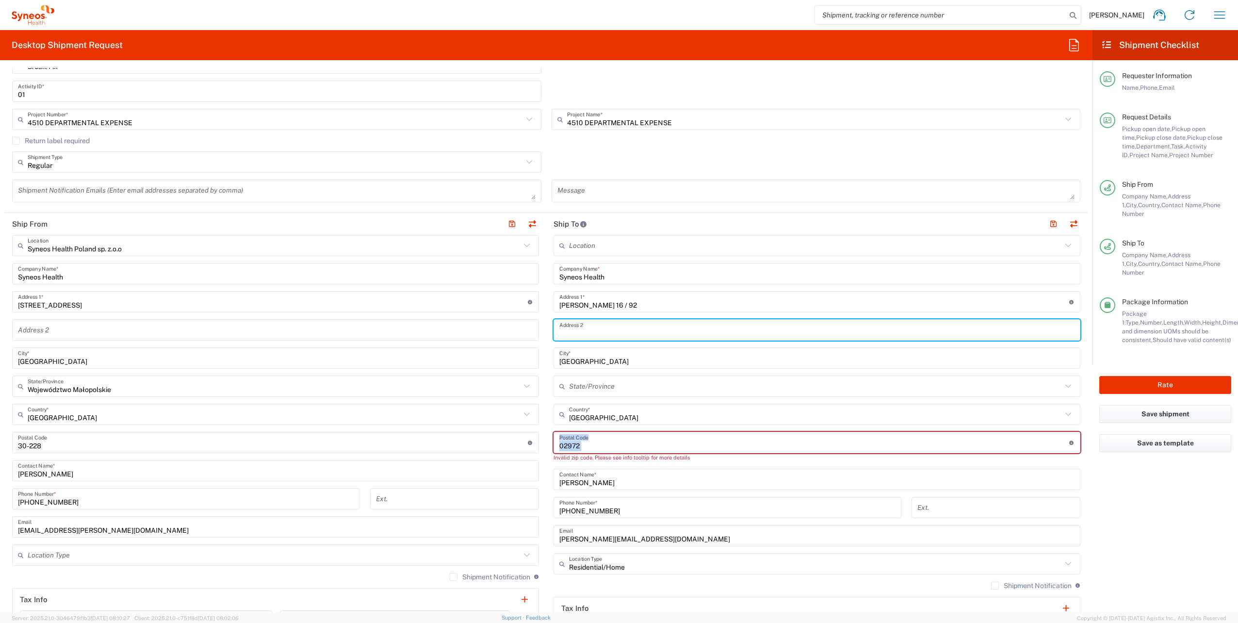
click at [1068, 449] on div "Postal Code Postal Code for Poland should have the following format: 2 digits t…" at bounding box center [816, 442] width 527 height 21
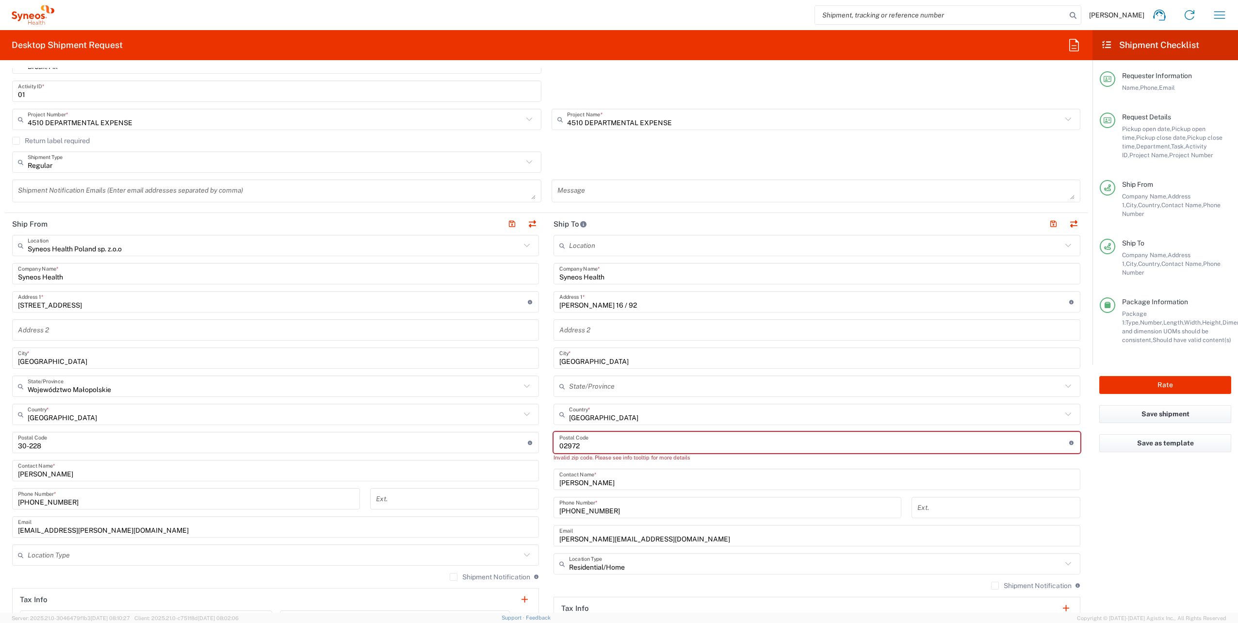
drag, startPoint x: 584, startPoint y: 444, endPoint x: 528, endPoint y: 441, distance: 56.9
click at [530, 441] on div "Ship From Syneos Health Poland sp. z.o.o Location Syneos Health Poland sp. z.o.…" at bounding box center [546, 457] width 1083 height 489
click at [841, 441] on input "undefined" at bounding box center [814, 442] width 510 height 17
click at [564, 444] on input "undefined" at bounding box center [814, 442] width 510 height 17
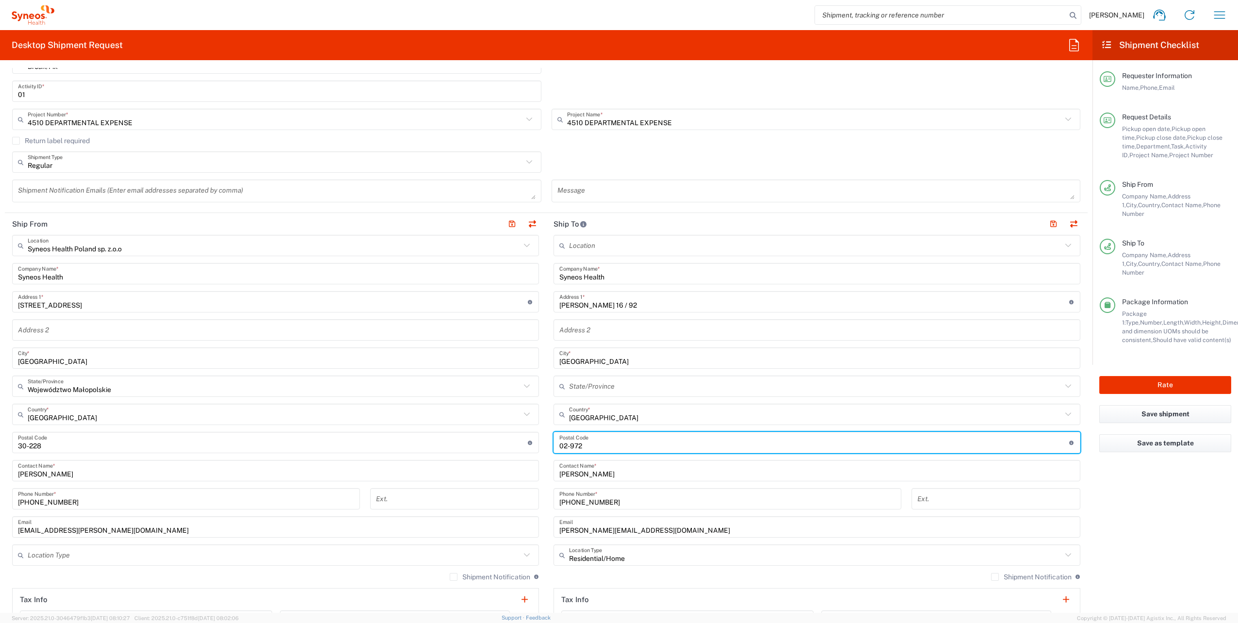
type input "02-972"
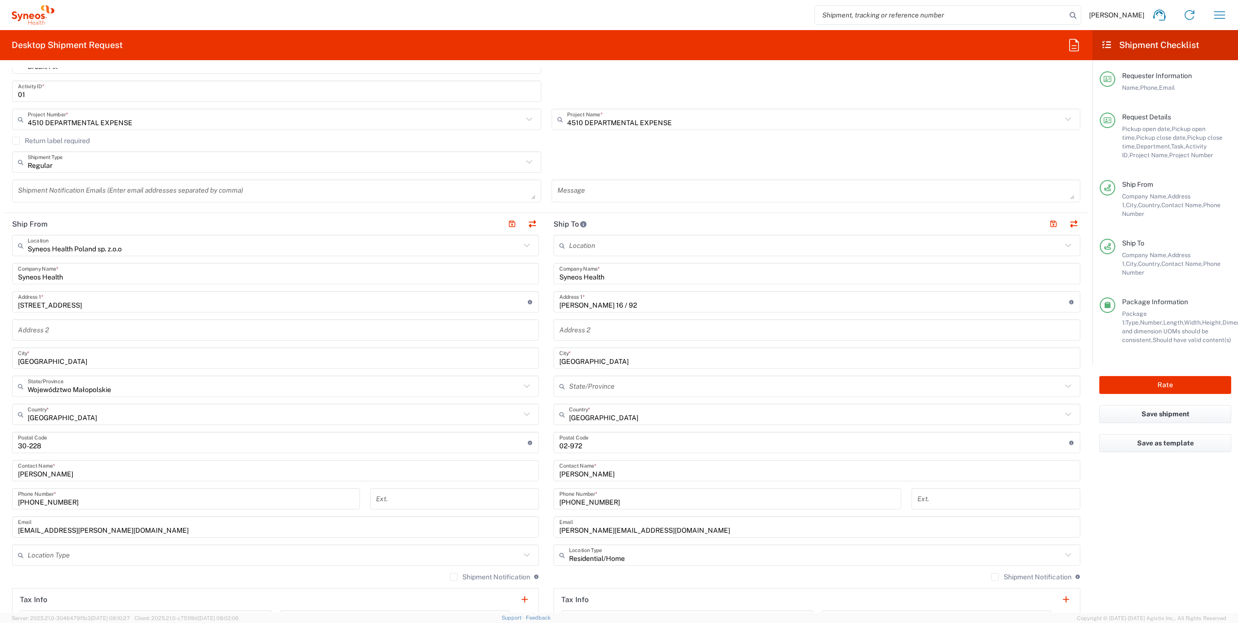
click at [1129, 460] on agx-form-checklist "Shipment Checklist Requester Information Name, Phone, Email Request Details Pic…" at bounding box center [1165, 321] width 146 height 583
click at [1162, 376] on button "Rate" at bounding box center [1165, 385] width 132 height 18
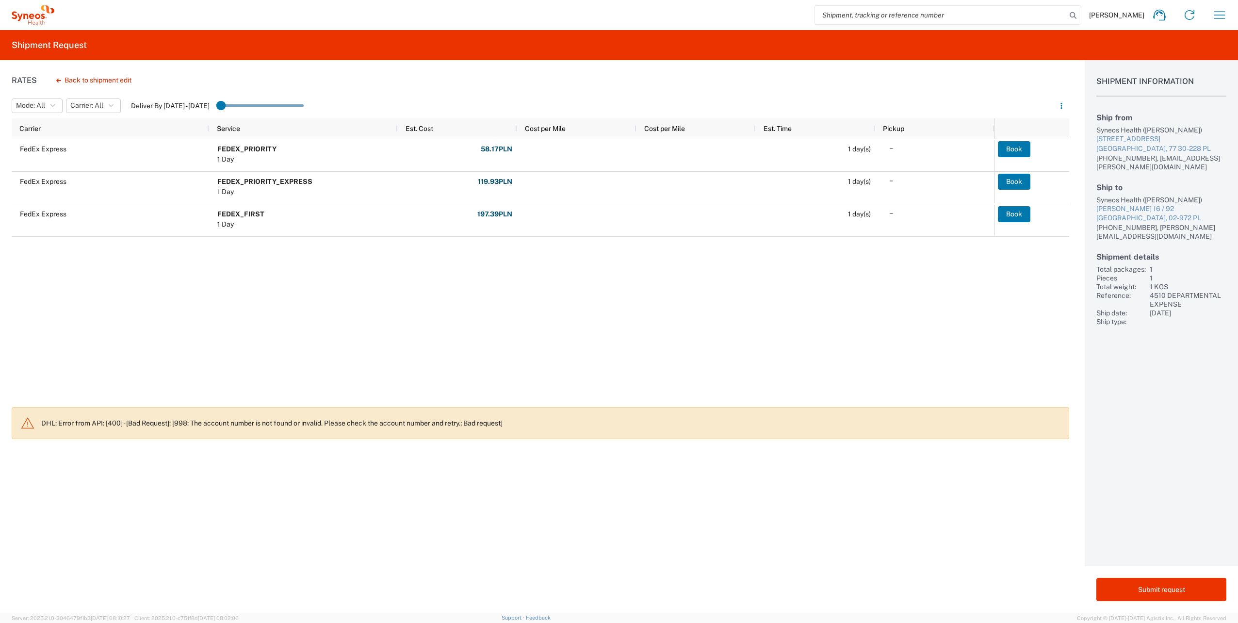
drag, startPoint x: 1009, startPoint y: 307, endPoint x: 1017, endPoint y: 148, distance: 159.3
click at [1017, 148] on button "Book" at bounding box center [1014, 149] width 32 height 16
